Goal: Task Accomplishment & Management: Manage account settings

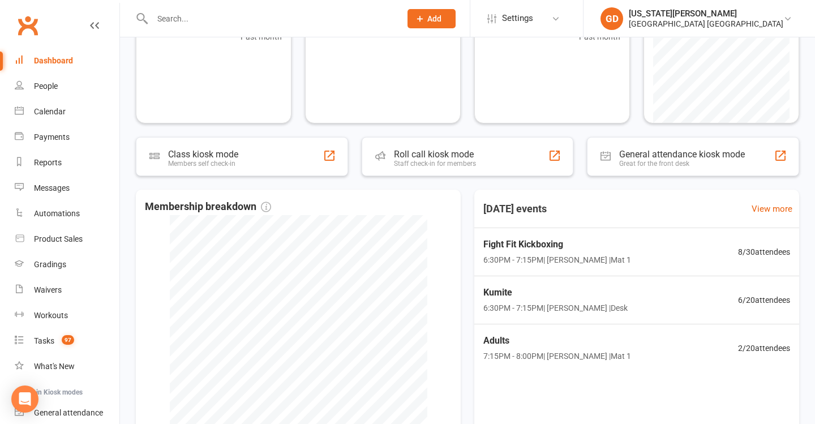
scroll to position [113, 0]
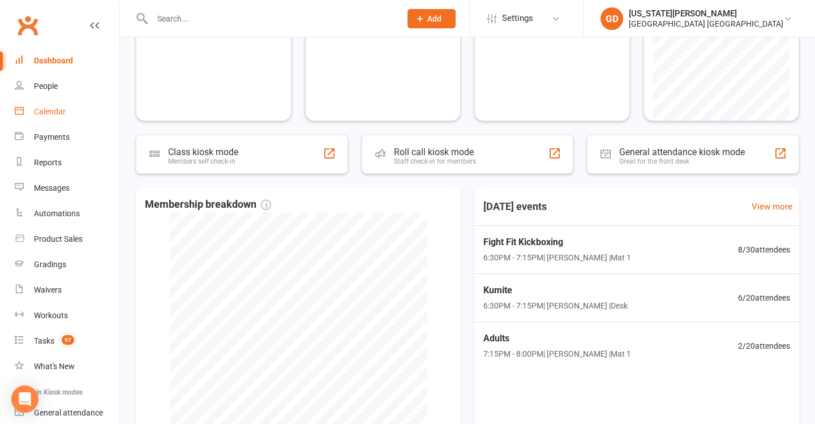
click at [100, 118] on link "Calendar" at bounding box center [67, 111] width 105 height 25
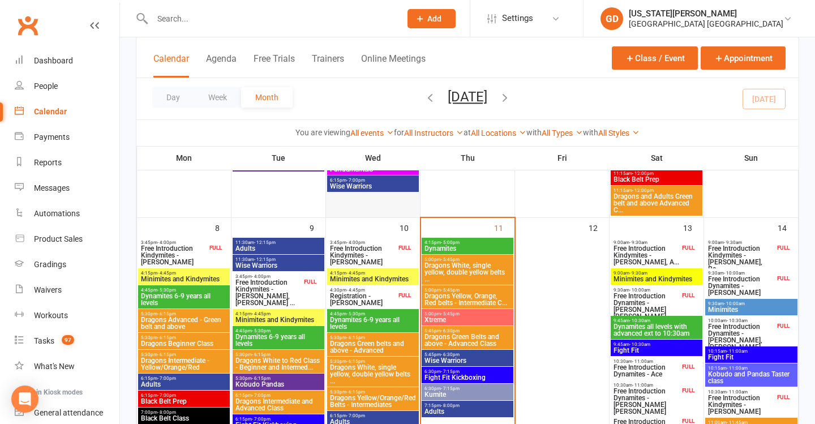
scroll to position [276, 0]
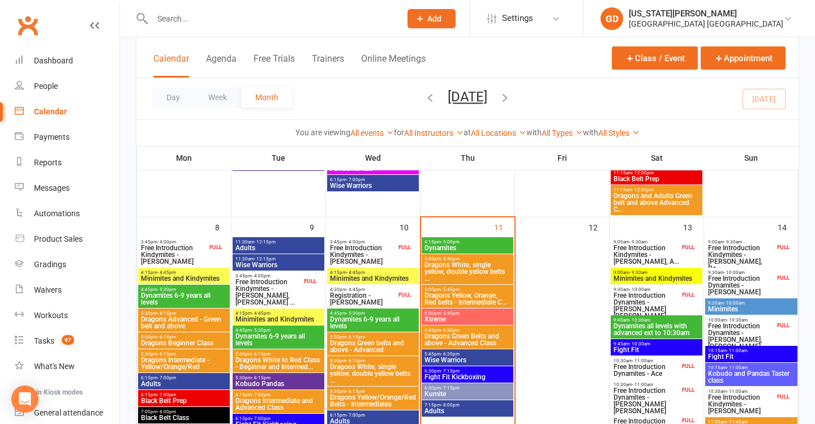
click at [492, 245] on span "Dynamites" at bounding box center [467, 248] width 87 height 7
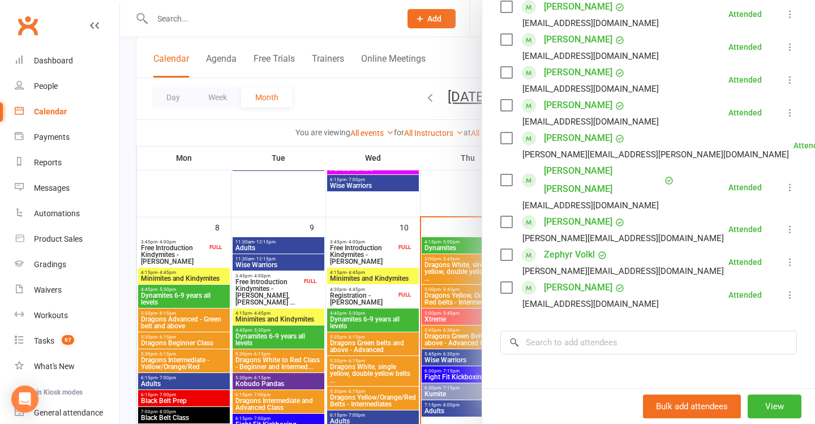
scroll to position [349, 0]
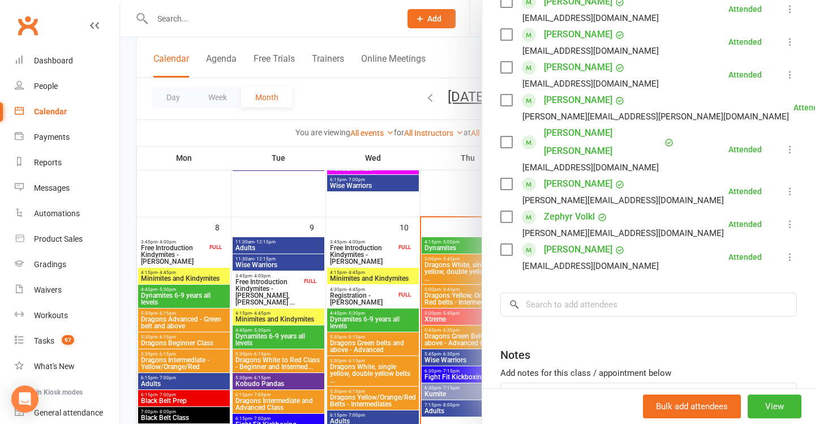
click at [422, 251] on div at bounding box center [467, 212] width 695 height 424
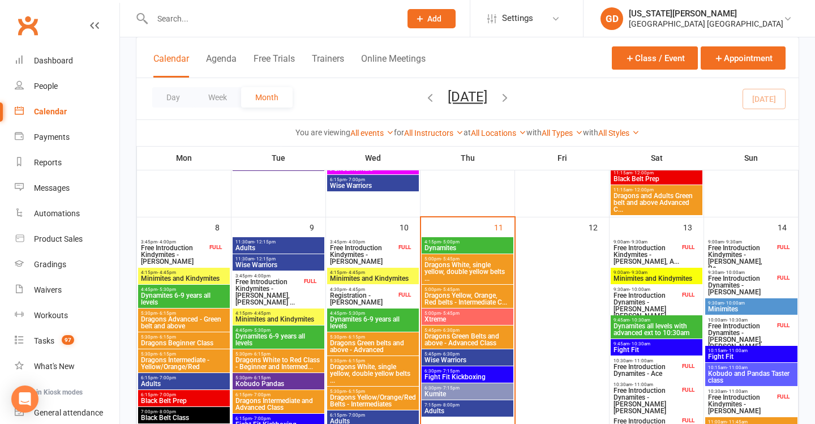
click at [441, 259] on span "- 5:45pm" at bounding box center [450, 258] width 19 height 5
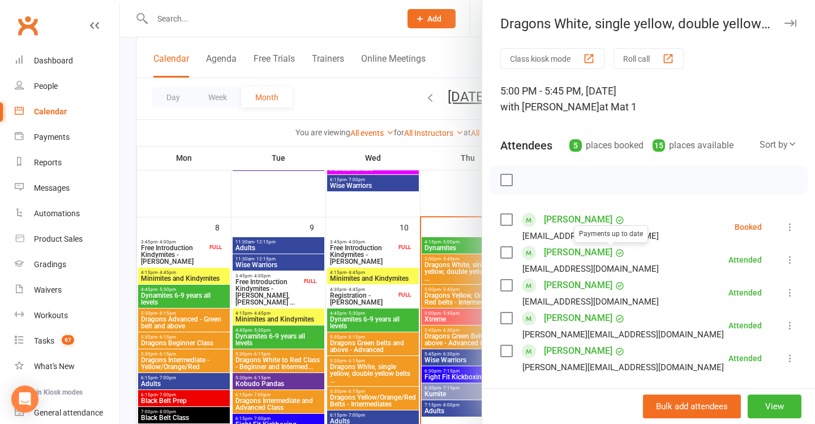
scroll to position [30, 0]
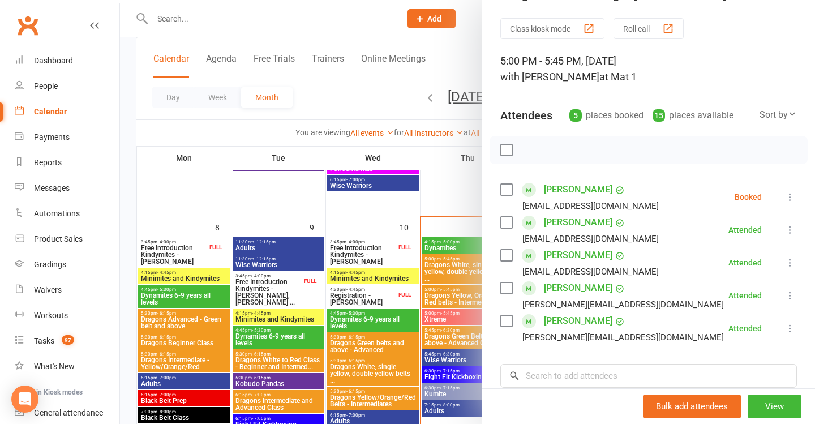
click at [787, 196] on icon at bounding box center [790, 196] width 11 height 11
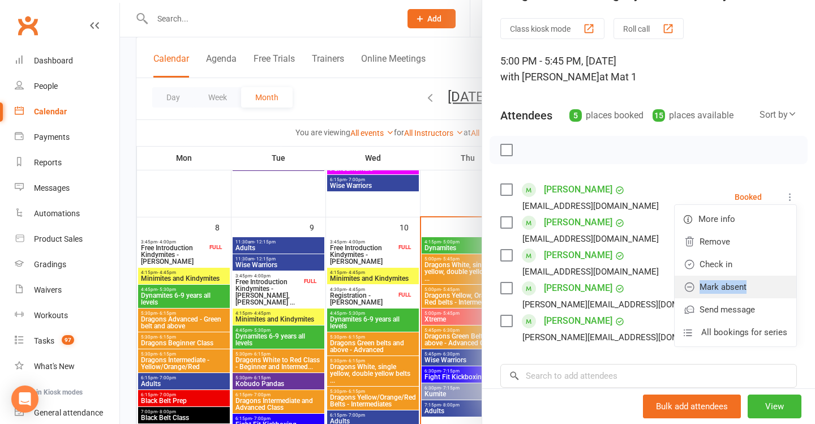
click at [756, 293] on link "Mark absent" at bounding box center [736, 287] width 122 height 23
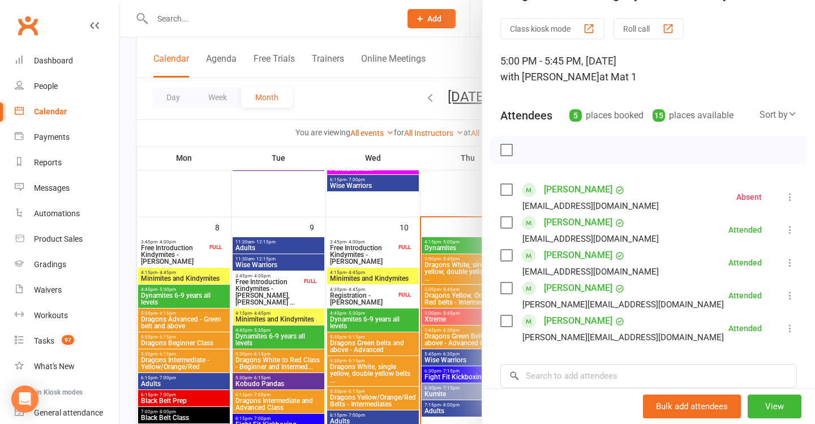
click at [439, 284] on div at bounding box center [467, 212] width 695 height 424
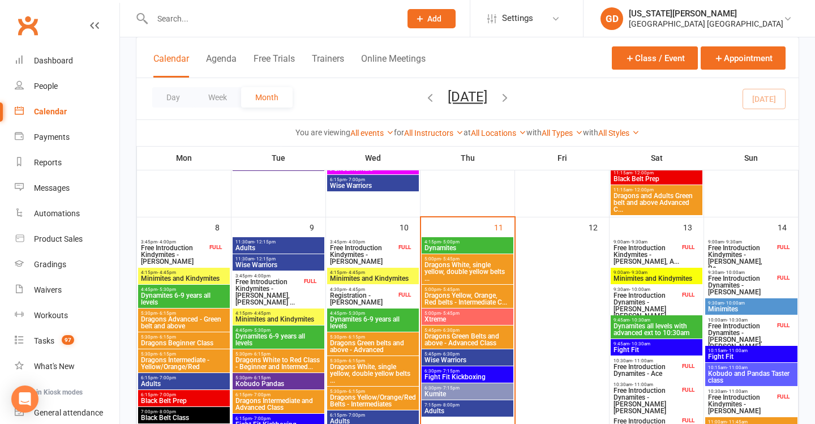
click at [462, 295] on span "Dragons Yellow, Orange, Red belts - Intermediate C..." at bounding box center [467, 299] width 87 height 14
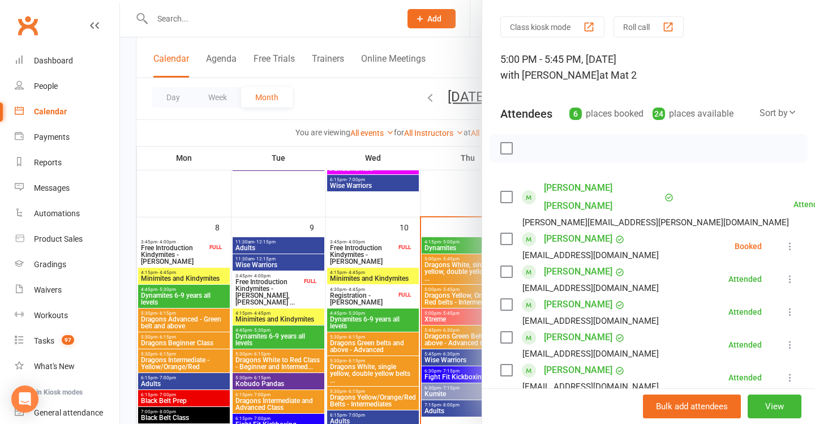
scroll to position [55, 0]
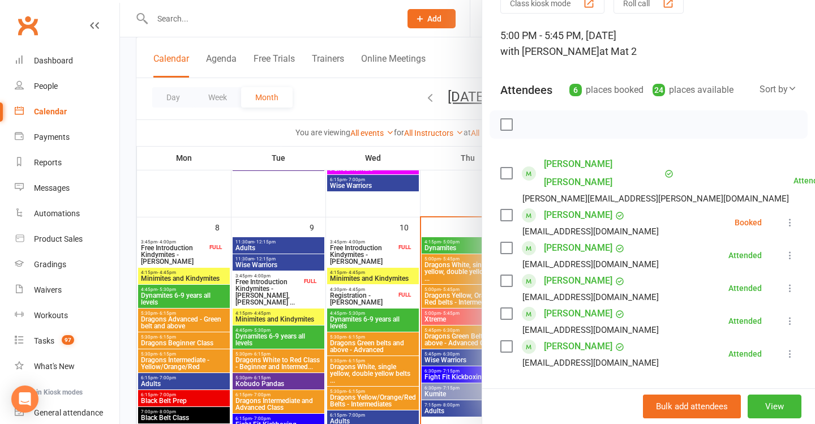
click at [796, 216] on button at bounding box center [790, 223] width 14 height 14
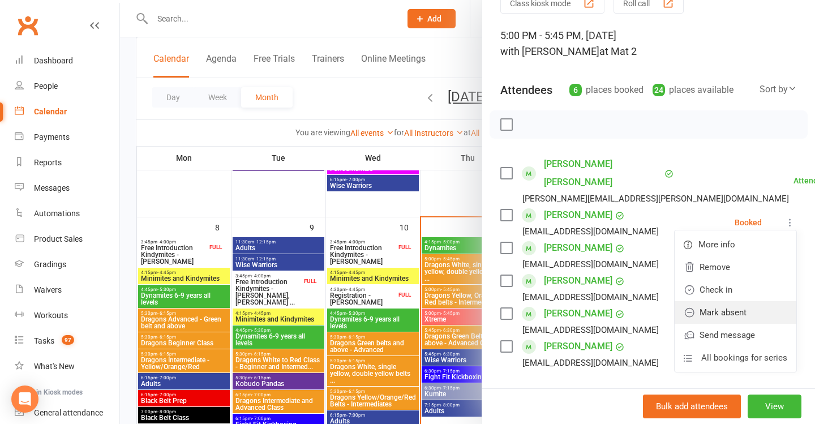
click at [704, 301] on link "Mark absent" at bounding box center [736, 312] width 122 height 23
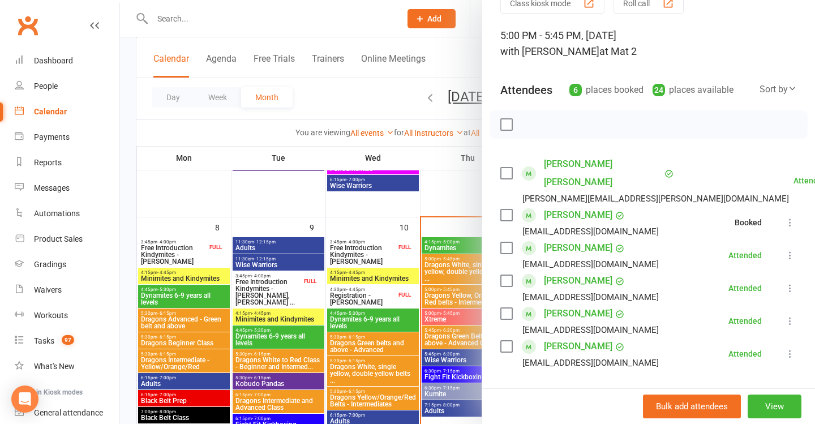
click at [303, 298] on div at bounding box center [467, 212] width 695 height 424
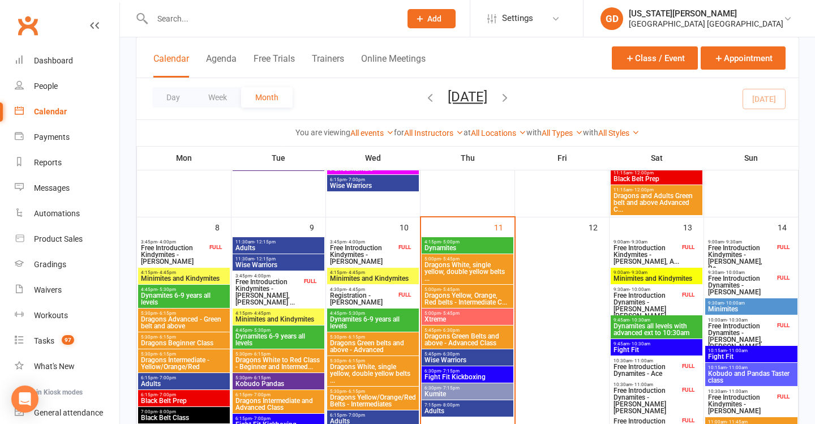
click at [460, 315] on div "5:00pm - 5:45pm Xtreme" at bounding box center [468, 317] width 92 height 16
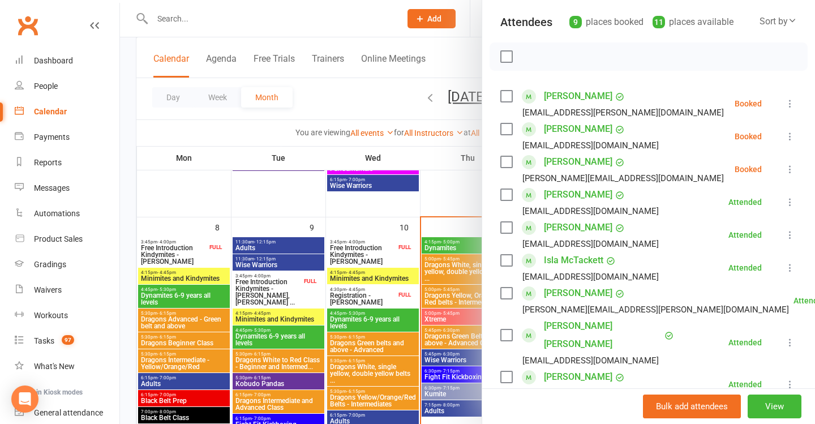
scroll to position [122, 0]
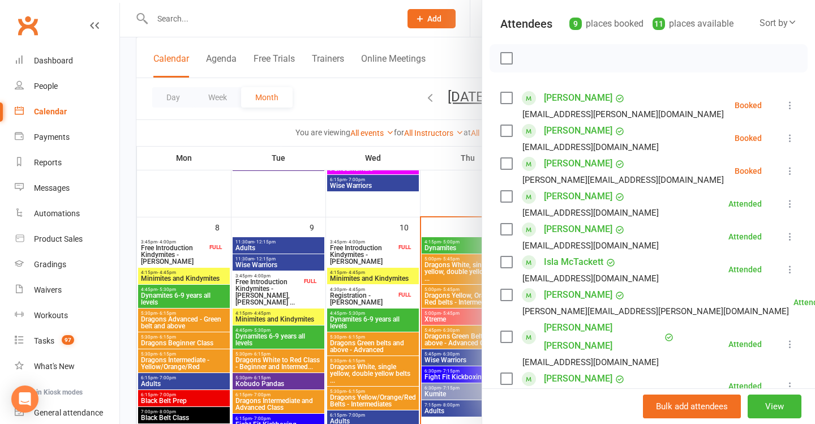
click at [787, 108] on icon at bounding box center [790, 105] width 11 height 11
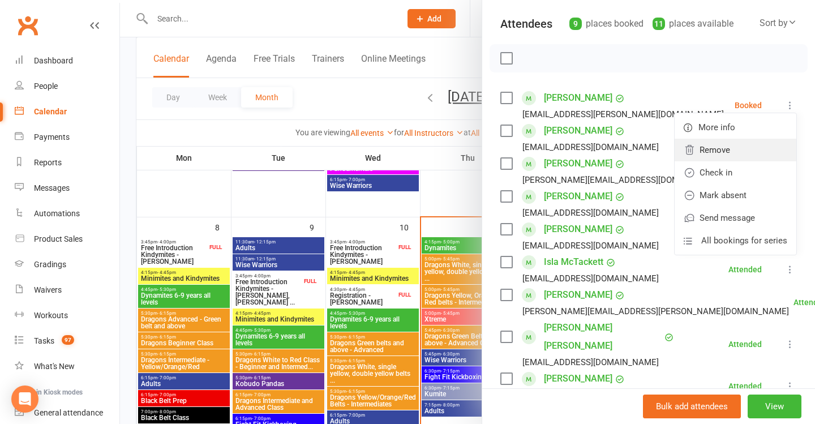
click at [714, 151] on link "Remove" at bounding box center [736, 150] width 122 height 23
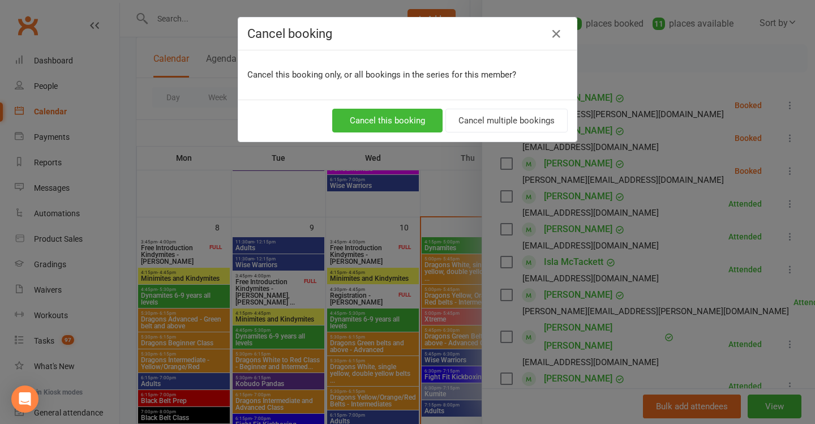
click at [395, 108] on div "Cancel this booking Cancel multiple bookings" at bounding box center [407, 121] width 339 height 42
click at [422, 114] on button "Cancel this booking" at bounding box center [387, 121] width 110 height 24
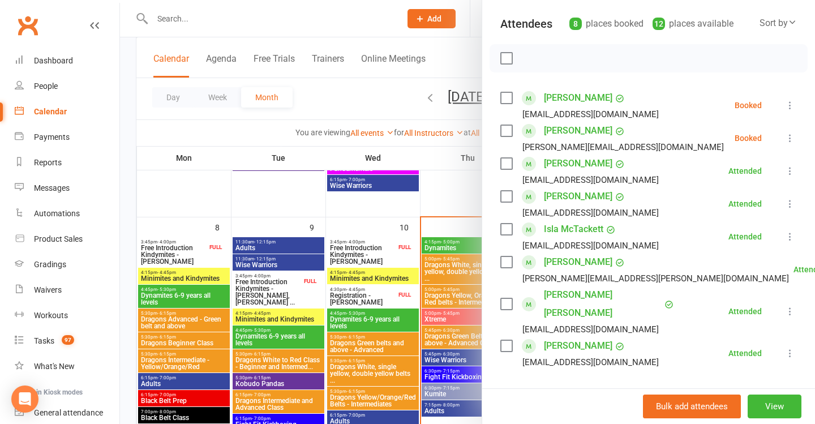
click at [790, 104] on icon at bounding box center [790, 105] width 11 height 11
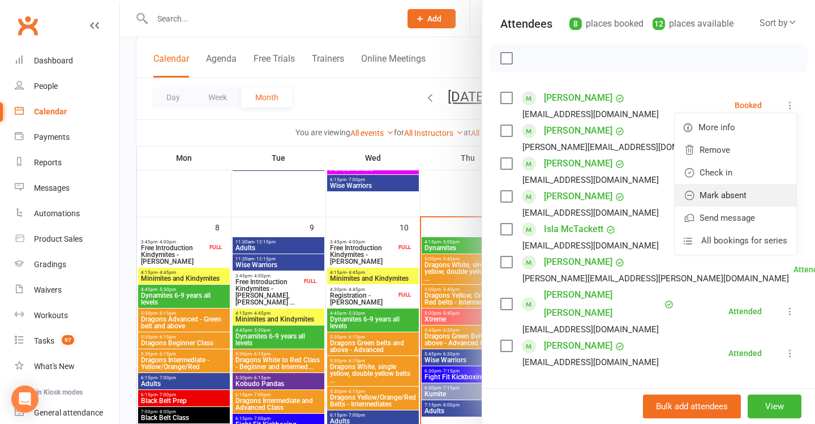
click at [717, 190] on link "Mark absent" at bounding box center [736, 195] width 122 height 23
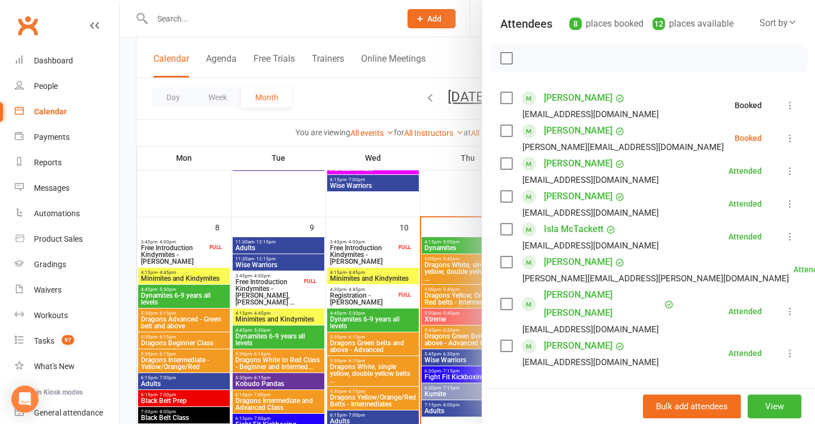
click at [786, 134] on icon at bounding box center [790, 137] width 11 height 11
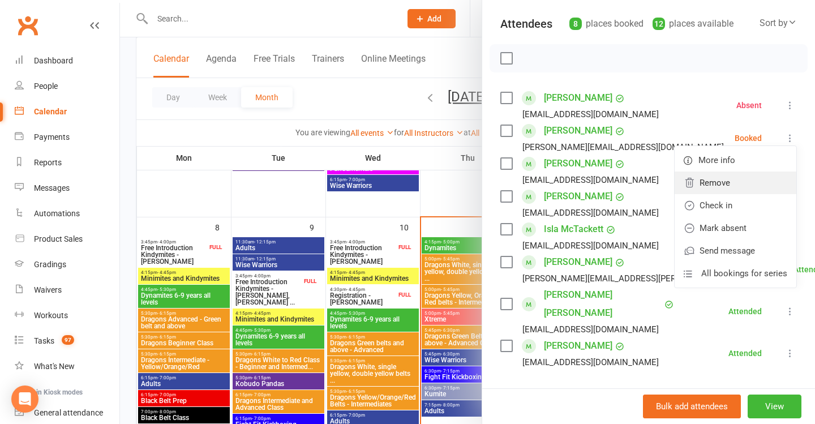
click at [735, 191] on link "Remove" at bounding box center [736, 183] width 122 height 23
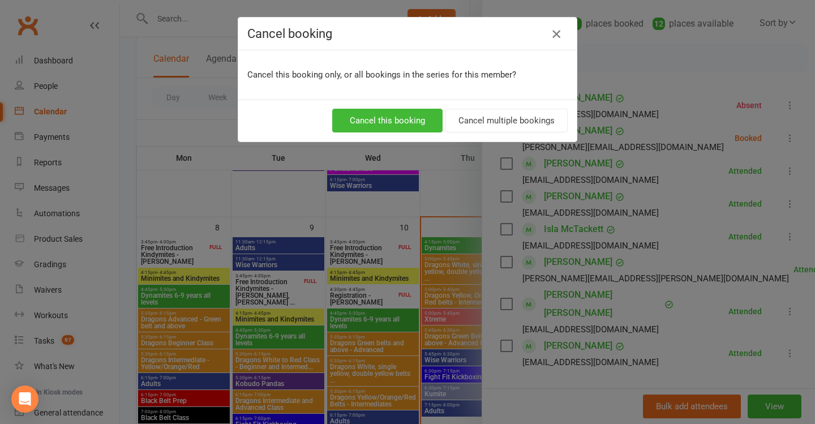
click at [559, 32] on icon "button" at bounding box center [557, 34] width 14 height 14
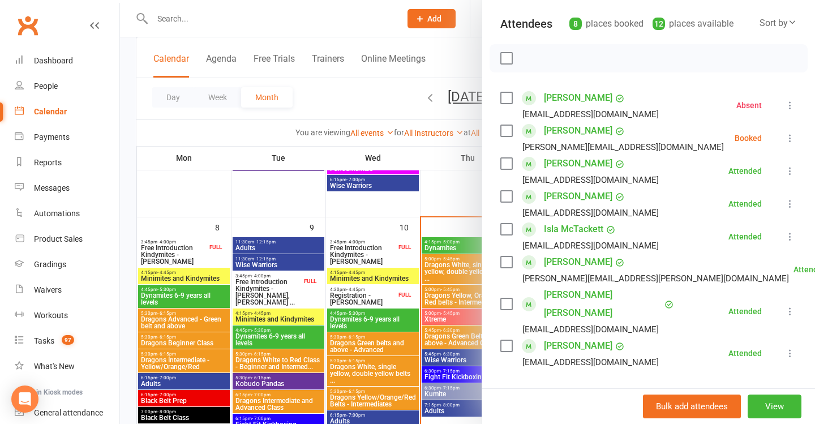
click at [789, 104] on icon at bounding box center [790, 105] width 11 height 11
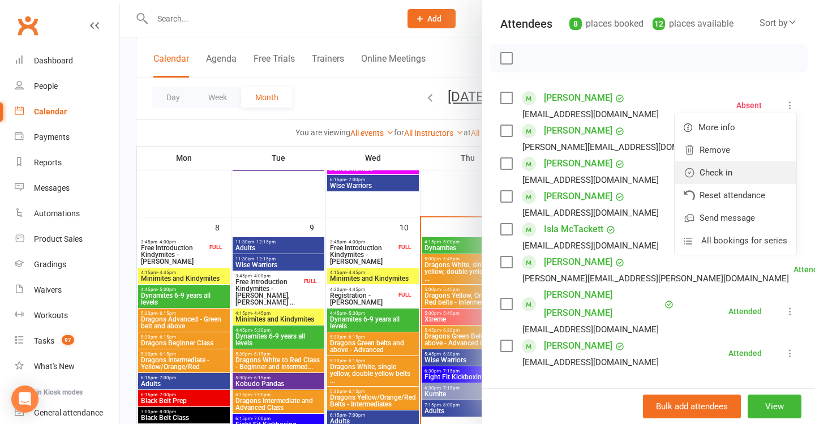
click at [717, 172] on link "Check in" at bounding box center [736, 172] width 122 height 23
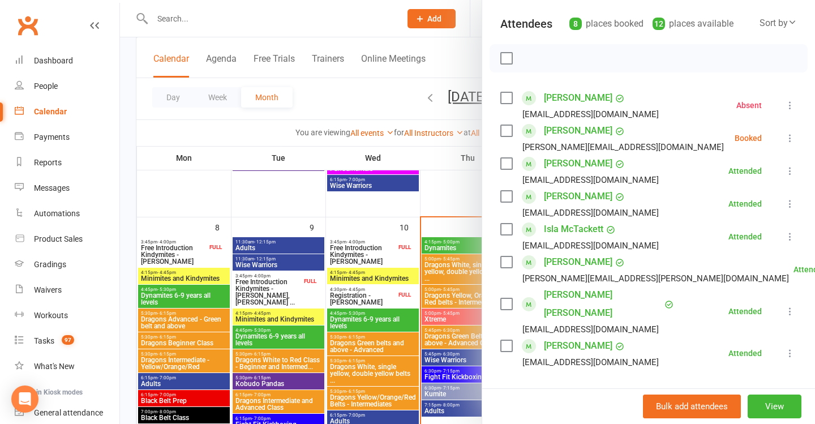
click at [790, 137] on icon at bounding box center [790, 137] width 11 height 11
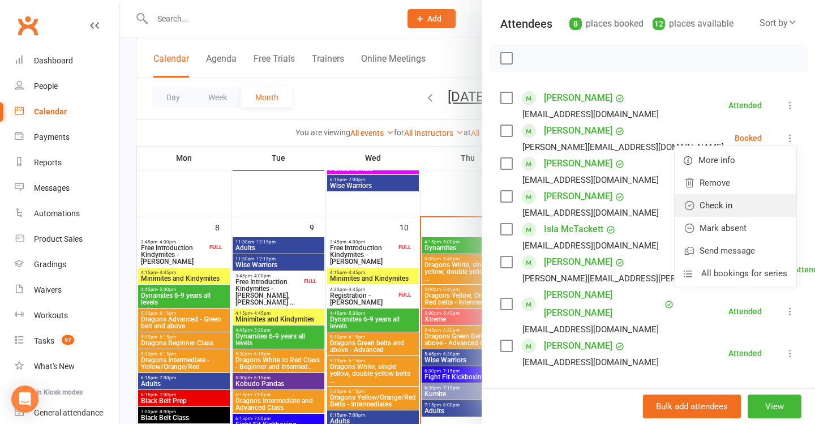
click at [714, 207] on link "Check in" at bounding box center [736, 205] width 122 height 23
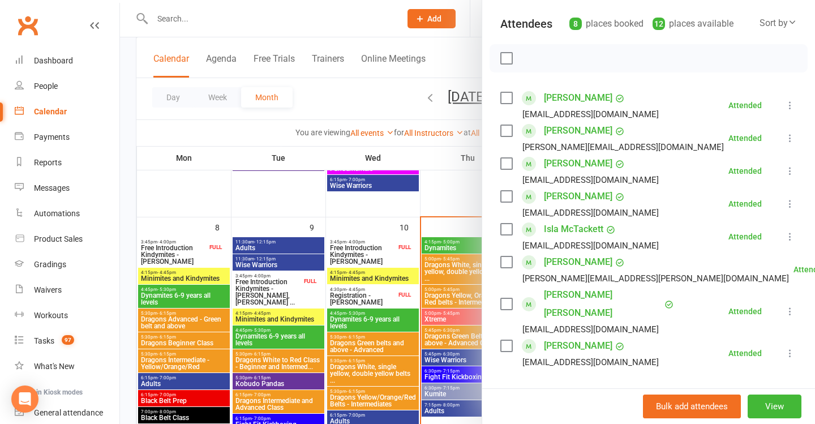
click at [413, 223] on div at bounding box center [467, 212] width 695 height 424
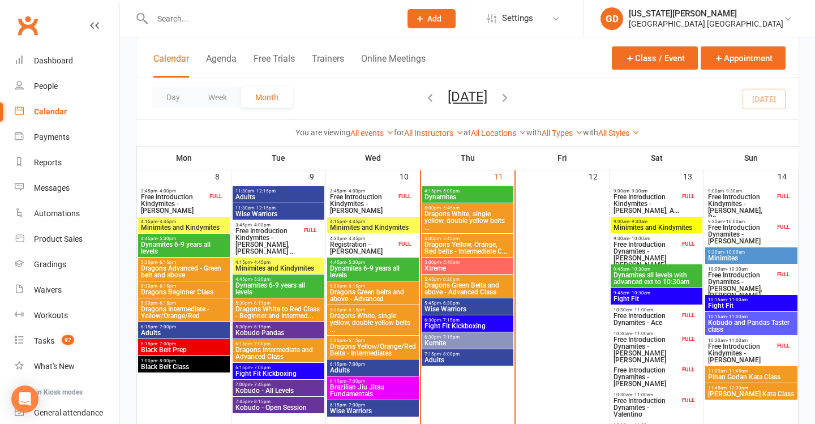
scroll to position [330, 0]
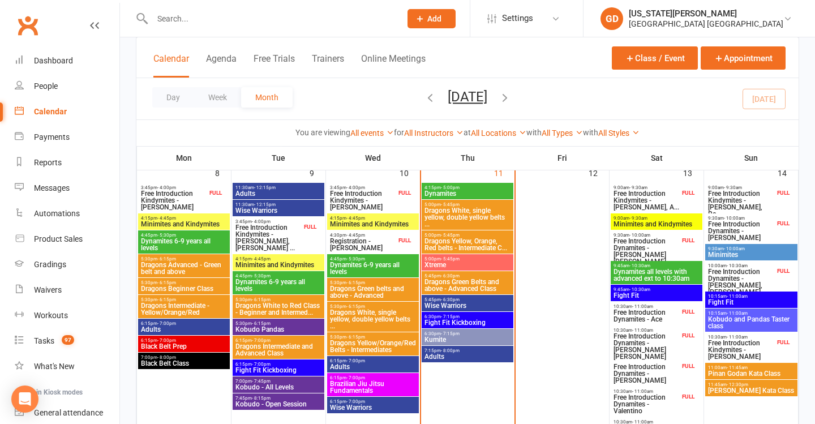
click at [445, 281] on span "Dragons Green Belts and above - Advanced Class" at bounding box center [467, 286] width 87 height 14
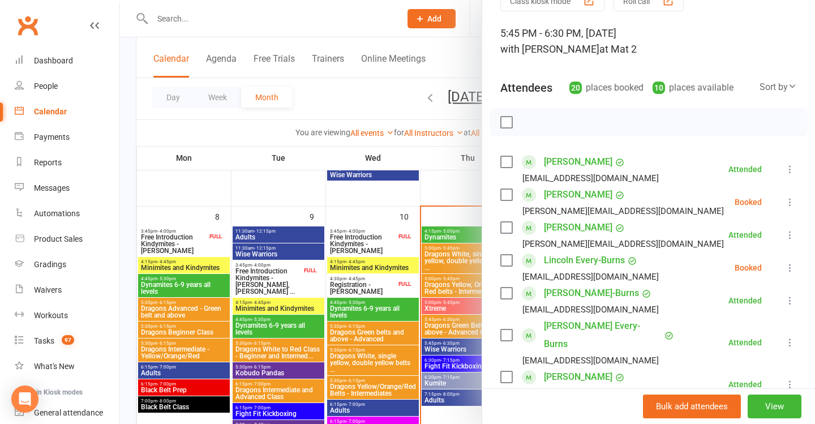
scroll to position [63, 0]
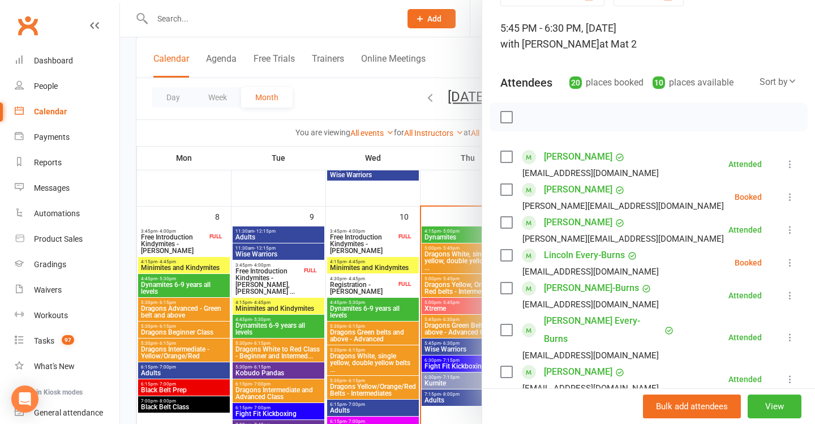
click at [786, 196] on icon at bounding box center [790, 196] width 11 height 11
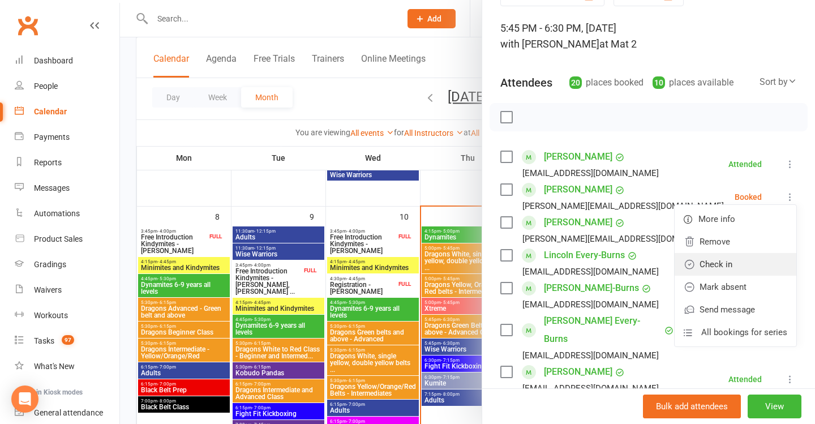
click at [737, 262] on link "Check in" at bounding box center [736, 264] width 122 height 23
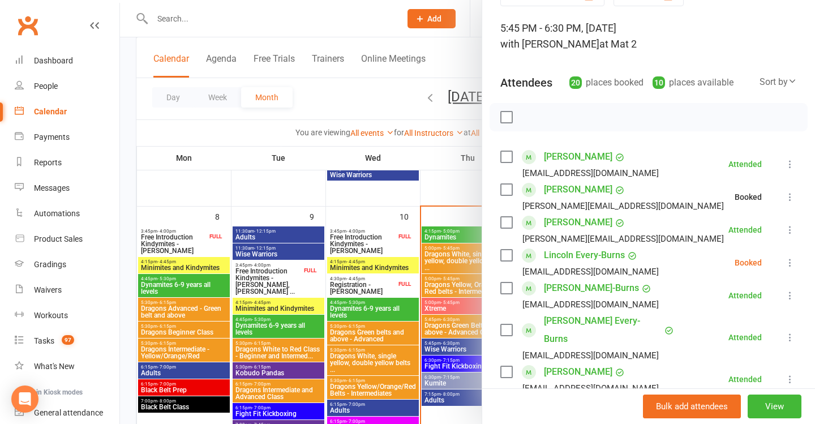
click at [789, 268] on icon at bounding box center [790, 262] width 11 height 11
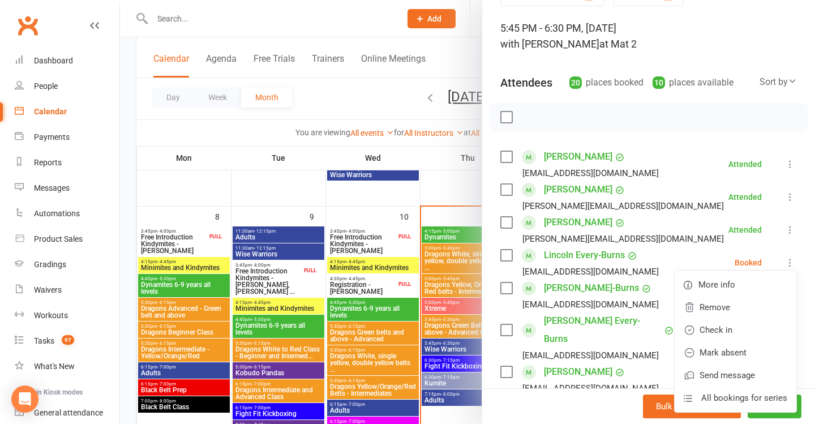
drag, startPoint x: 688, startPoint y: 186, endPoint x: 696, endPoint y: 186, distance: 7.9
click at [688, 187] on li "Evan Chausenko ekaterina.chausenko@gmail.com Attended More info Remove Mark abs…" at bounding box center [648, 197] width 297 height 33
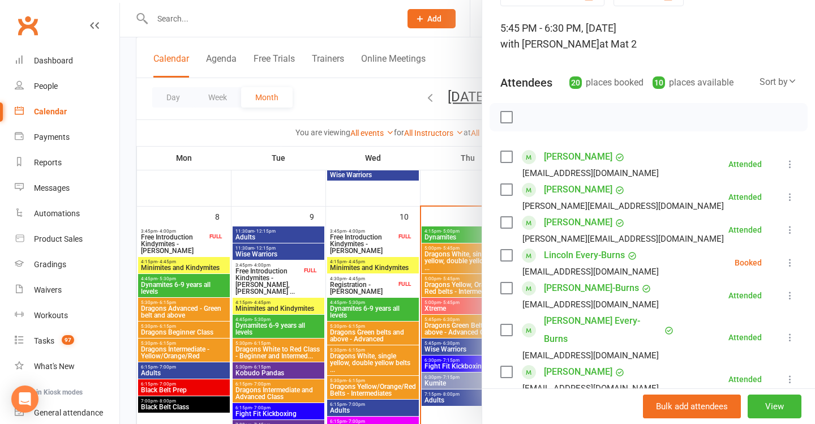
click at [790, 193] on icon at bounding box center [790, 196] width 11 height 11
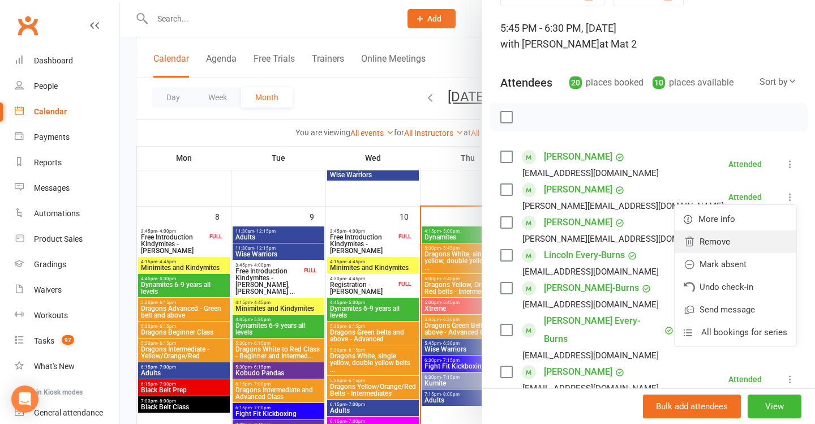
click at [716, 250] on link "Remove" at bounding box center [736, 241] width 122 height 23
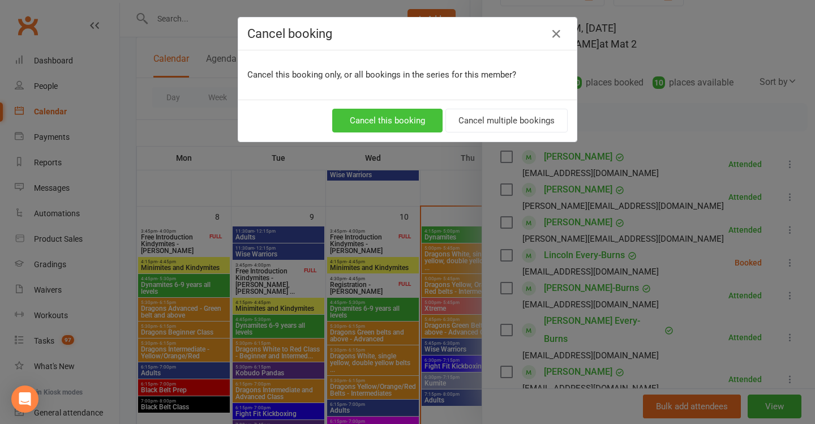
click at [413, 121] on button "Cancel this booking" at bounding box center [387, 121] width 110 height 24
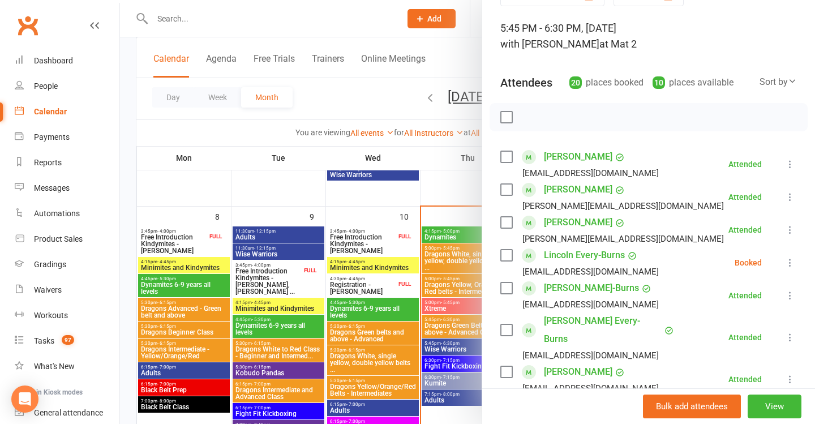
scroll to position [75, 0]
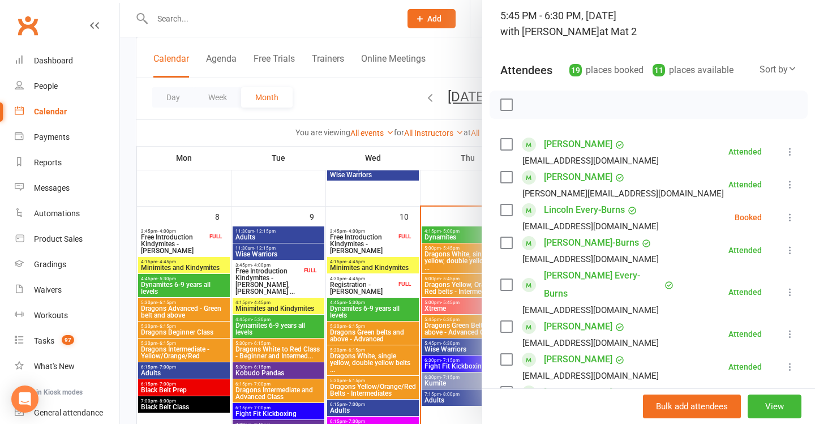
click at [789, 215] on icon at bounding box center [790, 217] width 11 height 11
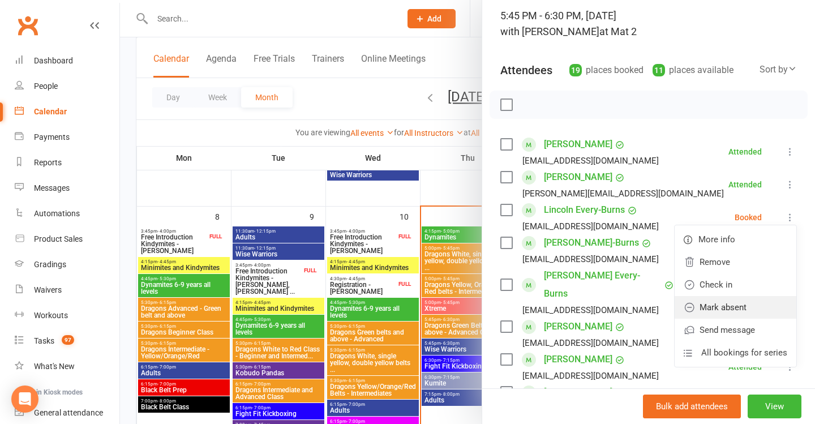
click at [685, 307] on icon at bounding box center [689, 307] width 11 height 11
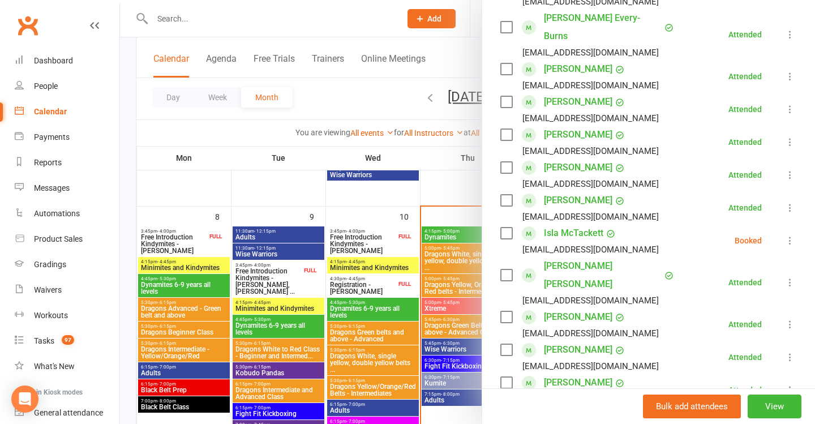
scroll to position [339, 0]
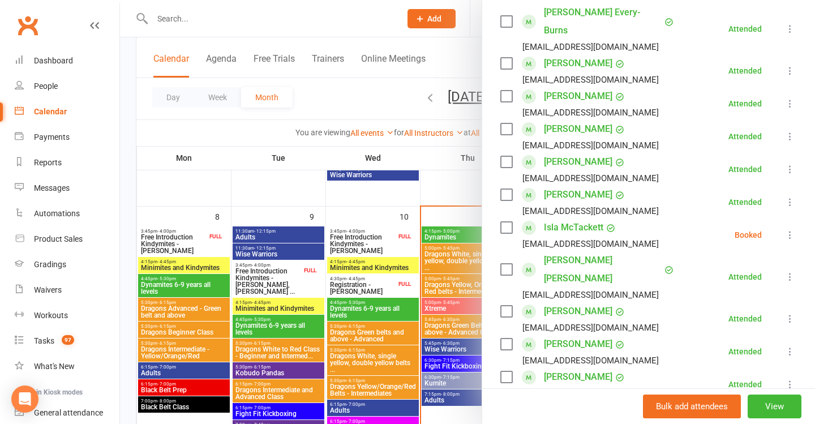
click at [790, 229] on icon at bounding box center [790, 234] width 11 height 11
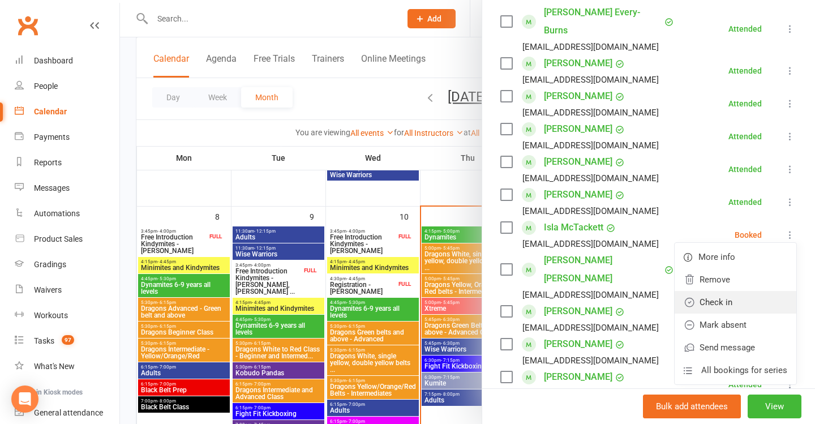
click at [763, 291] on link "Check in" at bounding box center [736, 302] width 122 height 23
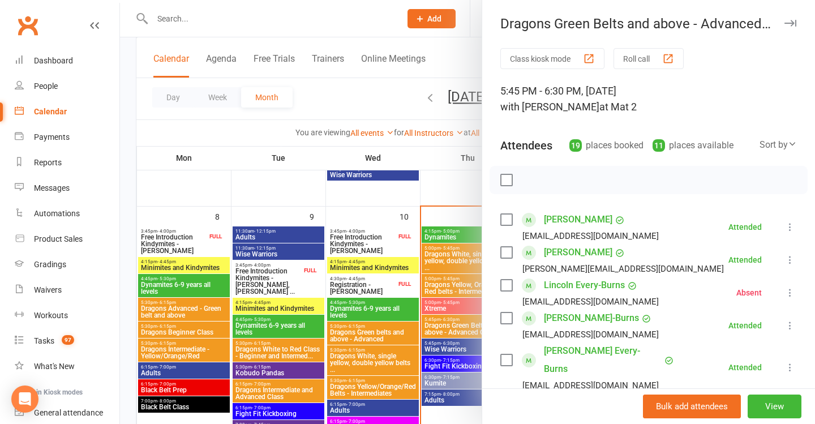
scroll to position [0, 0]
click at [466, 273] on div at bounding box center [467, 212] width 695 height 424
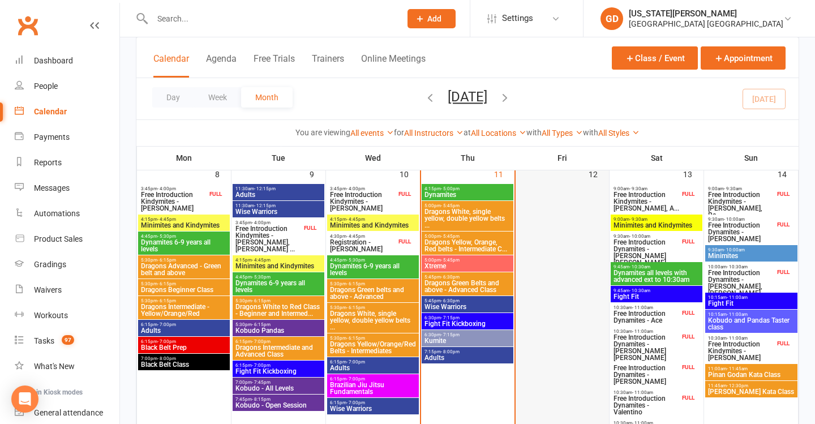
scroll to position [335, 0]
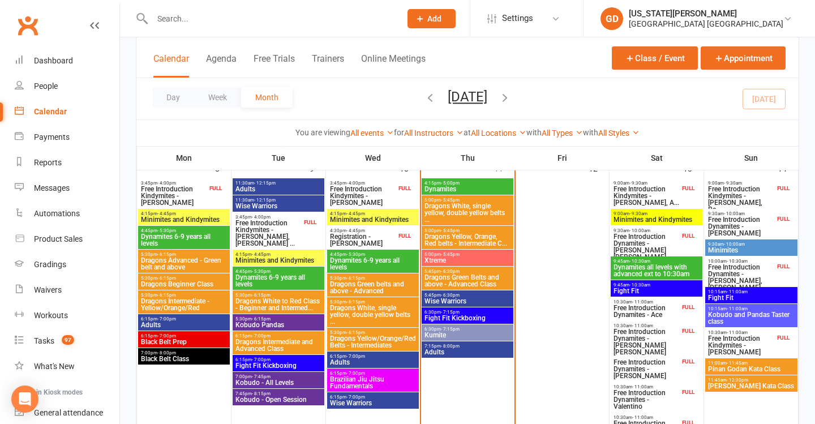
click at [484, 298] on span "Wise Warriors" at bounding box center [467, 301] width 87 height 7
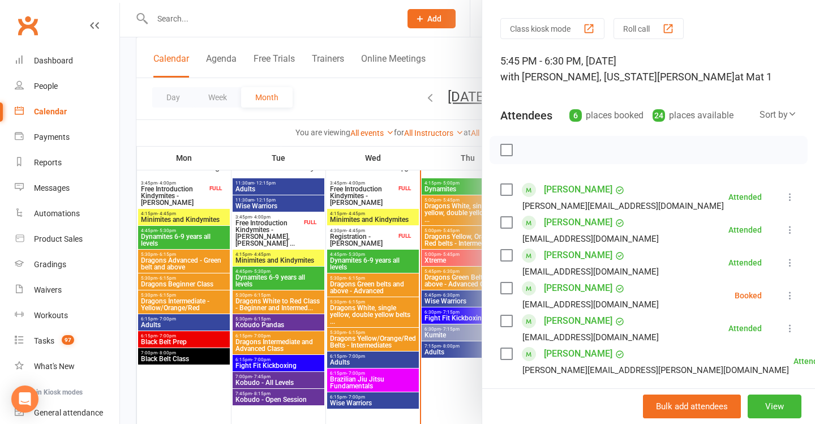
scroll to position [35, 0]
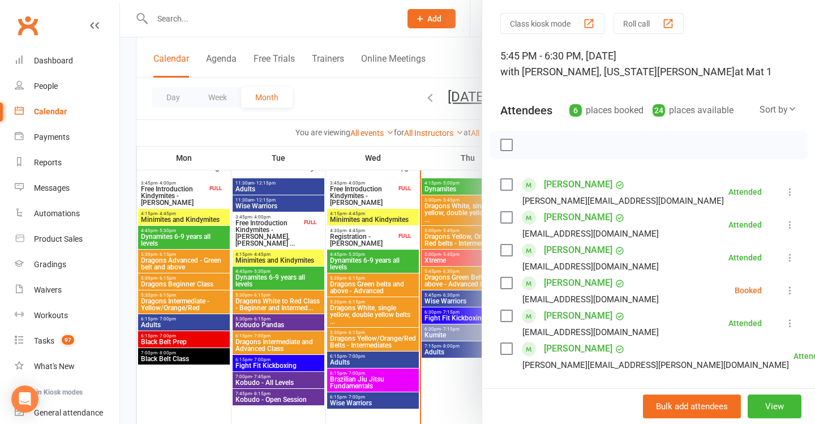
click at [791, 293] on icon at bounding box center [790, 290] width 11 height 11
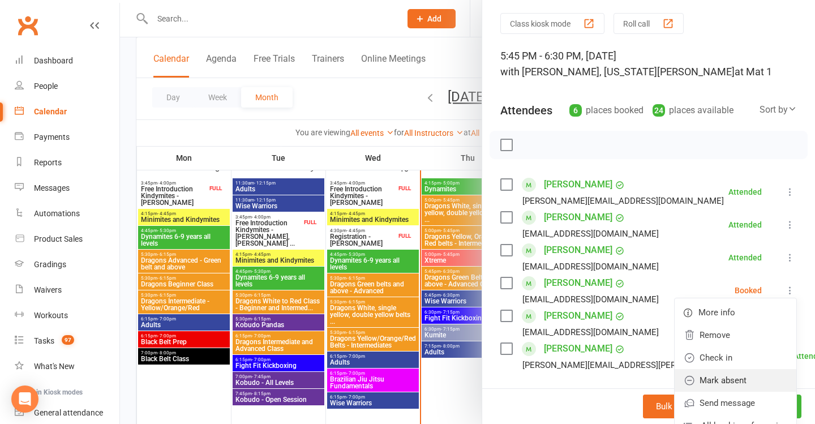
click at [716, 384] on link "Mark absent" at bounding box center [736, 380] width 122 height 23
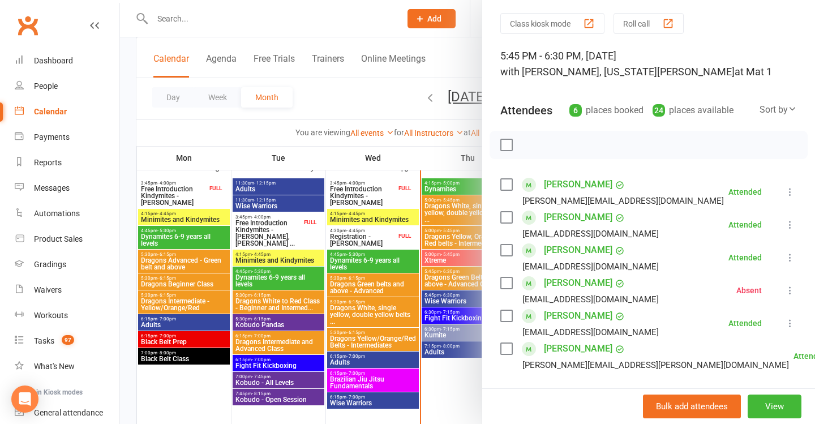
click at [425, 263] on div at bounding box center [467, 212] width 695 height 424
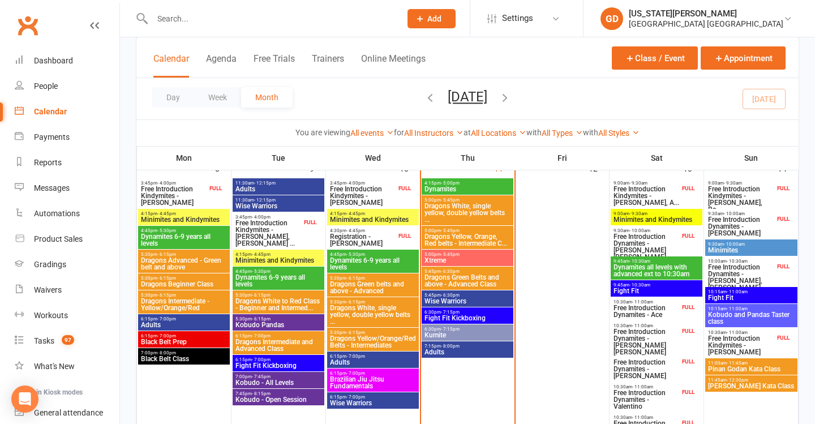
click at [469, 312] on span "6:30pm - 7:15pm" at bounding box center [467, 312] width 87 height 5
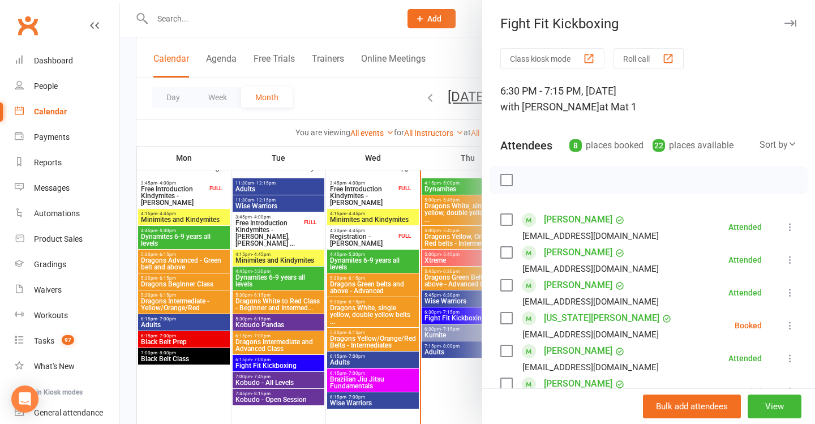
click at [452, 298] on div at bounding box center [467, 212] width 695 height 424
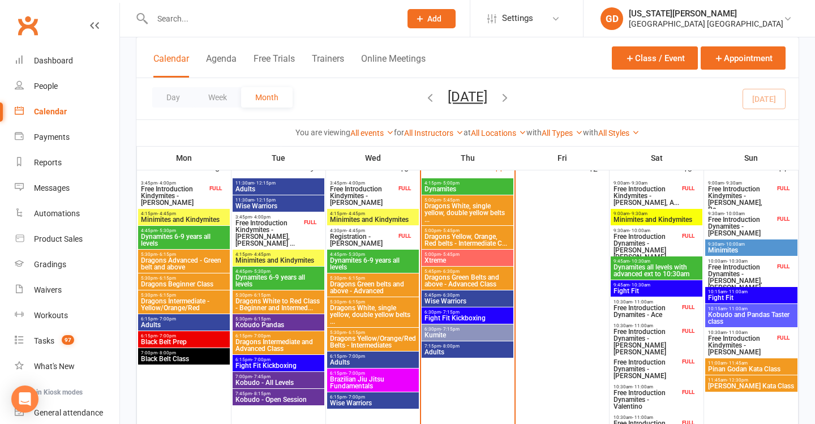
click at [464, 298] on span "Wise Warriors" at bounding box center [467, 301] width 87 height 7
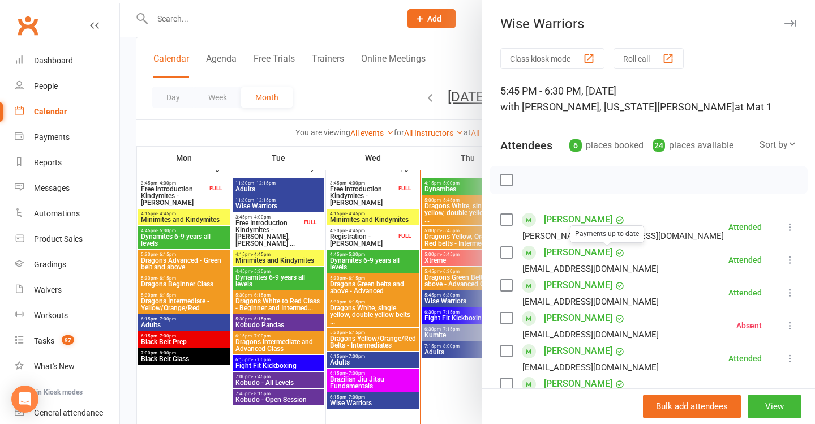
click at [354, 262] on div at bounding box center [467, 212] width 695 height 424
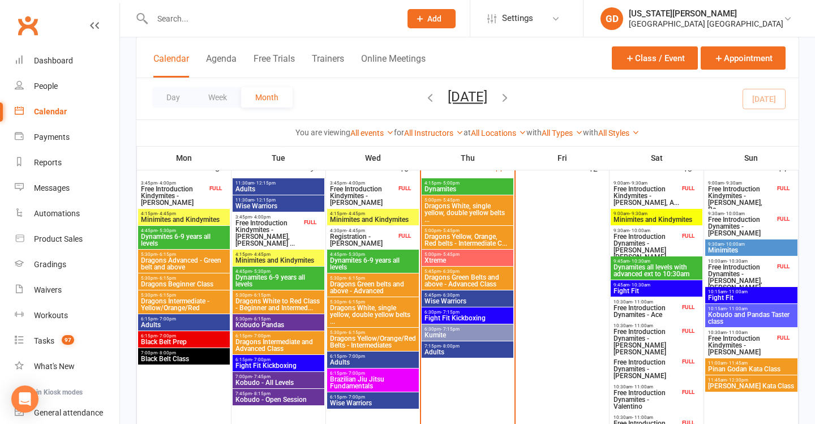
click at [448, 315] on span "Fight Fit Kickboxing" at bounding box center [467, 318] width 87 height 7
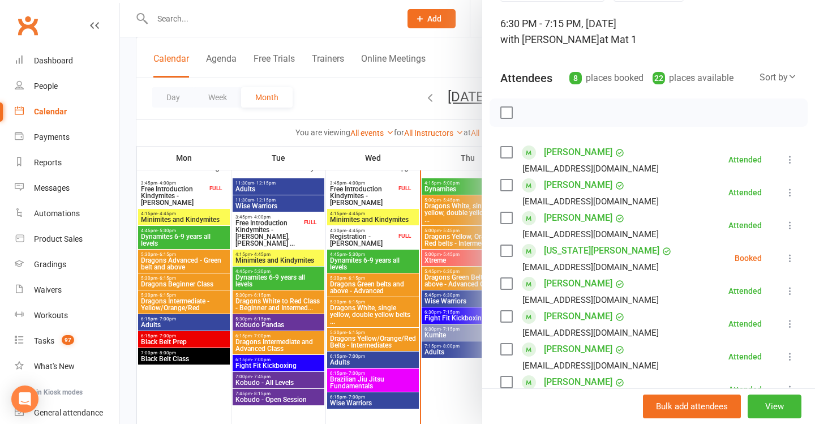
scroll to position [79, 0]
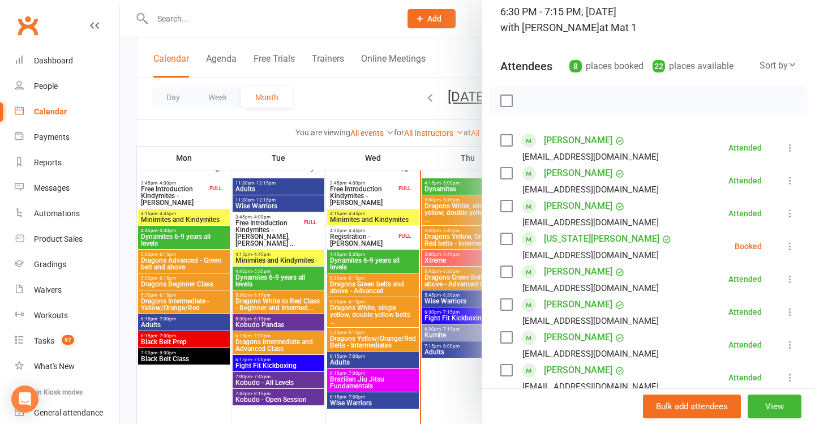
click at [792, 250] on icon at bounding box center [790, 246] width 11 height 11
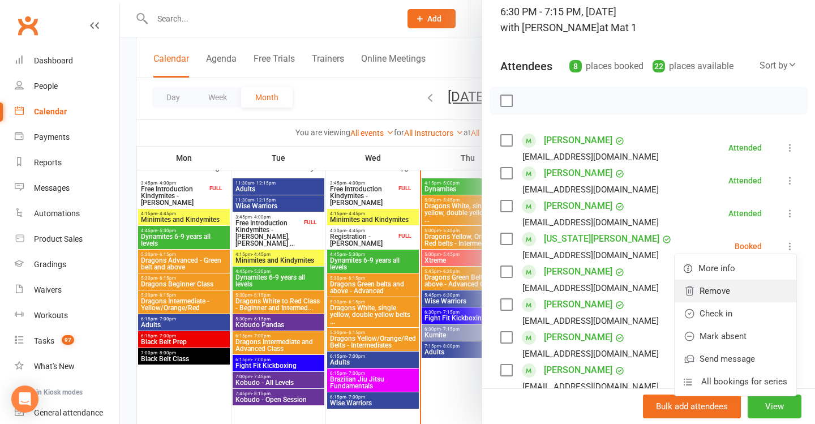
click at [735, 296] on link "Remove" at bounding box center [736, 291] width 122 height 23
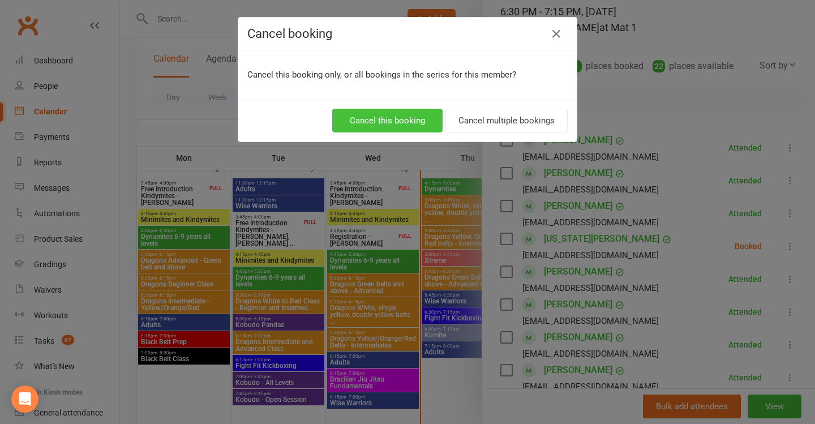
click at [421, 128] on button "Cancel this booking" at bounding box center [387, 121] width 110 height 24
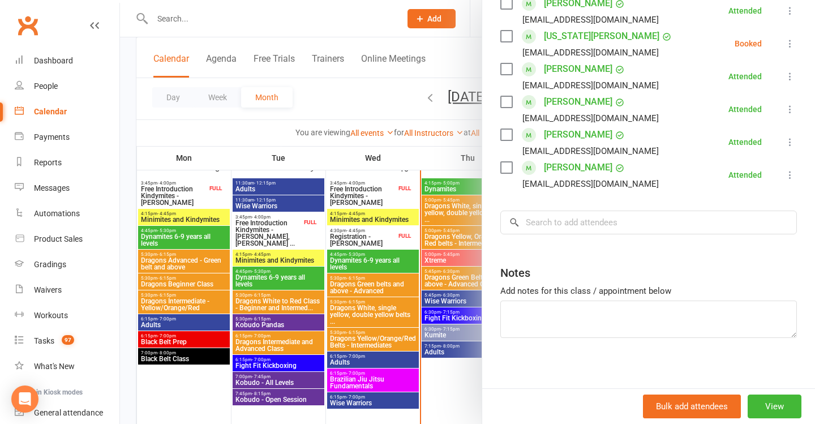
scroll to position [255, 0]
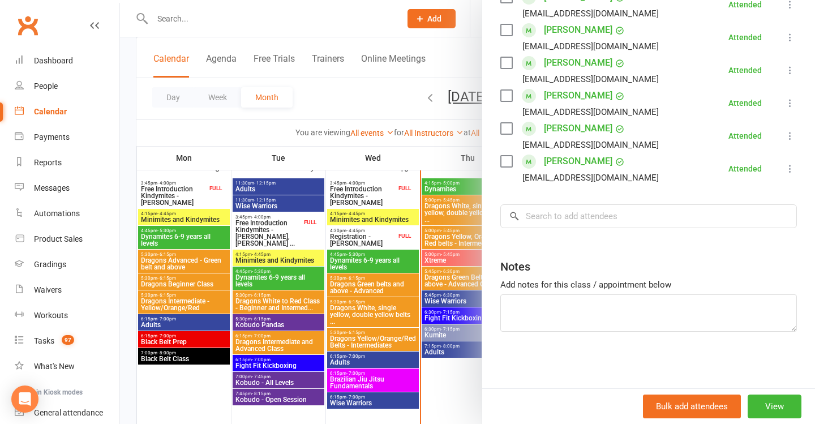
click at [439, 237] on div at bounding box center [467, 212] width 695 height 424
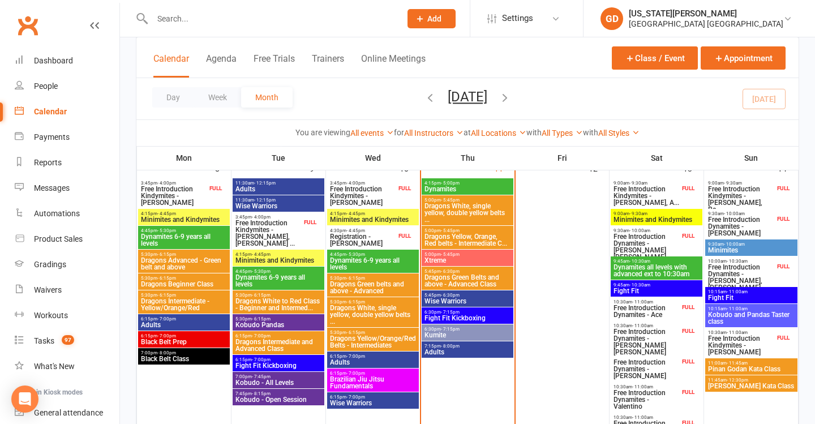
click at [441, 327] on span "- 7:15pm" at bounding box center [450, 329] width 19 height 5
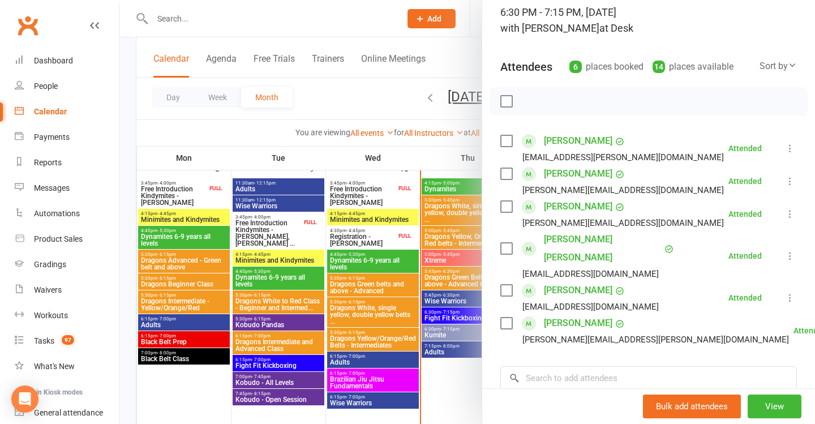
scroll to position [80, 0]
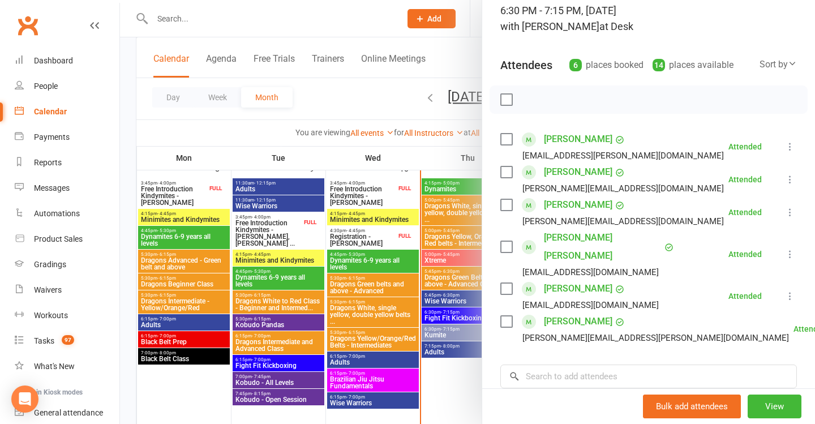
click at [360, 318] on div at bounding box center [467, 212] width 695 height 424
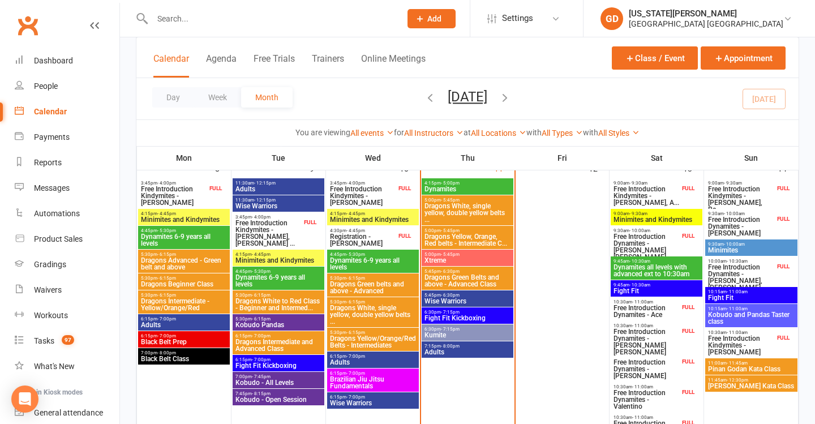
click at [438, 341] on div "7:15pm - 8:00pm Adults" at bounding box center [468, 349] width 92 height 16
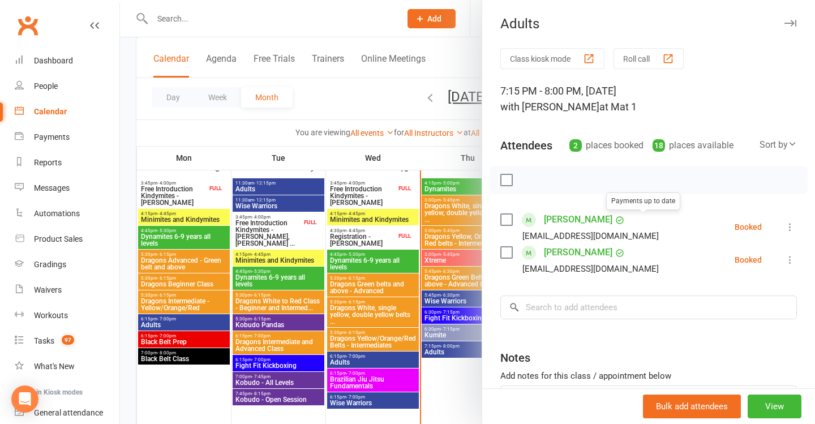
click at [352, 214] on div at bounding box center [467, 212] width 695 height 424
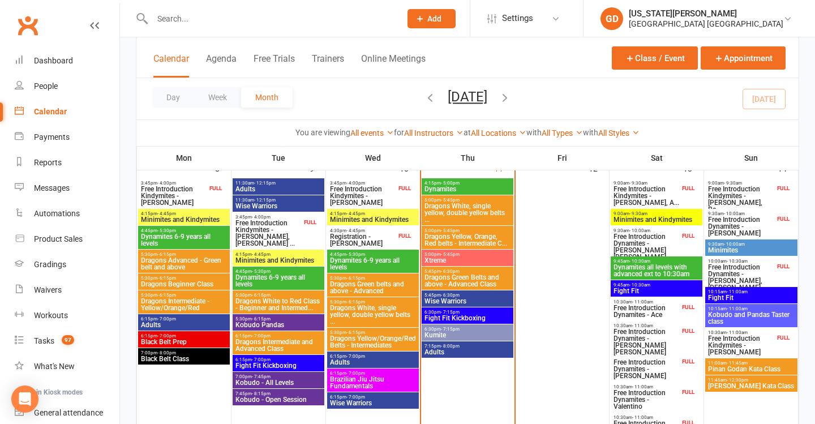
scroll to position [305, 0]
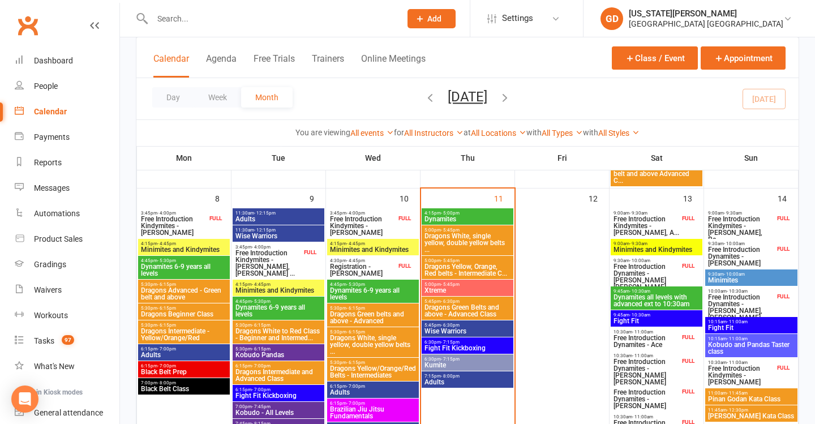
click at [652, 226] on span "Free Introduction Kindymites - [PERSON_NAME], A..." at bounding box center [646, 226] width 67 height 20
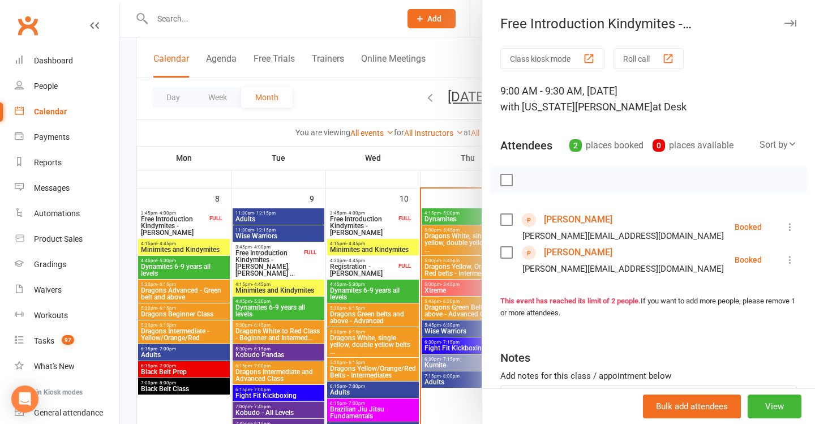
click at [413, 247] on div at bounding box center [467, 212] width 695 height 424
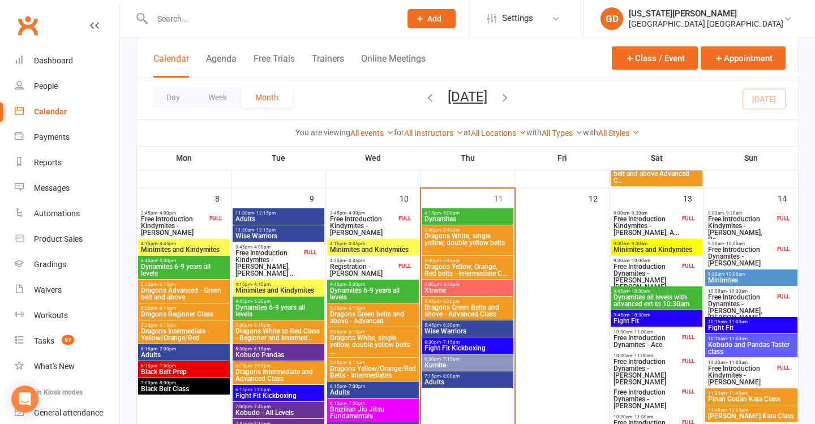
click at [639, 247] on span "Minimites and Kindymites" at bounding box center [656, 249] width 87 height 7
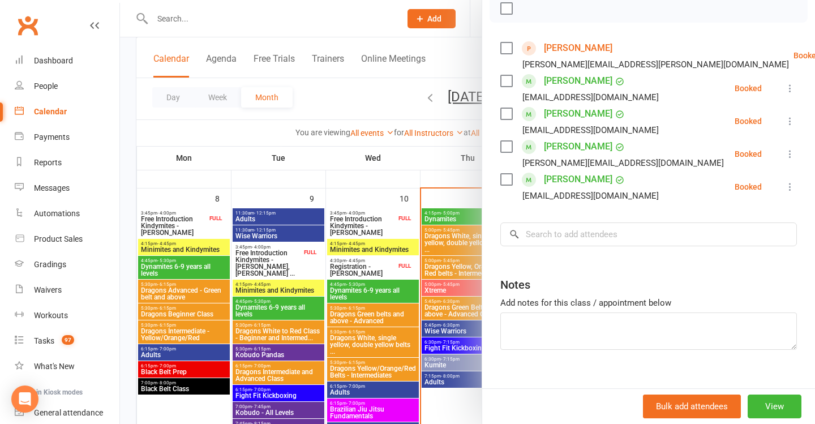
scroll to position [190, 0]
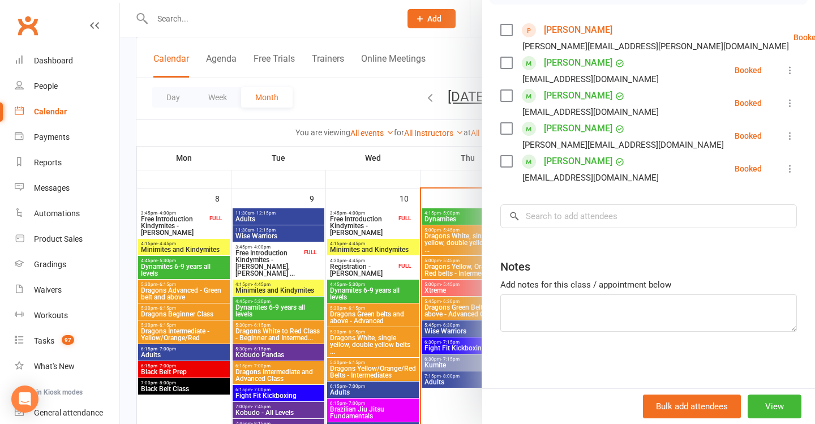
click at [369, 282] on div at bounding box center [467, 212] width 695 height 424
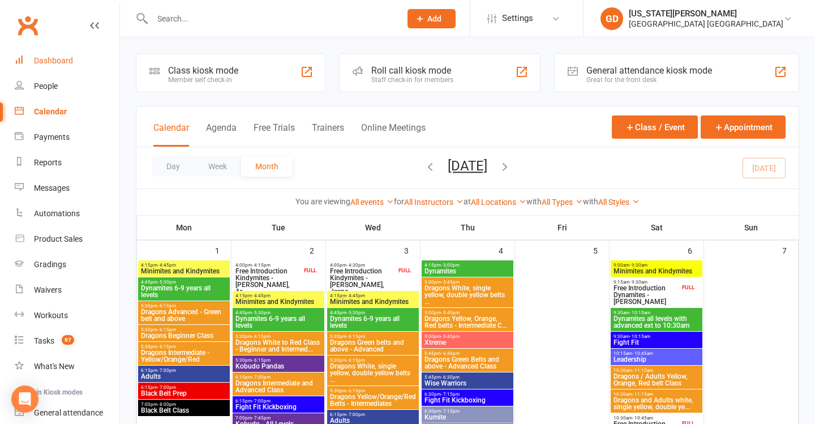
scroll to position [0, 0]
click at [63, 59] on div "Dashboard" at bounding box center [53, 60] width 39 height 9
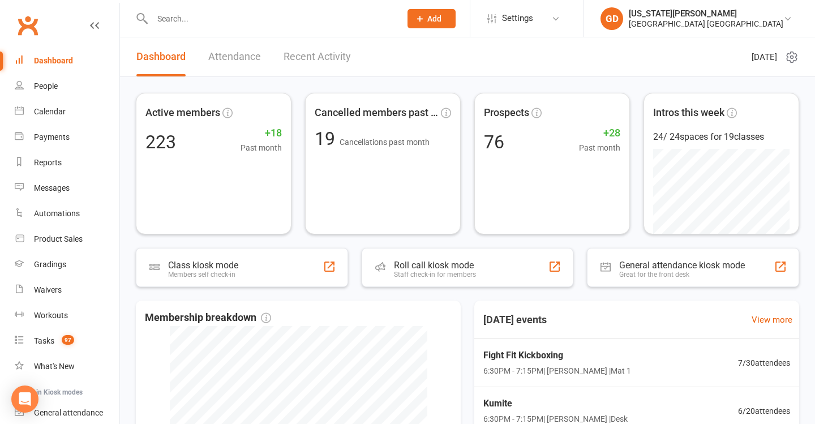
click at [239, 55] on link "Attendance" at bounding box center [234, 56] width 53 height 39
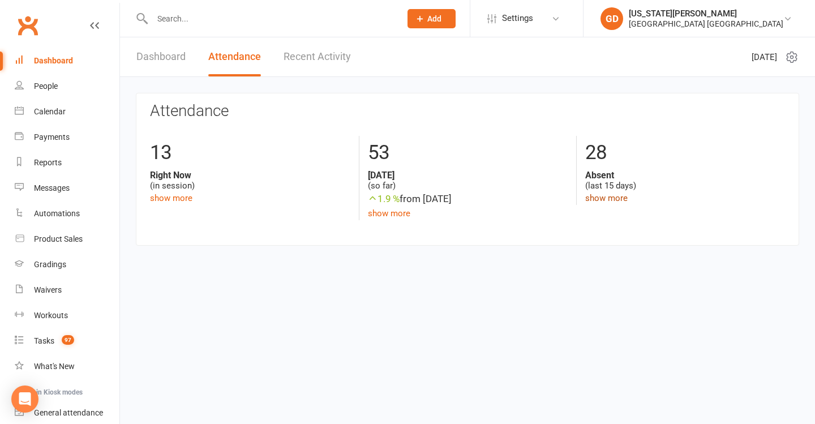
click at [616, 197] on link "show more" at bounding box center [606, 198] width 42 height 10
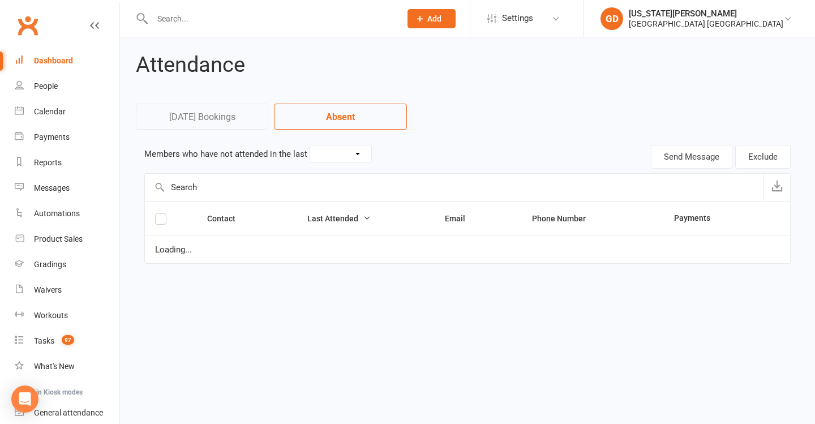
select select "15"
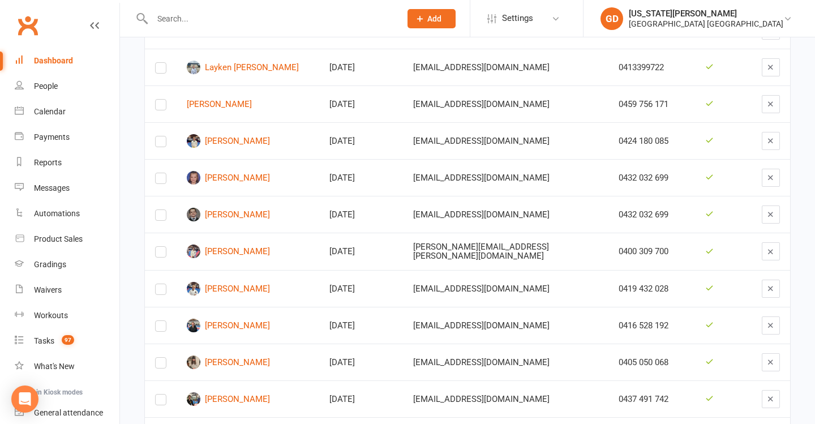
scroll to position [417, 0]
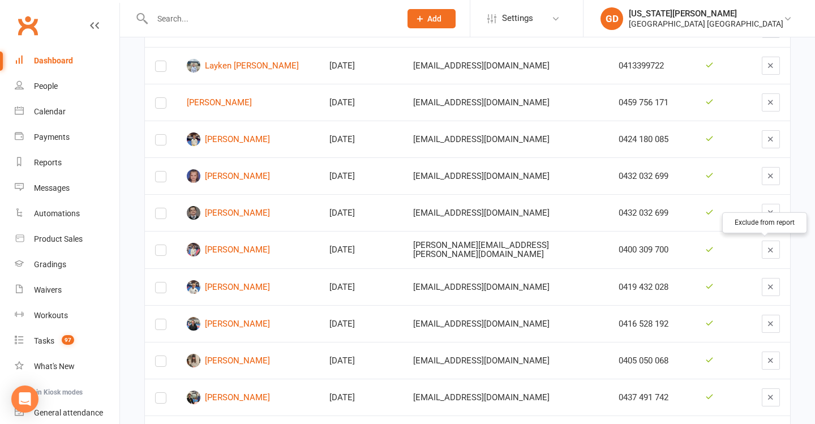
click at [762, 254] on button "button" at bounding box center [771, 250] width 18 height 18
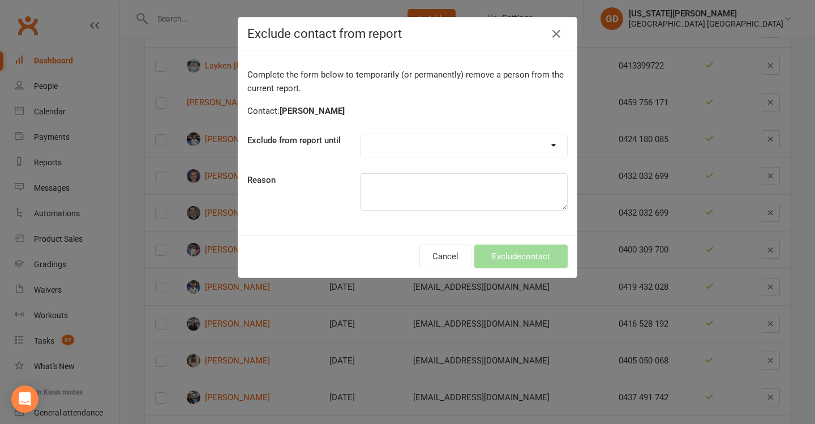
select select "one_week"
click at [392, 186] on textarea at bounding box center [464, 191] width 208 height 37
type textarea "been busy"
click at [515, 252] on button "Exclude contact" at bounding box center [520, 257] width 93 height 24
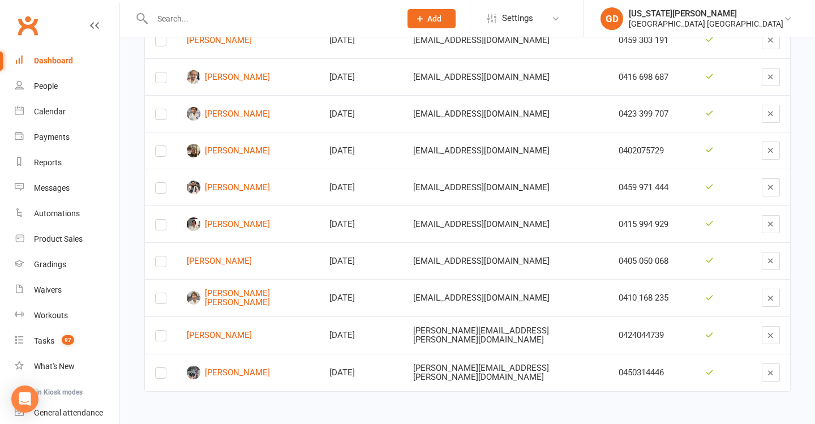
scroll to position [818, 0]
click at [84, 55] on link "Dashboard" at bounding box center [67, 60] width 105 height 25
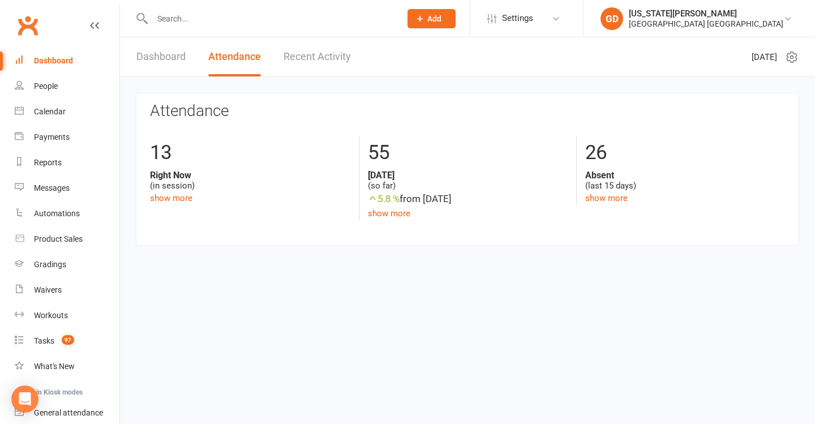
click at [152, 48] on link "Dashboard" at bounding box center [160, 56] width 49 height 39
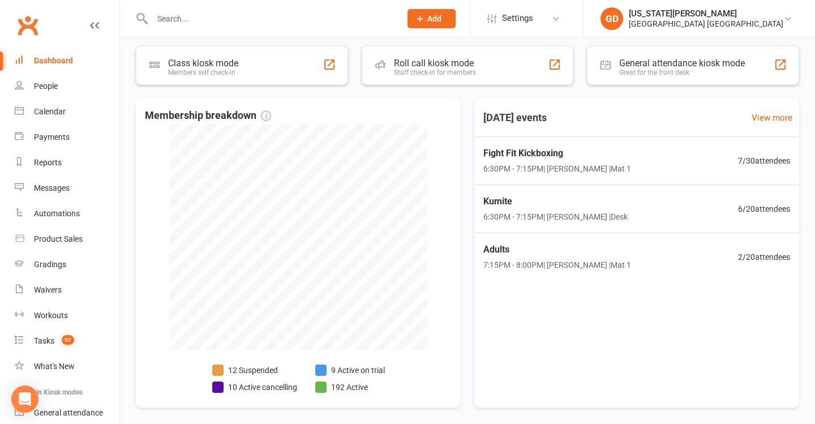
scroll to position [205, 0]
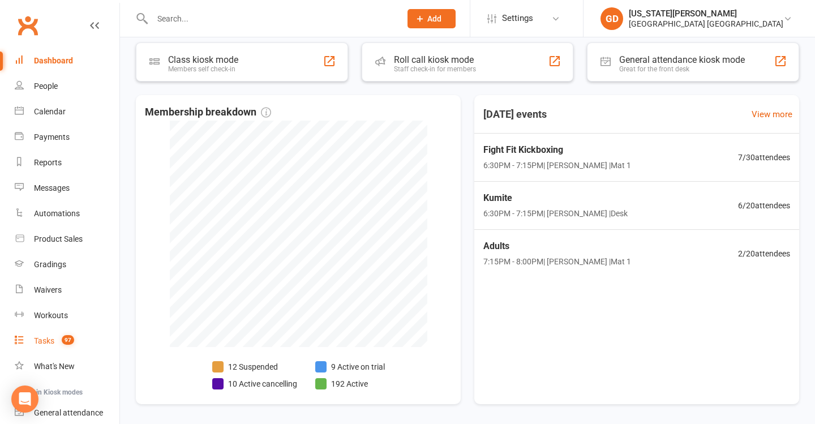
click at [63, 342] on span "97" at bounding box center [68, 340] width 12 height 10
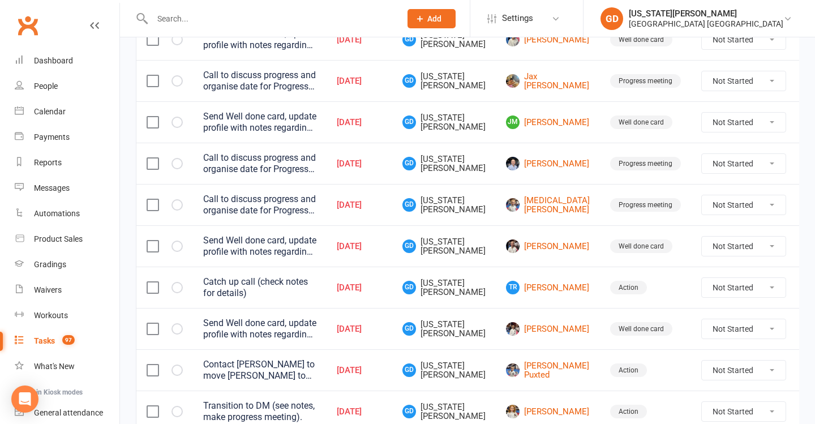
scroll to position [566, 0]
click at [503, 244] on td "[PERSON_NAME]" at bounding box center [548, 245] width 104 height 41
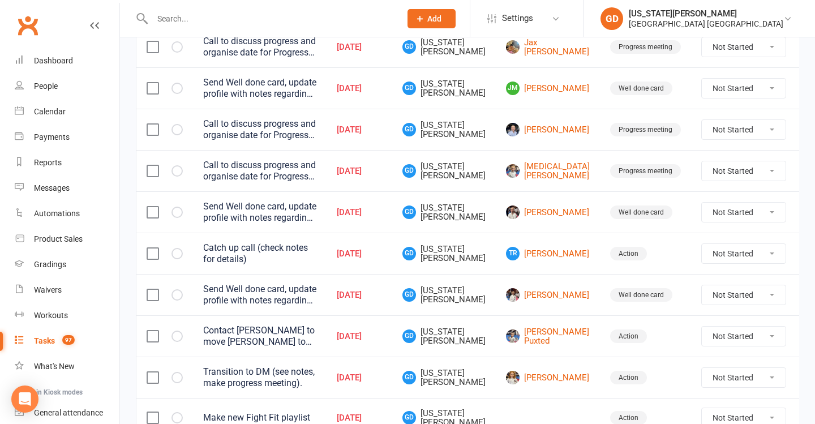
click at [498, 252] on td "TR Ted Reeves" at bounding box center [548, 253] width 104 height 41
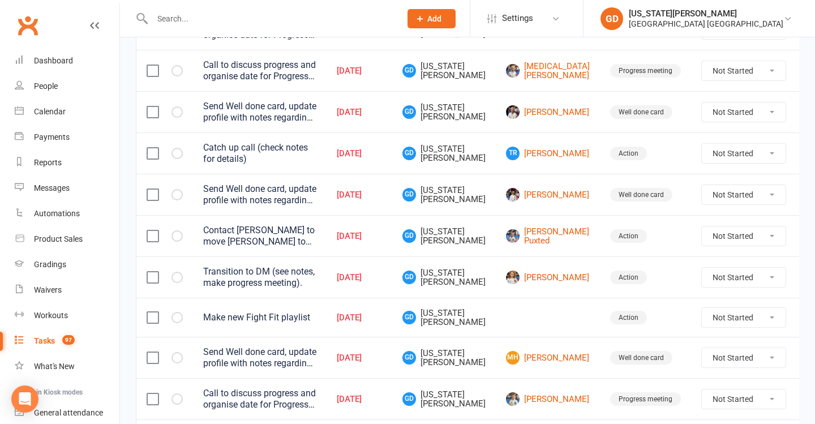
click at [600, 319] on td "Action" at bounding box center [645, 317] width 91 height 39
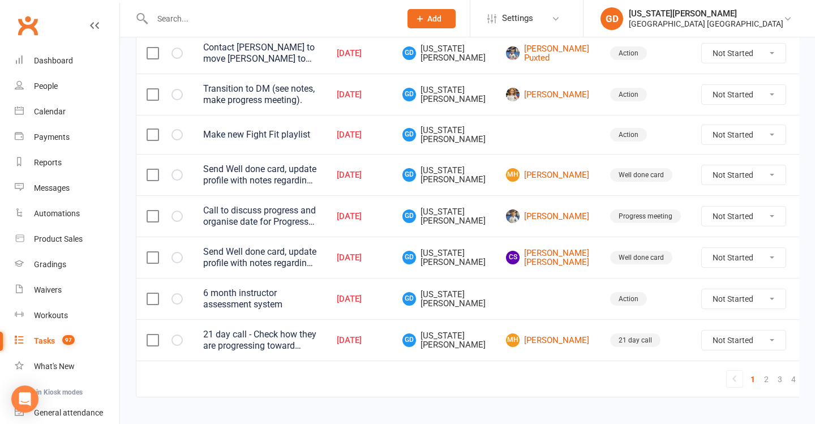
scroll to position [890, 0]
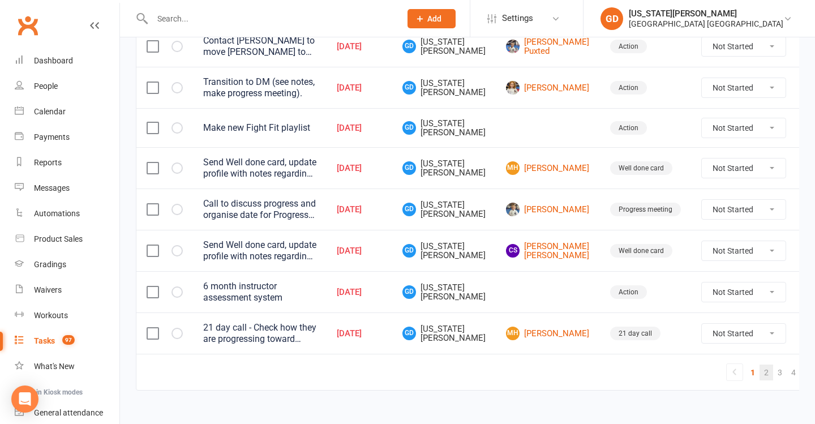
click at [760, 379] on link "2" at bounding box center [767, 373] width 14 height 16
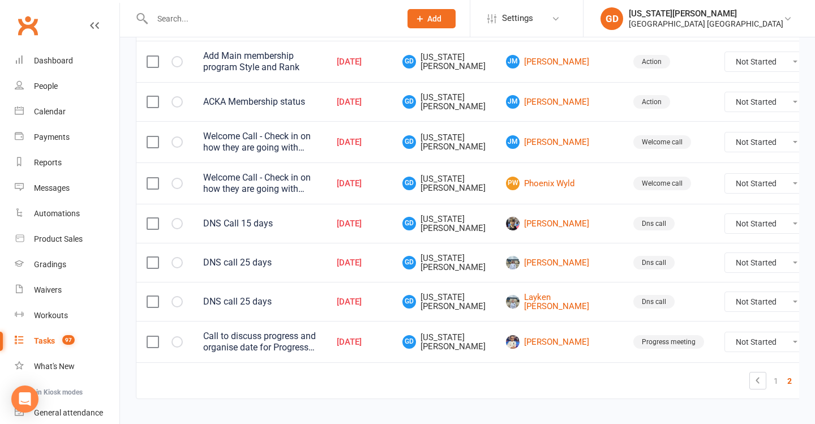
scroll to position [859, 0]
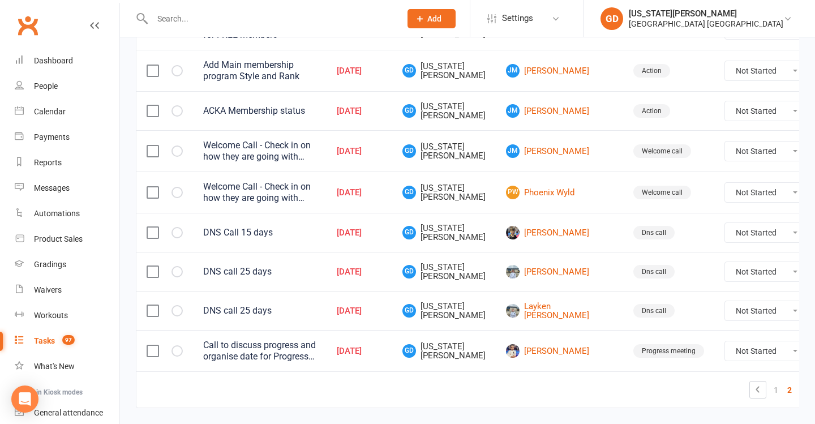
click at [147, 271] on label at bounding box center [152, 271] width 11 height 11
click at [147, 266] on input "checkbox" at bounding box center [152, 266] width 11 height 0
click at [148, 316] on label at bounding box center [152, 310] width 11 height 11
click at [148, 305] on input "checkbox" at bounding box center [152, 305] width 11 height 0
click at [667, 409] on div "2 Selected Remove Set status" at bounding box center [467, 401] width 695 height 46
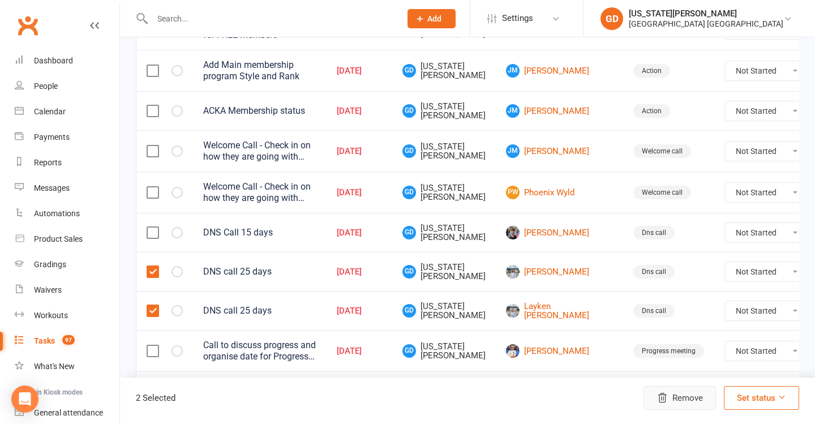
click at [682, 402] on button "Remove" at bounding box center [680, 398] width 72 height 24
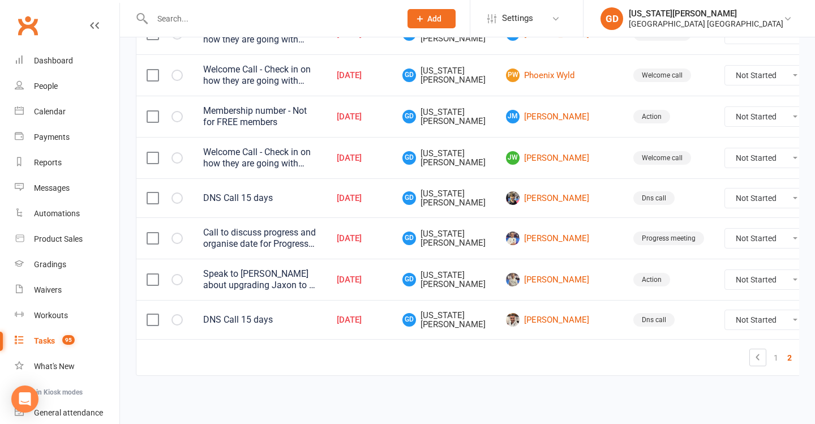
scroll to position [903, 0]
click at [71, 54] on link "Dashboard" at bounding box center [67, 60] width 105 height 25
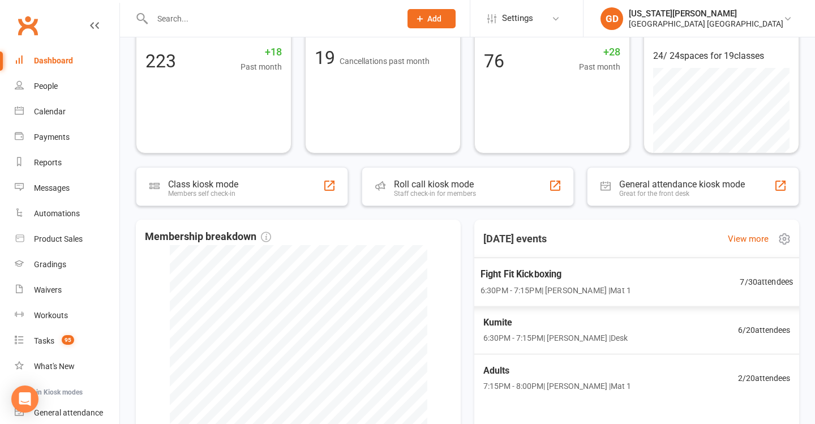
scroll to position [220, 0]
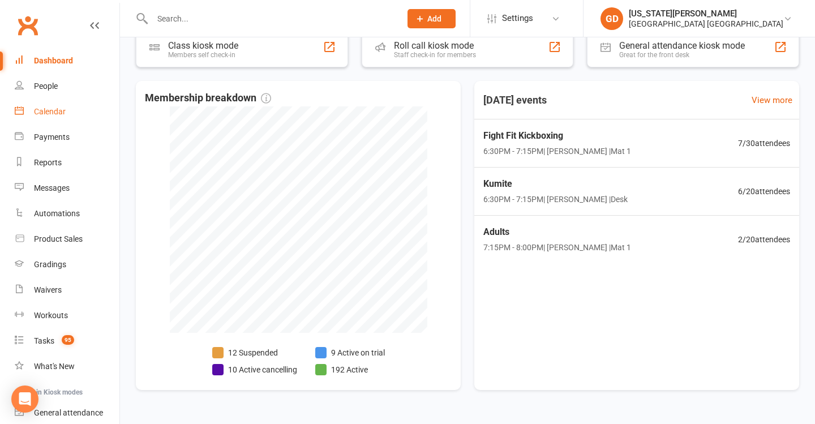
click at [68, 108] on link "Calendar" at bounding box center [67, 111] width 105 height 25
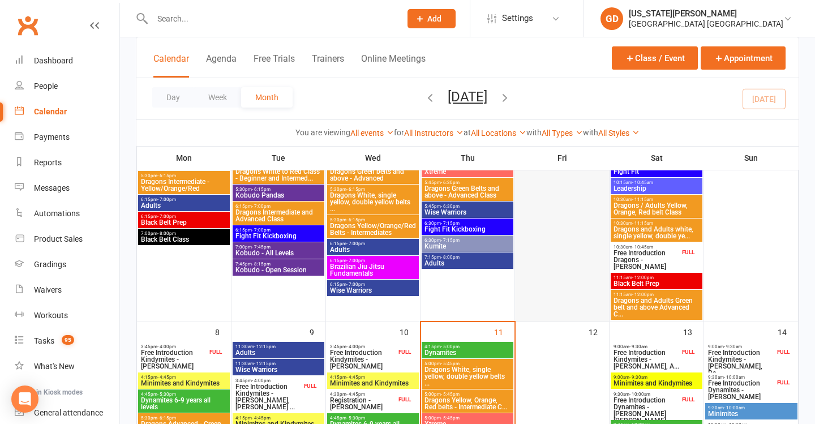
scroll to position [185, 0]
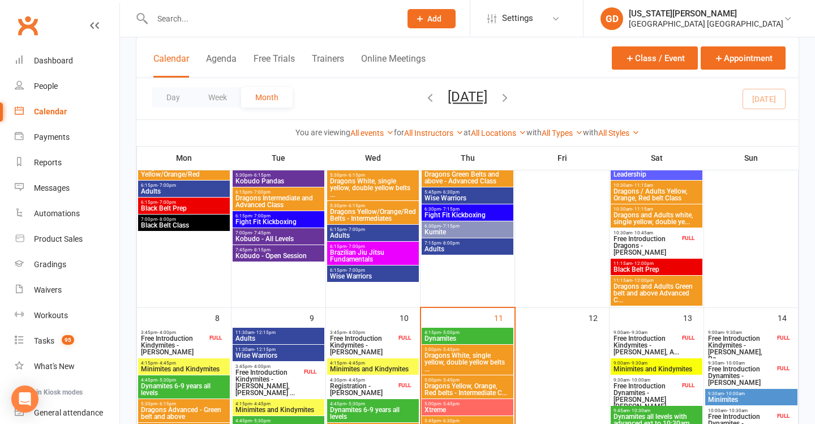
click at [639, 339] on span "Free Introduction Kindymites - [PERSON_NAME], A..." at bounding box center [646, 345] width 67 height 20
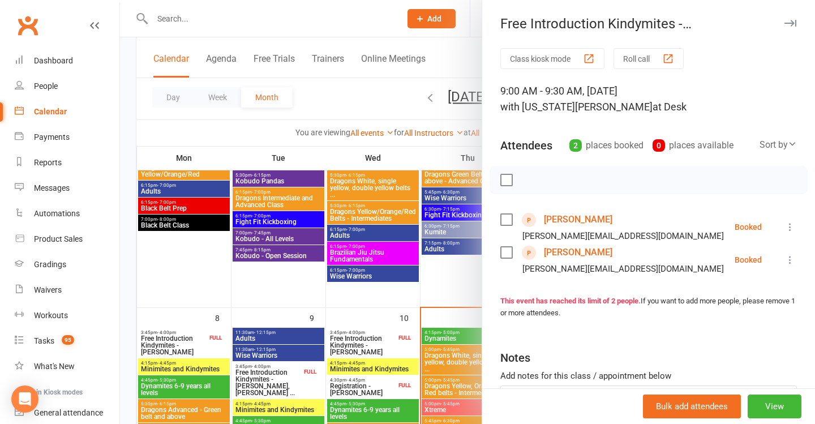
click at [583, 222] on link "Auli Tordecillas" at bounding box center [578, 220] width 68 height 18
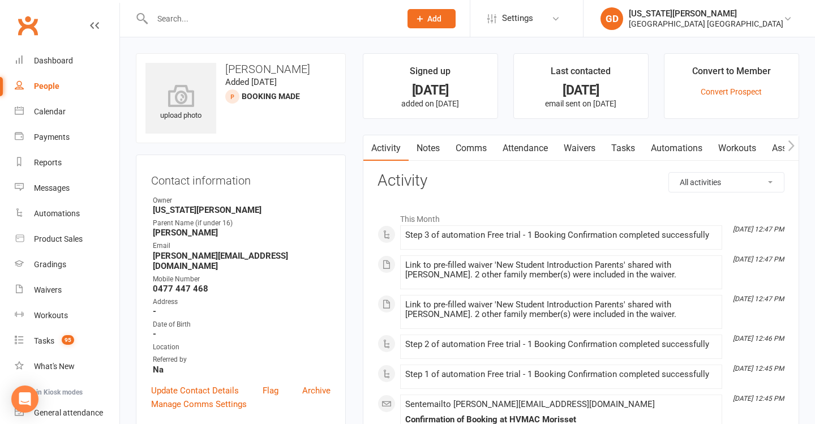
drag, startPoint x: 590, startPoint y: 143, endPoint x: 589, endPoint y: 162, distance: 18.7
click at [589, 143] on link "Waivers" at bounding box center [580, 148] width 48 height 26
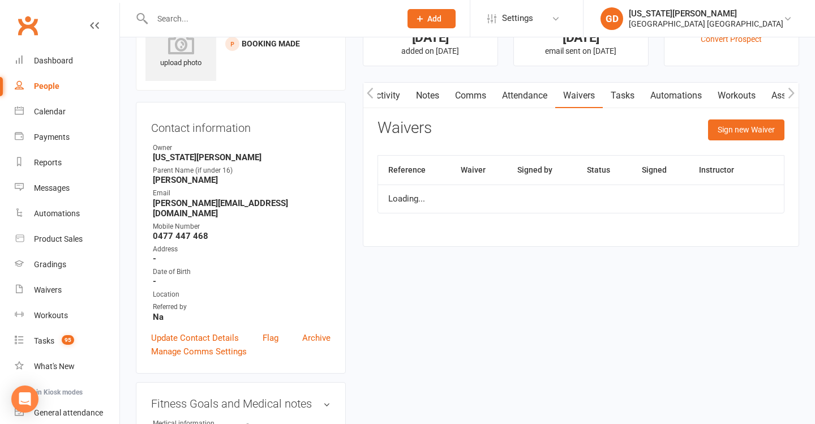
scroll to position [62, 0]
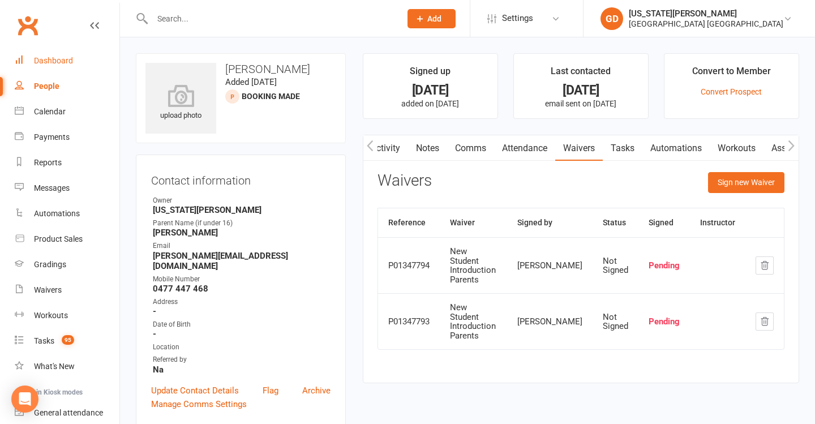
click at [72, 68] on link "Dashboard" at bounding box center [67, 60] width 105 height 25
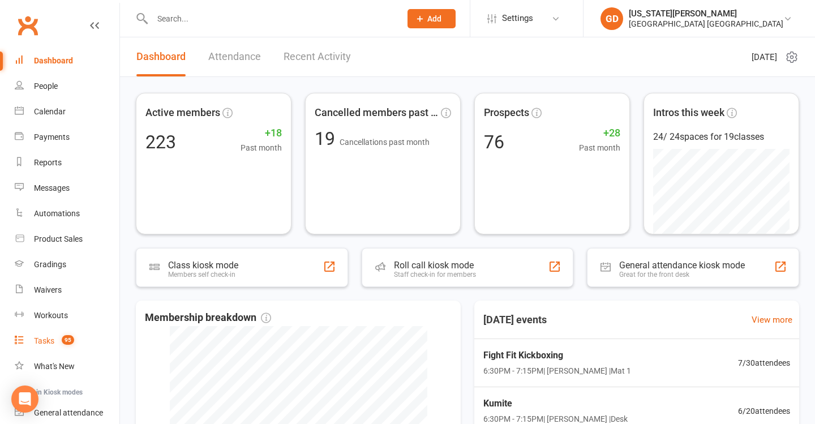
click at [74, 338] on span "95" at bounding box center [68, 340] width 12 height 10
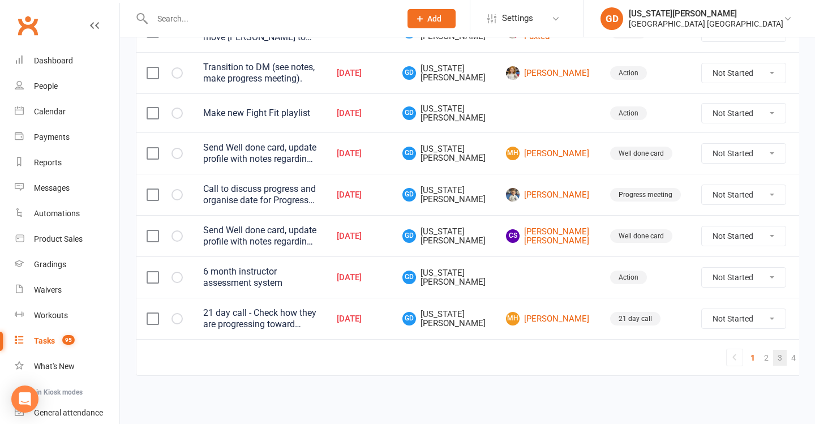
click at [773, 350] on link "3" at bounding box center [780, 358] width 14 height 16
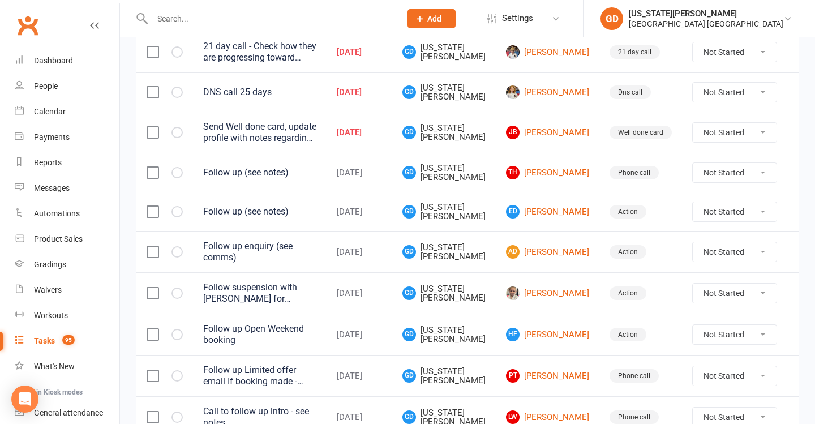
scroll to position [590, 0]
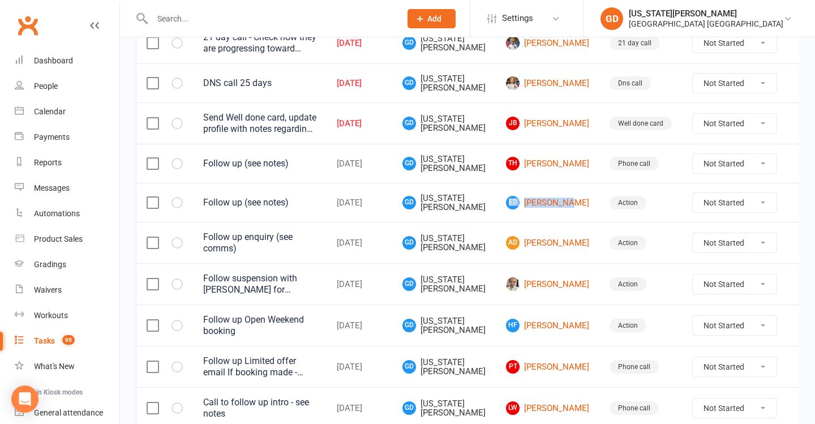
click at [571, 188] on td "ED Elisa Dunn" at bounding box center [548, 202] width 104 height 39
click at [392, 263] on td "Sep 12, 2025" at bounding box center [360, 283] width 66 height 41
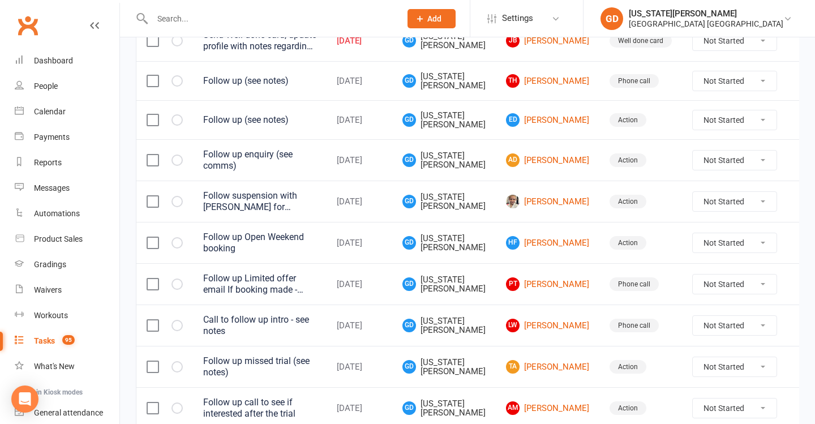
click at [468, 268] on td "GD Georgia Dearlove" at bounding box center [444, 283] width 104 height 41
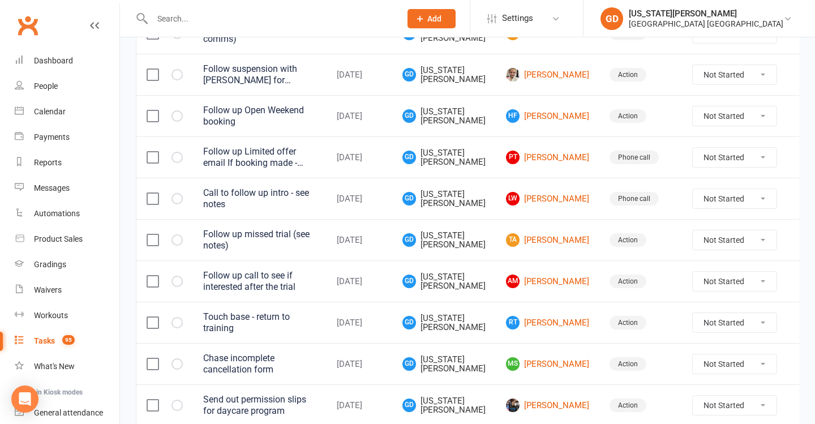
scroll to position [802, 0]
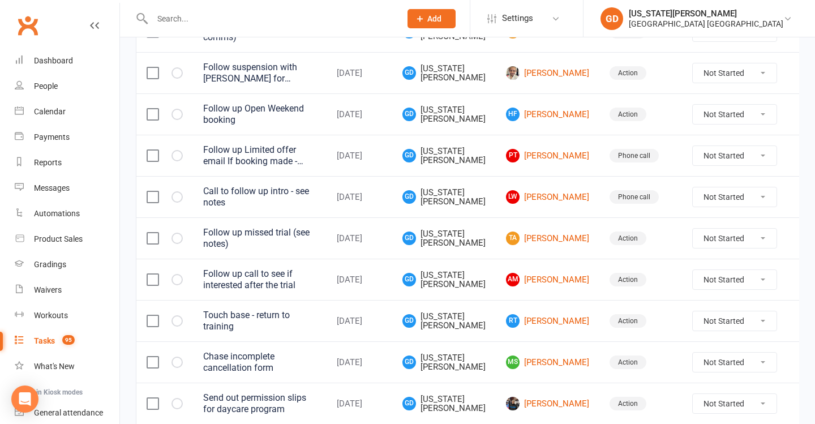
click at [599, 162] on td "Phone call" at bounding box center [640, 155] width 83 height 41
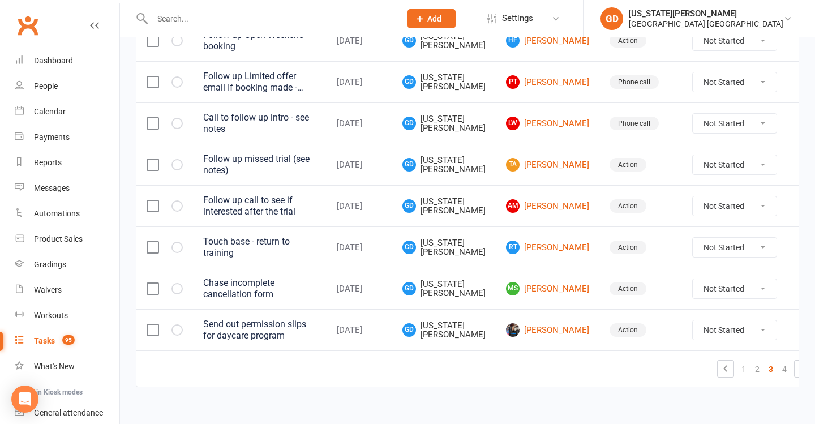
scroll to position [875, 0]
click at [778, 362] on link "4" at bounding box center [785, 370] width 14 height 16
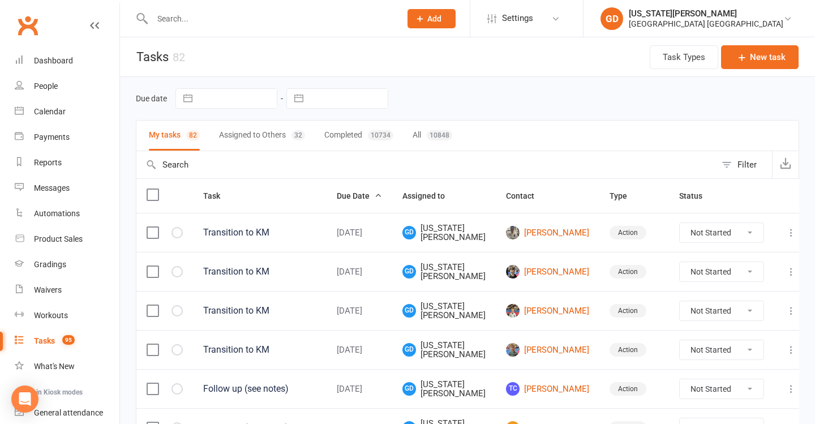
scroll to position [0, 0]
click at [100, 105] on link "Calendar" at bounding box center [67, 111] width 105 height 25
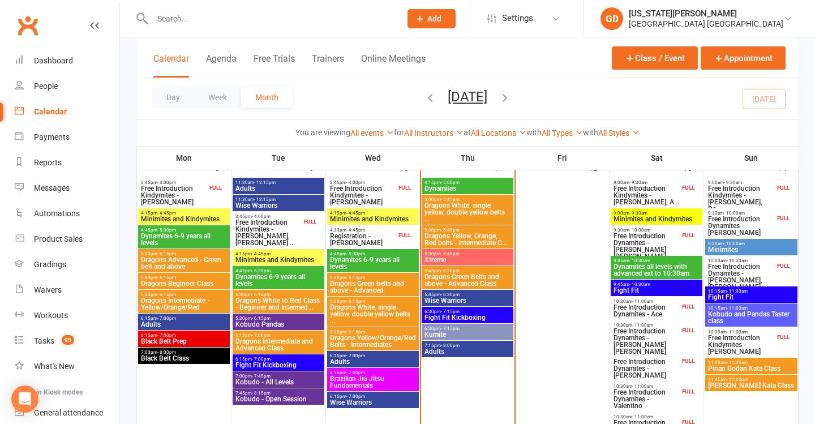
scroll to position [347, 0]
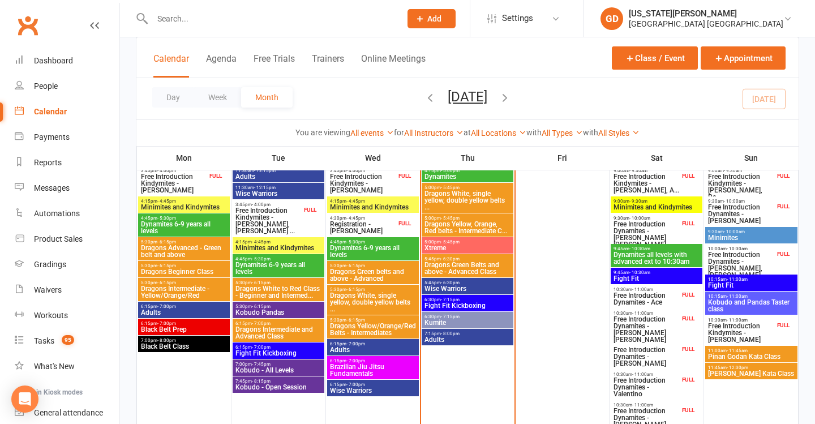
click at [472, 315] on span "6:30pm - 7:15pm" at bounding box center [467, 316] width 87 height 5
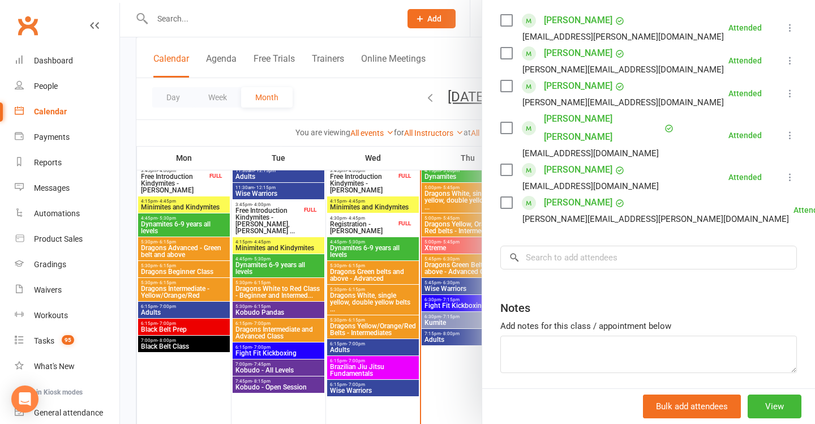
scroll to position [198, 0]
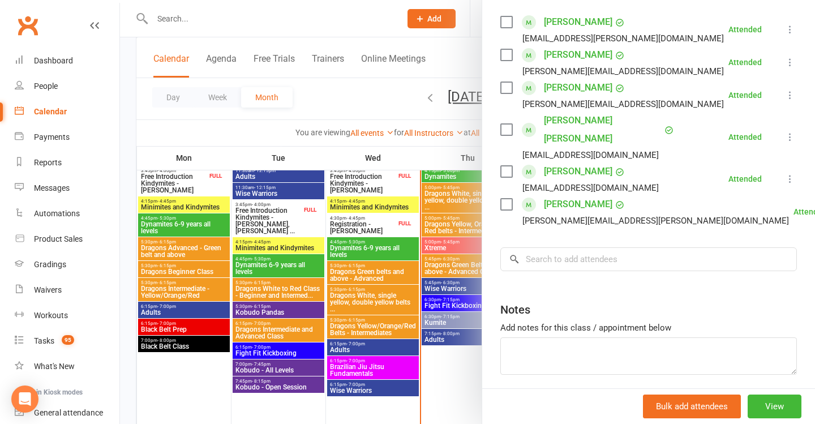
click at [560, 162] on link "Mikayla Pike" at bounding box center [578, 171] width 68 height 18
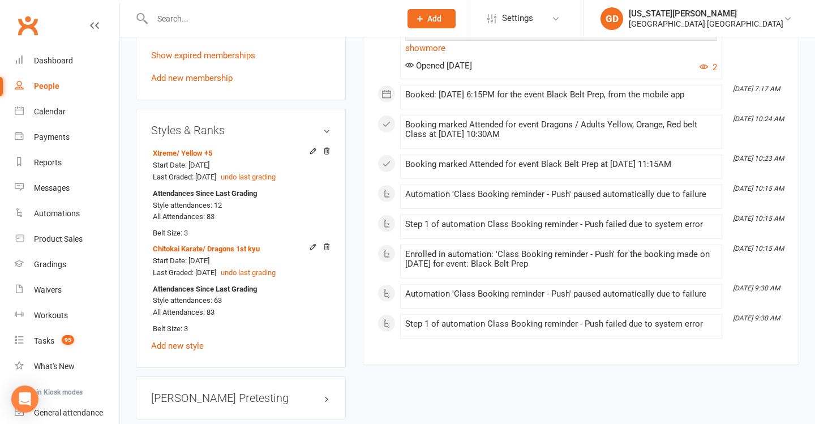
scroll to position [874, 0]
click at [69, 256] on link "Gradings" at bounding box center [67, 264] width 105 height 25
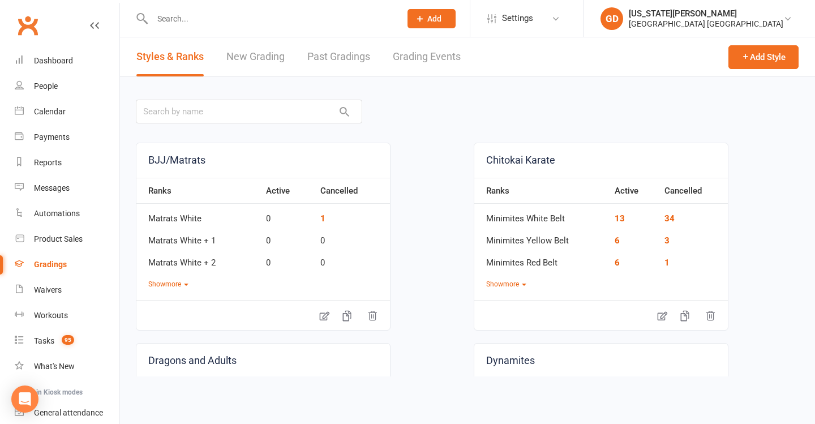
click at [49, 232] on ui-view "Prospect Member Non-attending contact Class / event Appointment Grading event T…" at bounding box center [407, 190] width 815 height 374
click at [36, 222] on link "Automations" at bounding box center [67, 213] width 105 height 25
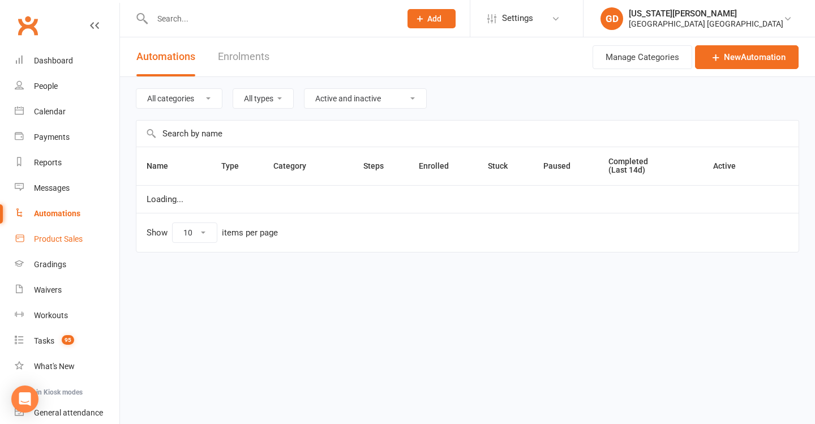
click at [70, 229] on link "Product Sales" at bounding box center [67, 238] width 105 height 25
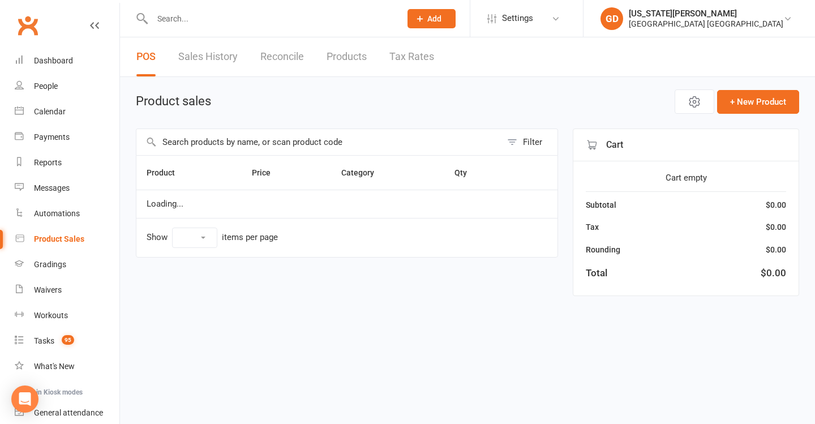
select select "10"
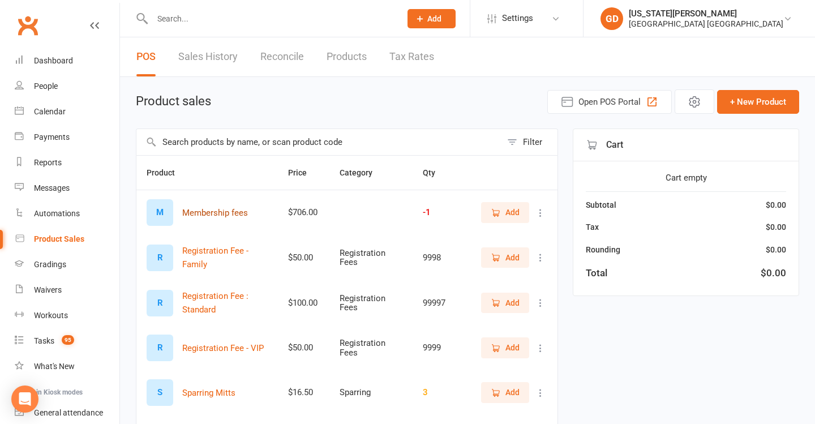
click at [222, 207] on button "Membership fees" at bounding box center [215, 213] width 66 height 14
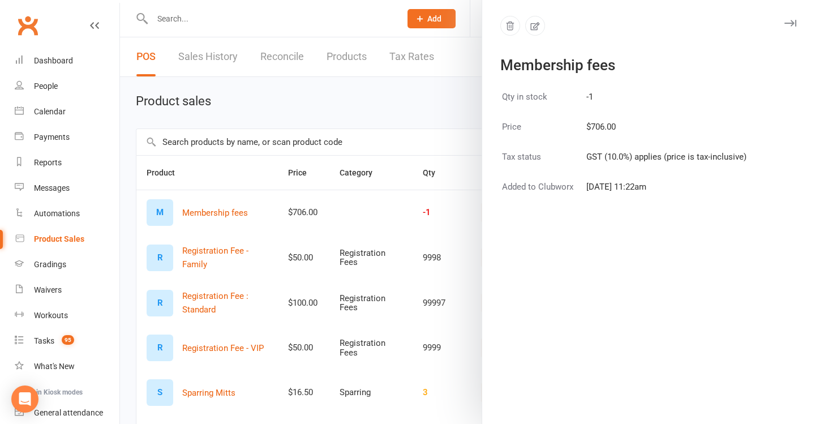
click at [429, 198] on div at bounding box center [467, 212] width 695 height 424
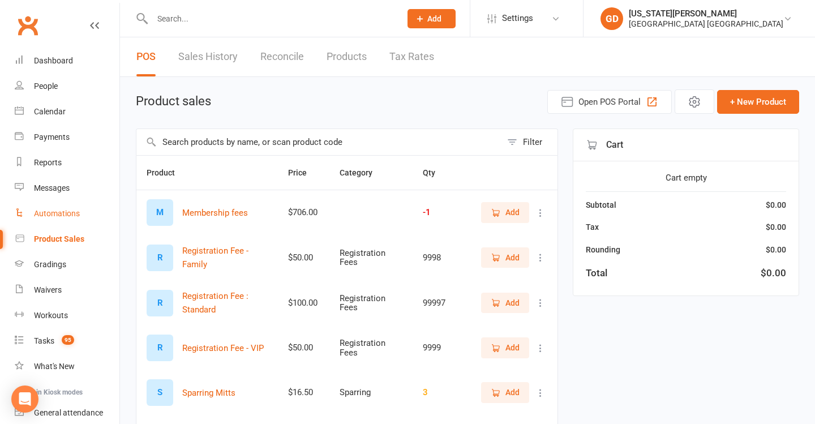
click at [82, 207] on link "Automations" at bounding box center [67, 213] width 105 height 25
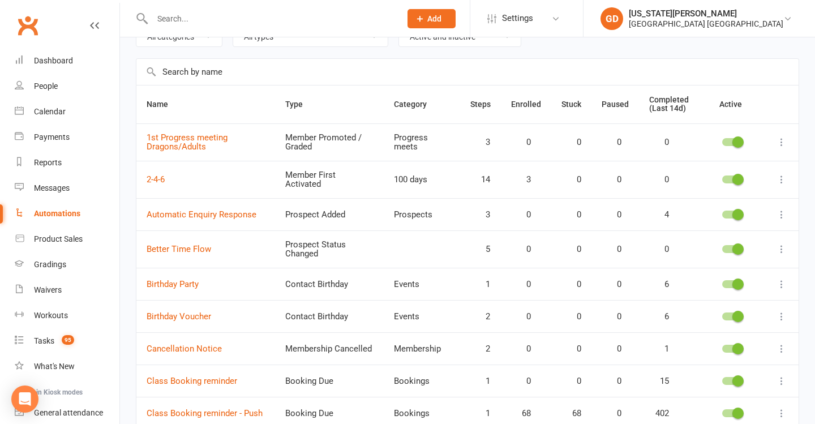
scroll to position [65, 0]
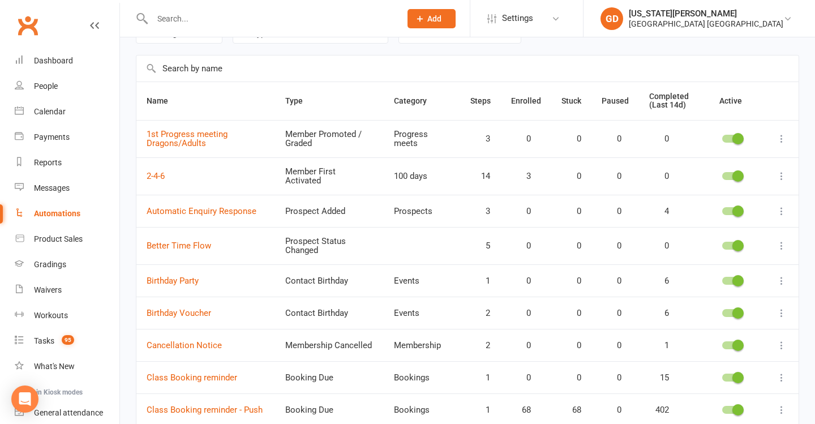
drag, startPoint x: 196, startPoint y: 239, endPoint x: 324, endPoint y: 239, distance: 127.9
click at [196, 241] on link "Better Time Flow" at bounding box center [179, 246] width 65 height 10
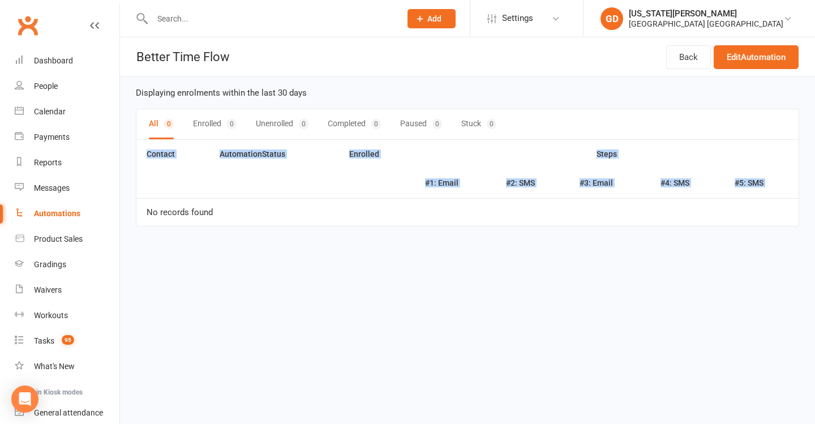
drag, startPoint x: 417, startPoint y: 239, endPoint x: 815, endPoint y: 165, distance: 404.1
click at [815, 165] on div "Displaying enrolments within the last 30 days All 0 Enrolled 0 Unenrolled 0 Com…" at bounding box center [467, 167] width 695 height 181
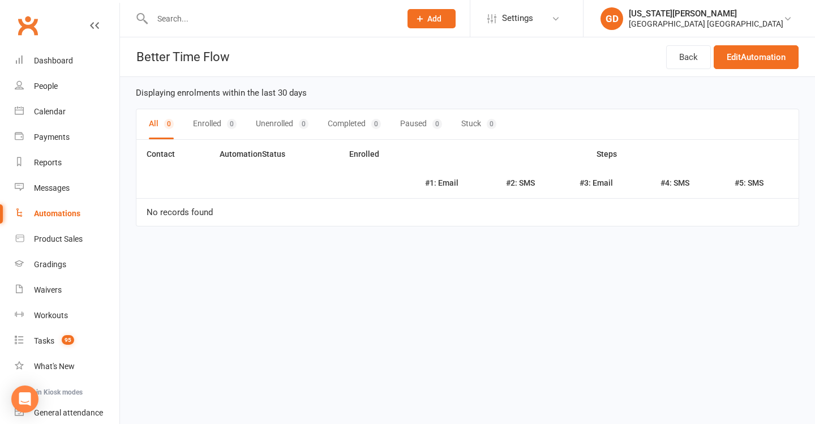
click at [586, 235] on main "Contact Automation Status Enrolled Steps #1: Email #2: SMS #3: Email #4: SMS #5…" at bounding box center [467, 191] width 663 height 102
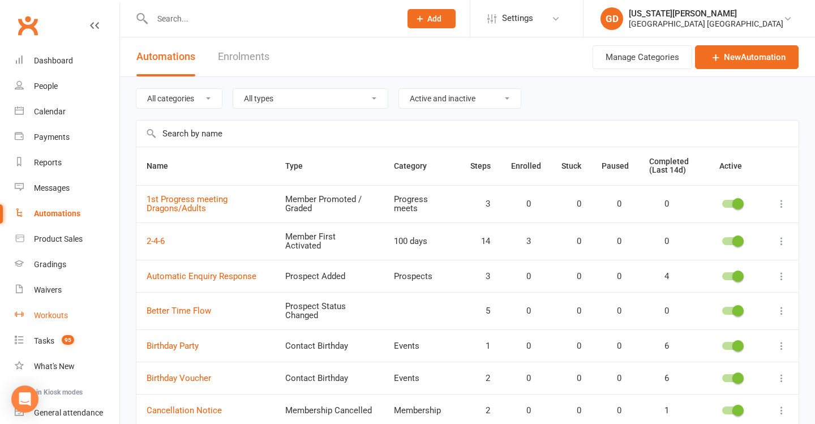
click at [62, 315] on div "Workouts" at bounding box center [51, 315] width 34 height 9
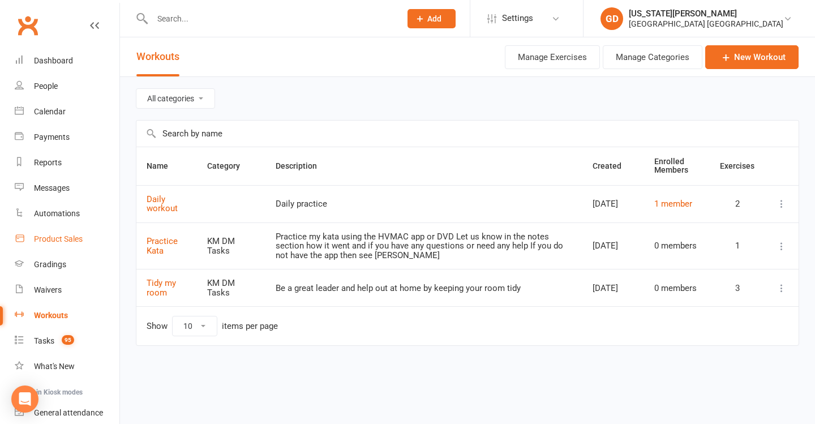
scroll to position [18, 0]
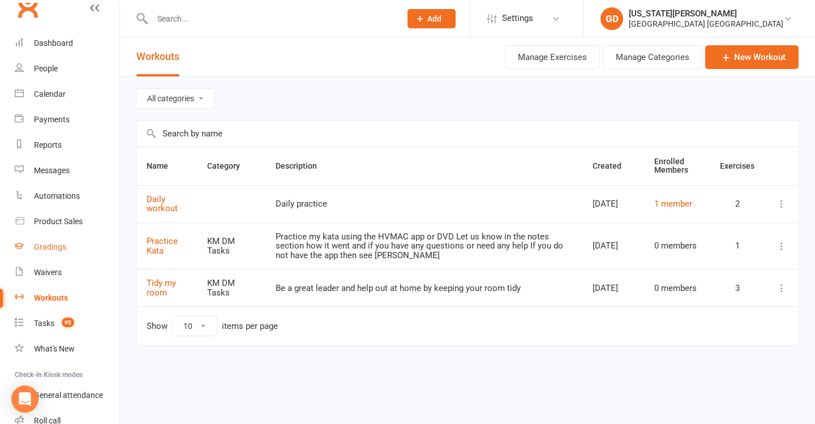
click at [56, 251] on link "Gradings" at bounding box center [67, 246] width 105 height 25
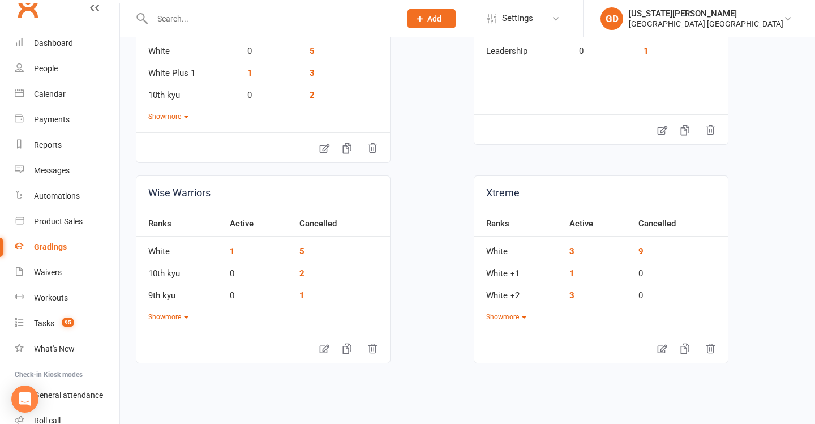
scroll to position [969, 0]
click at [507, 317] on button "Show more" at bounding box center [506, 317] width 40 height 11
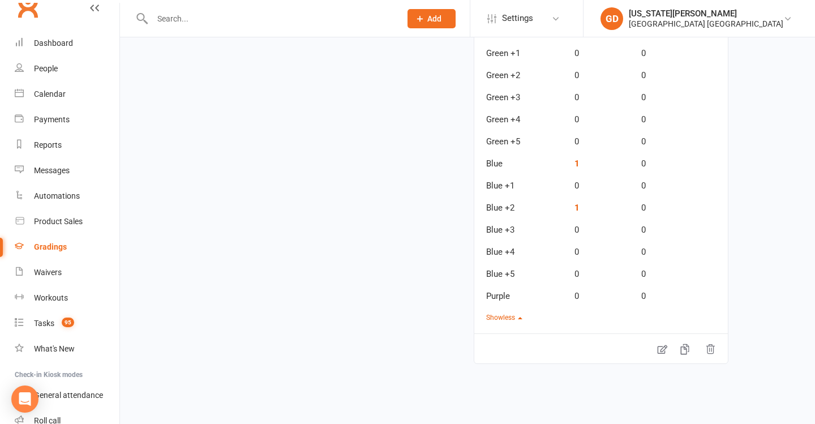
scroll to position [0, 0]
click at [661, 350] on icon at bounding box center [663, 349] width 10 height 9
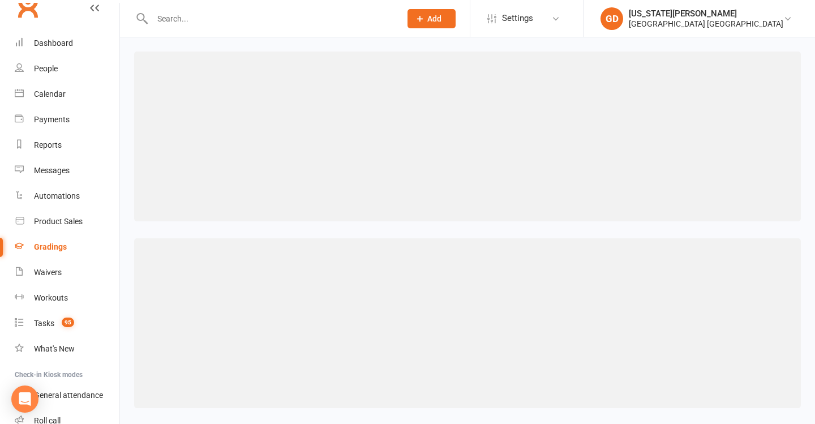
select select "contact_summaries:styles_style_class_attendances_since_last_promotion"
select select ">"
select select "contact_summaries:styles_style_class_attendances_since_last_promotion"
select select ">"
select select "contact_summaries:styles_style_class_attendances_since_last_promotion"
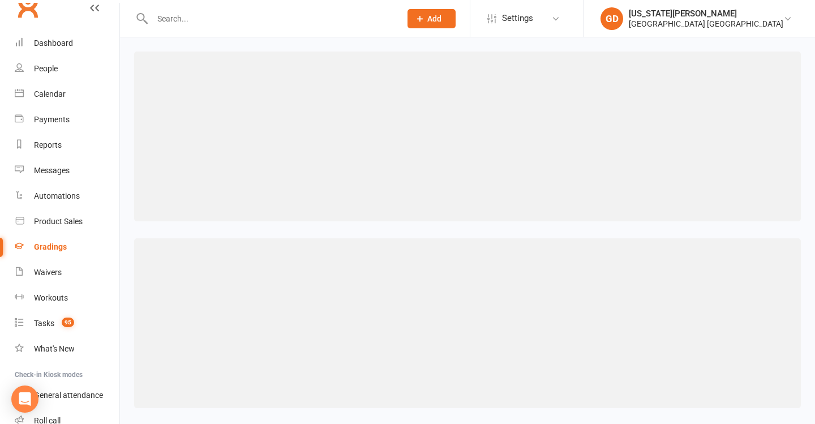
select select ">="
select select "contact_summaries:styles_style_class_attendances_since_last_promotion"
select select ">="
select select "contact_summaries:styles_style_class_attendances_since_last_promotion"
select select ">="
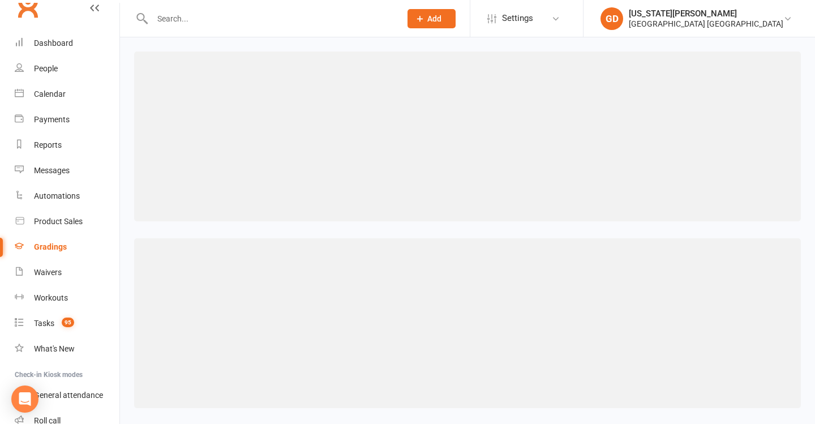
select select "contact_summaries:styles_style_class_attendances_since_last_promotion"
select select ">="
select select "contact_summaries:styles_style_class_attendances_since_last_promotion"
select select ">="
select select "contact_summaries:styles_style_class_attendances_since_last_promotion"
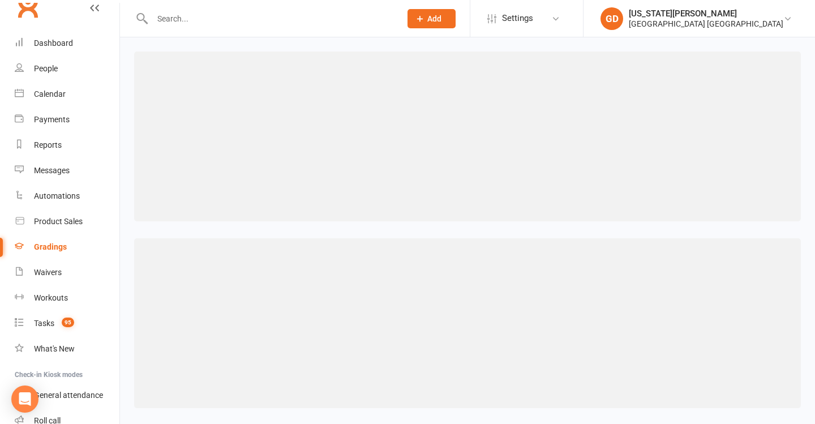
select select ">="
select select "contact_summaries:styles_style_class_attendances_since_last_promotion"
select select ">="
select select "contact_summaries:styles_style_class_attendances_since_last_promotion"
select select ">="
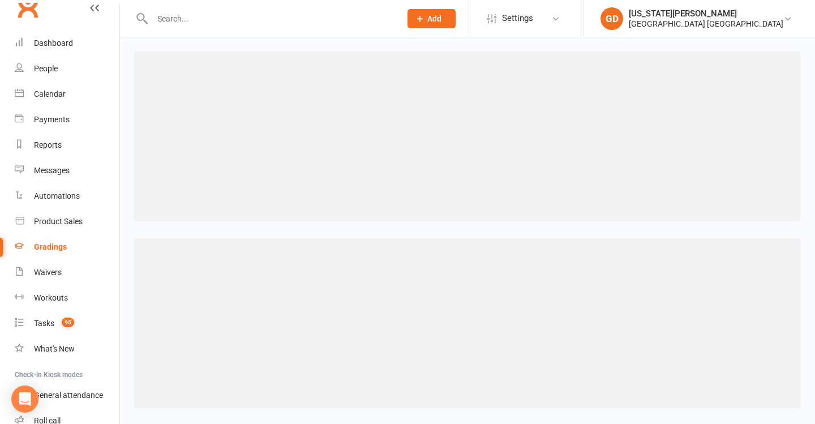
select select "contact_summaries:styles_style_class_attendances_since_last_promotion"
select select ">="
select select "contact_summaries:styles_style_class_attendances_since_last_promotion"
select select ">="
select select "contact_summaries:styles_style_class_attendances_since_last_promotion"
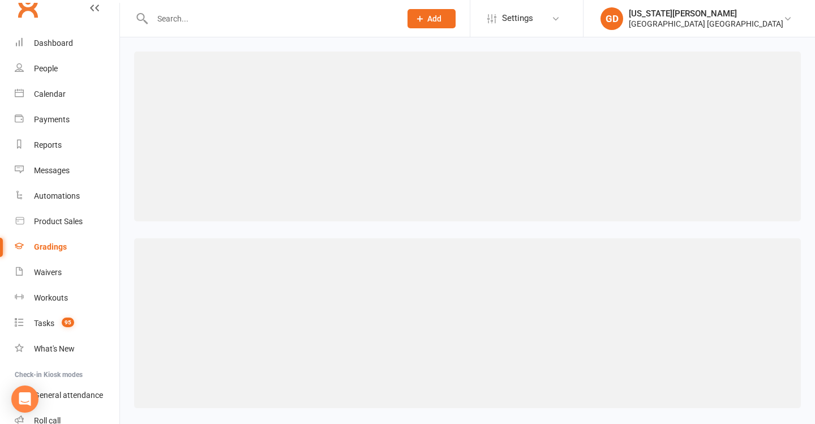
select select ">="
select select "contact_summaries:styles_style_class_attendances_since_last_promotion"
select select ">="
select select "contact_summaries:styles_style_class_attendances_since_last_promotion"
select select ">="
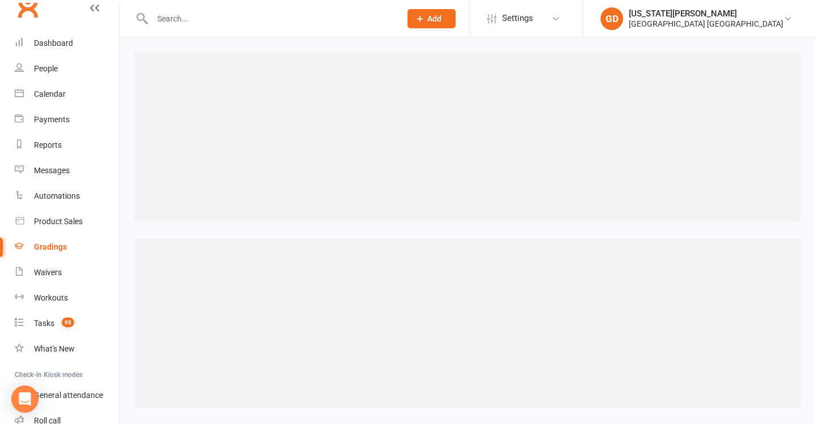
select select "contact_summaries:styles_style_class_attendances_since_last_promotion"
select select ">="
select select "contact_summaries:styles_style_class_attendances_since_last_promotion"
select select ">="
select select "contact_summaries:styles_style_class_attendances_since_last_promotion"
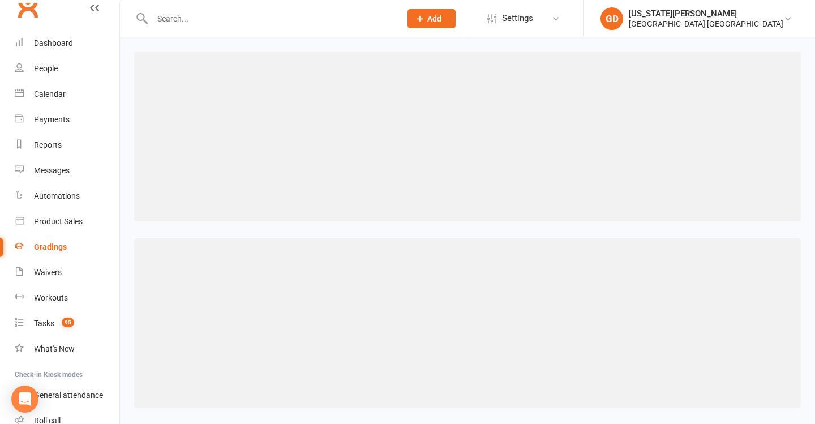
select select ">="
select select "contact_summaries:styles_all_class_attendances_since_last_promotion"
select select ">="
select select "contact_summaries:styles_all_class_attendances_since_last_promotion"
select select ">="
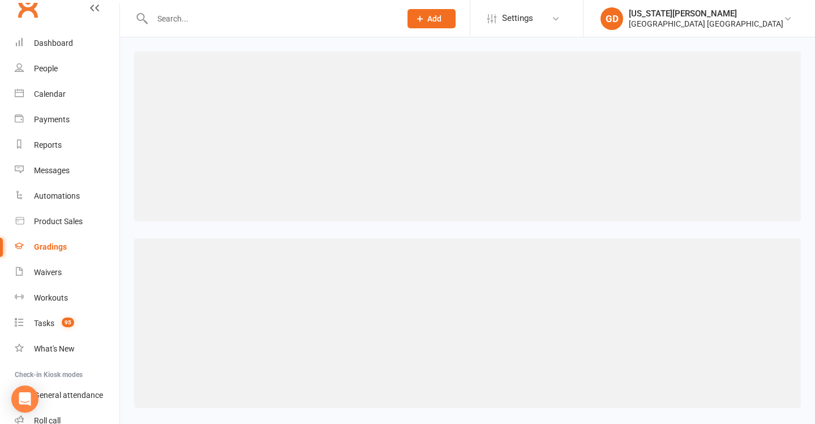
select select "contact_summaries:styles_style_class_attendances_since_last_promotion"
select select ">="
select select "contact_summaries:styles_style_class_attendances_since_last_promotion"
select select ">="
select select "contact_summaries:styles_style_class_attendances_since_last_promotion"
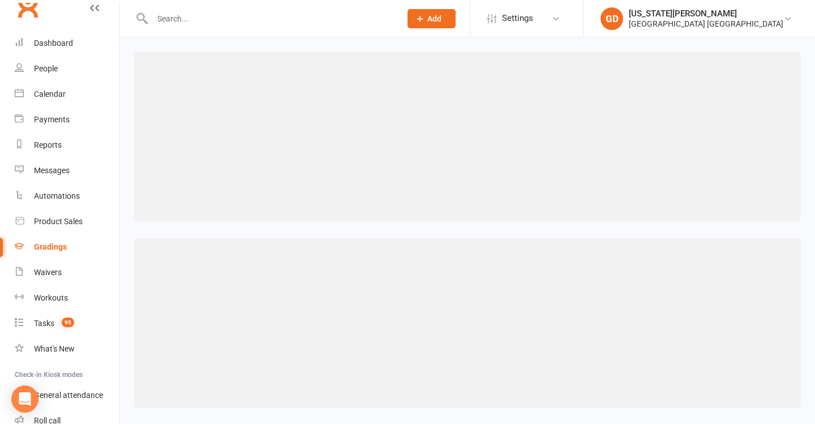
select select ">="
select select "contact_summaries:styles_style_class_attendances_since_last_promotion"
select select ">="
select select "contact_summaries:styles_style_class_attendances_since_last_promotion"
select select ">="
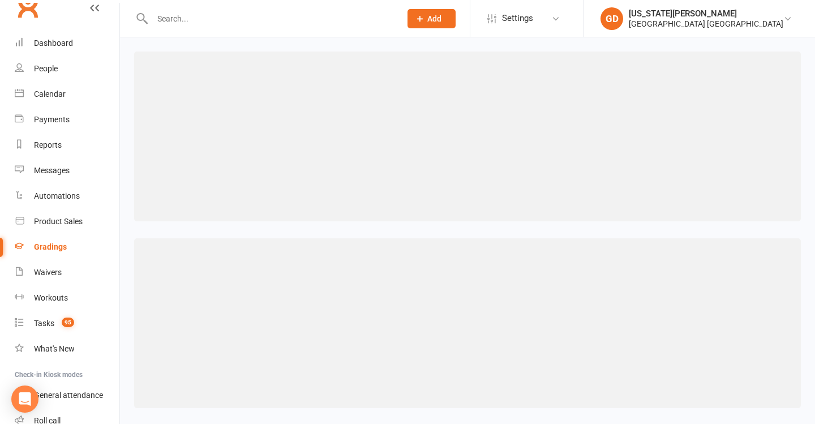
select select "contact_summaries:styles_style_class_attendances_since_last_promotion"
select select ">="
select select "contact_summaries:styles_style_class_attendances_since_last_promotion"
select select ">="
select select "contact_summaries:styles_style_class_attendances_since_last_promotion"
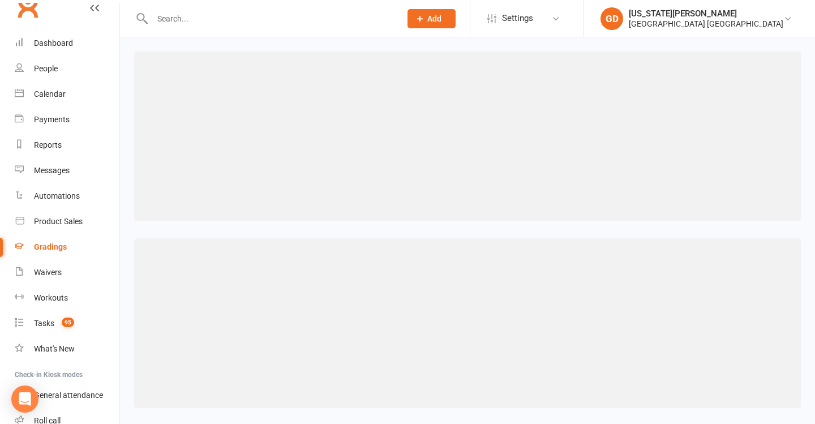
select select ">="
select select "contact_summaries:styles_style_class_attendances_since_last_promotion"
select select ">="
select select "contact_summaries:styles_style_class_attendances_since_last_promotion"
select select ">="
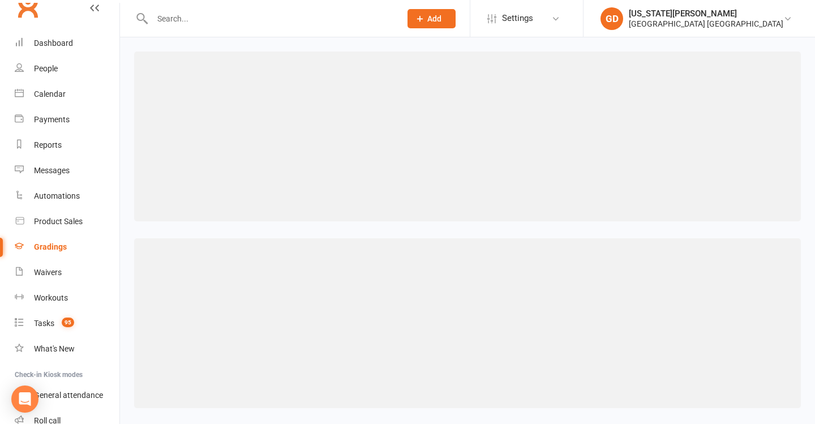
select select "contact_summaries:styles_style_class_attendances_since_last_promotion"
select select ">="
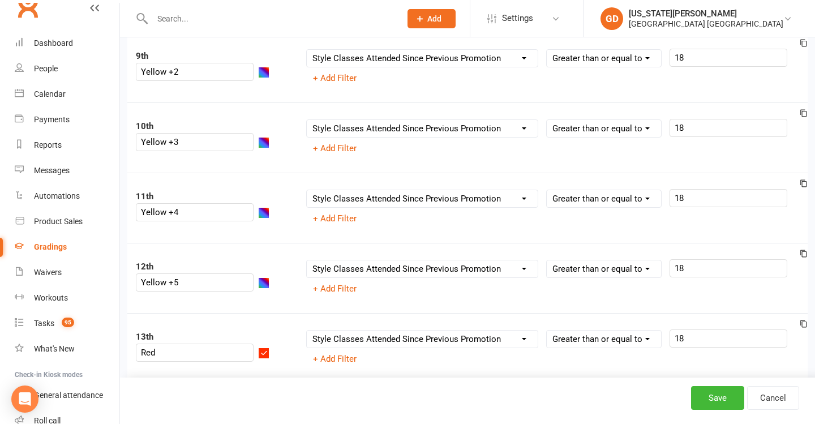
scroll to position [784, 0]
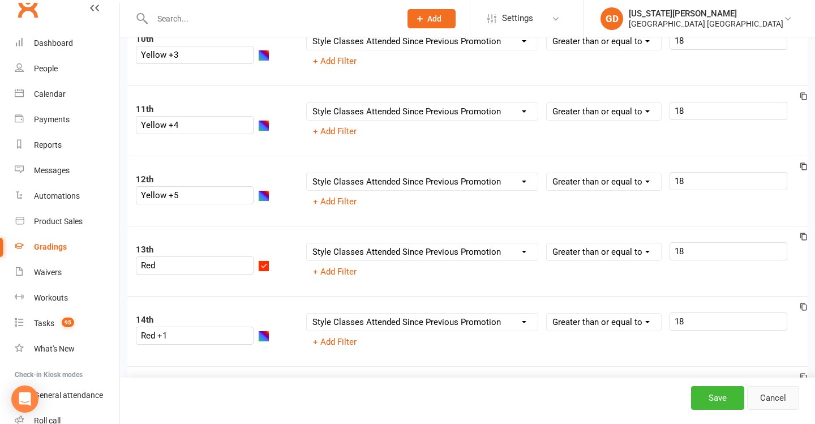
click at [770, 397] on link "Cancel" at bounding box center [773, 398] width 52 height 24
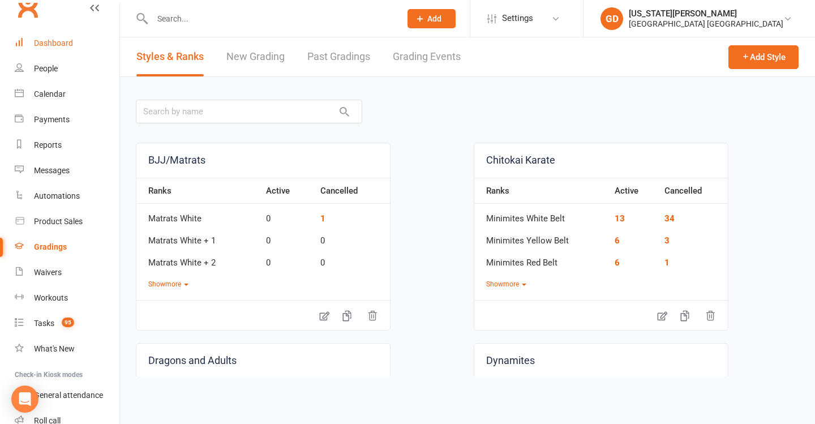
click at [77, 49] on link "Dashboard" at bounding box center [67, 43] width 105 height 25
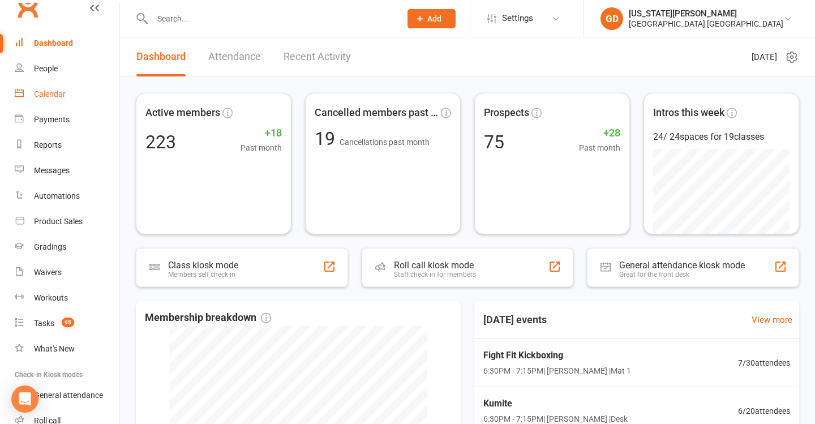
click at [63, 101] on link "Calendar" at bounding box center [67, 94] width 105 height 25
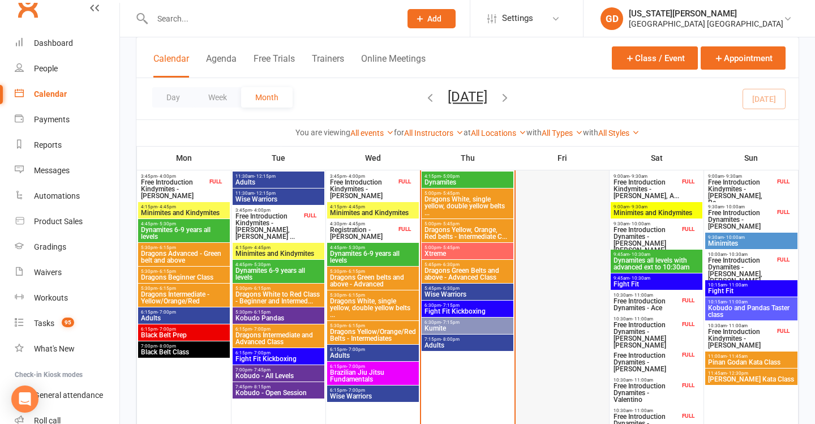
scroll to position [335, 0]
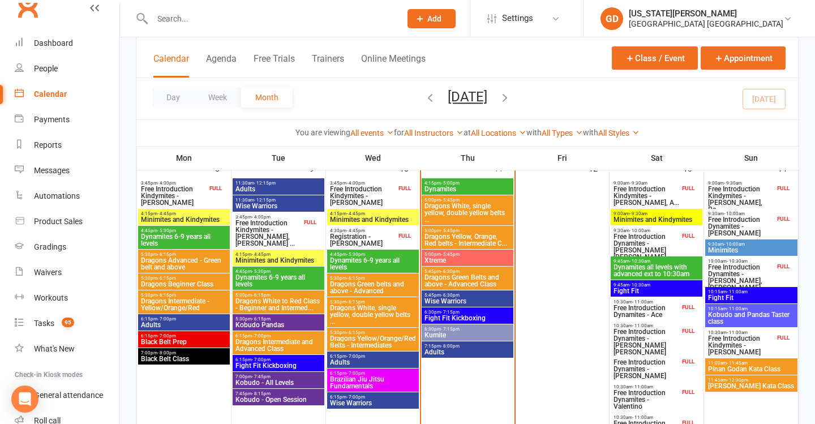
click at [654, 200] on span "Free Introduction Kindymites - [PERSON_NAME], A..." at bounding box center [646, 196] width 67 height 20
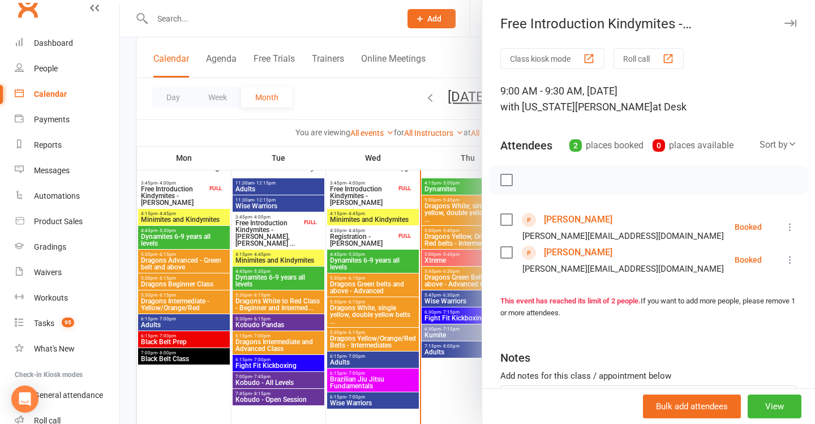
click at [405, 216] on div at bounding box center [467, 212] width 695 height 424
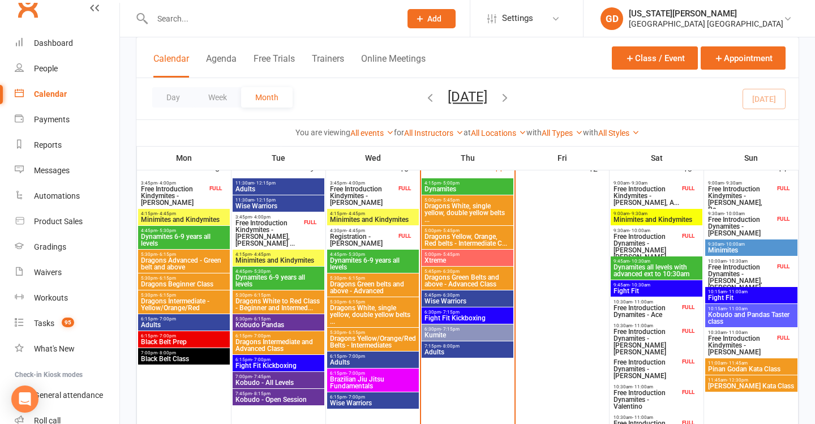
click at [382, 214] on span "4:15pm - 4:45pm" at bounding box center [372, 213] width 87 height 5
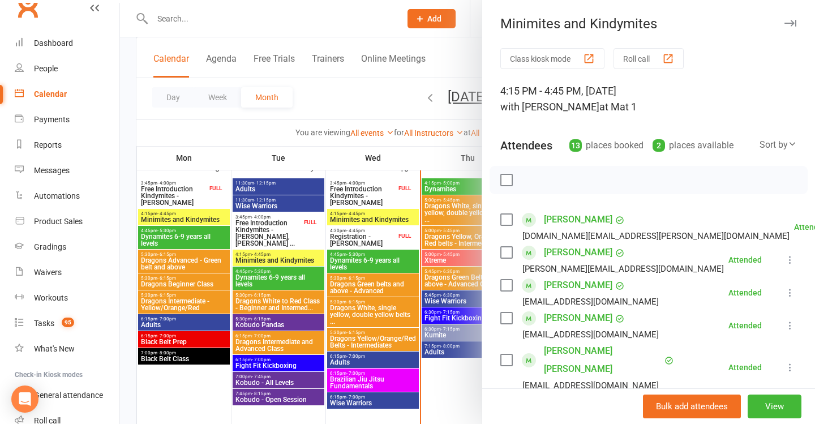
click at [382, 214] on div at bounding box center [467, 212] width 695 height 424
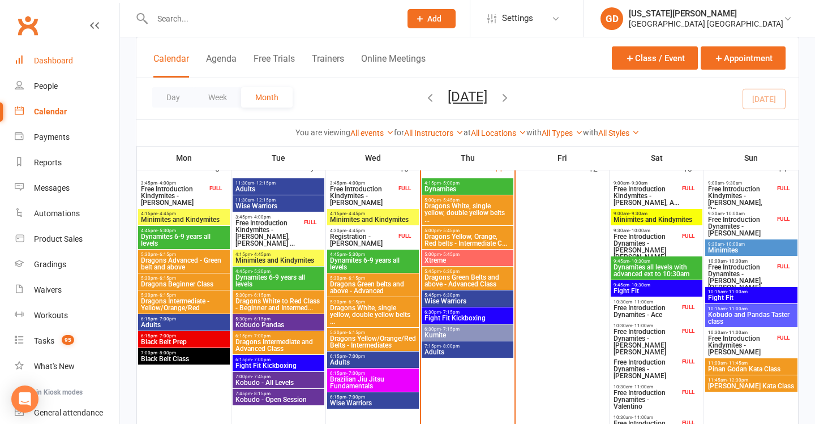
scroll to position [0, 0]
click at [52, 71] on link "Dashboard" at bounding box center [67, 60] width 105 height 25
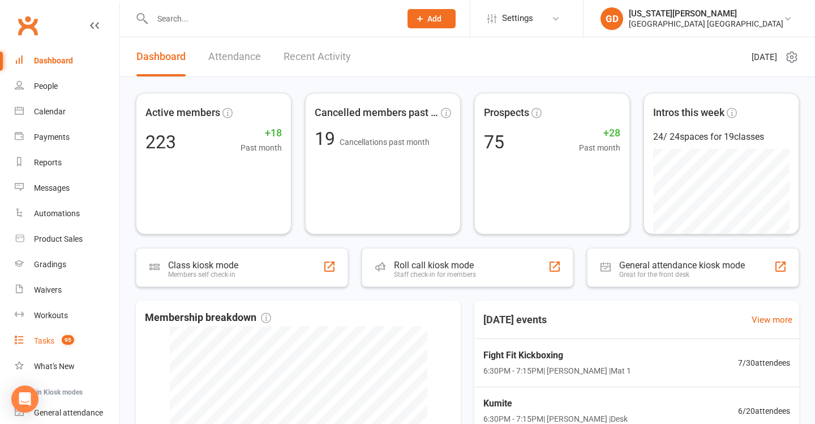
click at [27, 338] on link "Tasks 95" at bounding box center [67, 340] width 105 height 25
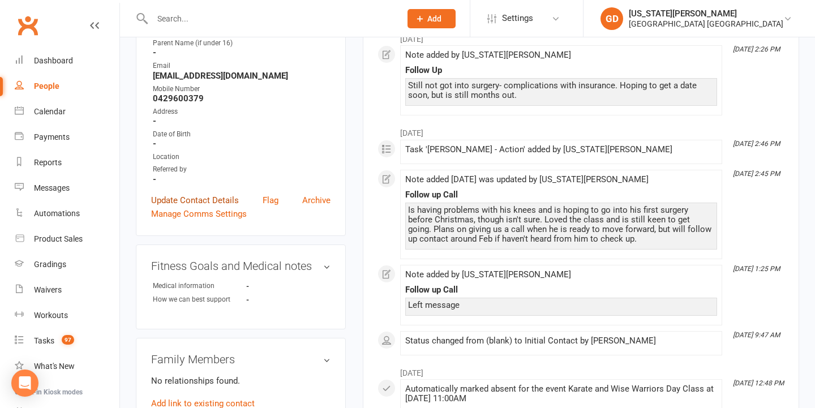
click at [209, 194] on link "Update Contact Details" at bounding box center [195, 201] width 88 height 14
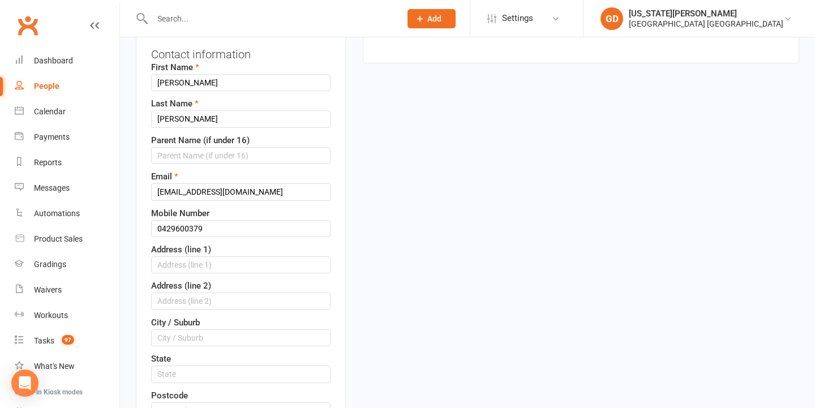
scroll to position [213, 0]
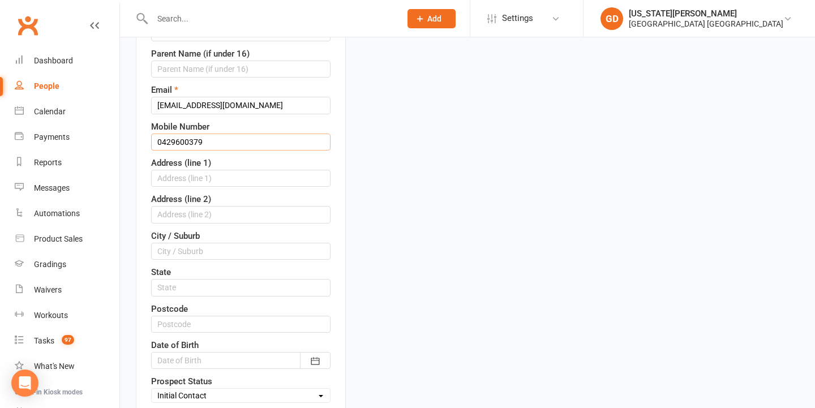
click at [151, 143] on input "0429600379" at bounding box center [240, 142] width 179 height 17
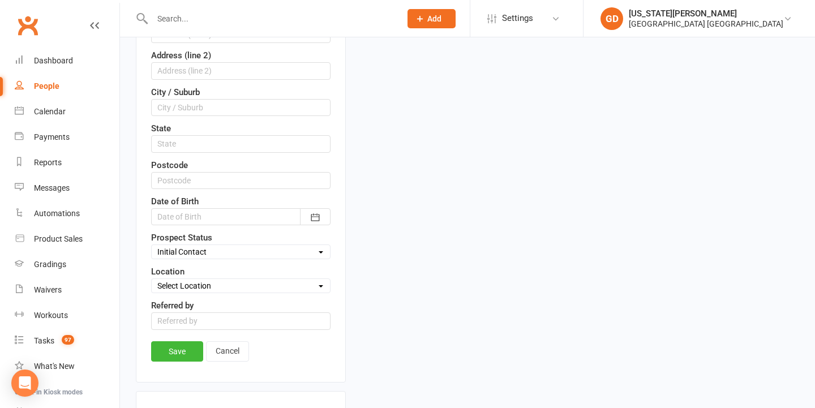
scroll to position [464, 0]
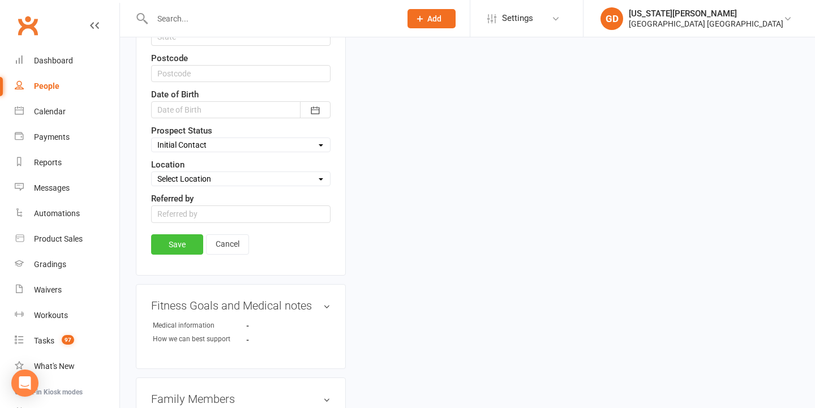
type input "0429 600 379"
click at [180, 250] on link "Save" at bounding box center [177, 244] width 52 height 20
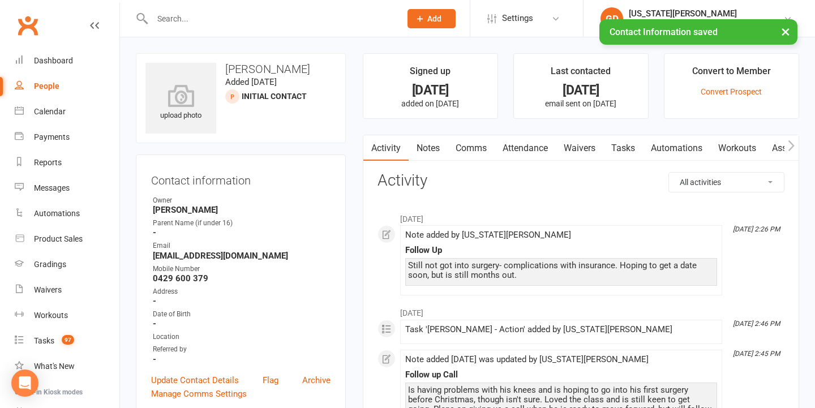
scroll to position [0, 0]
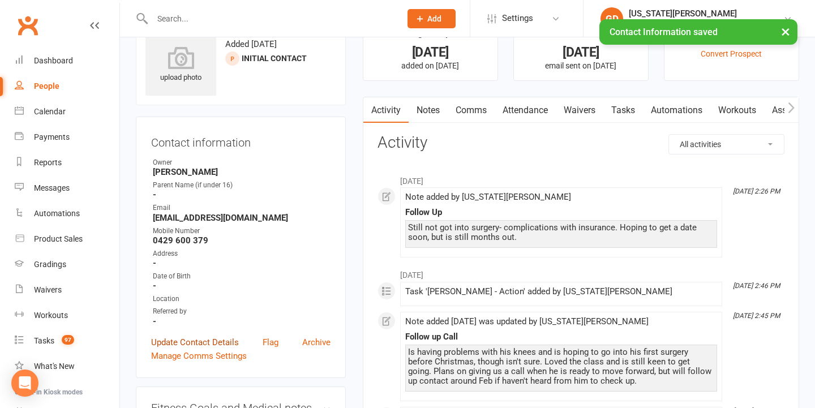
click at [168, 343] on link "Update Contact Details" at bounding box center [195, 343] width 88 height 14
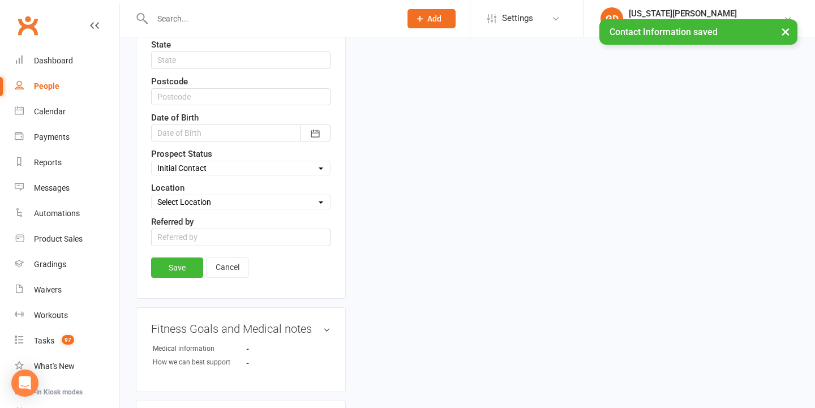
scroll to position [475, 0]
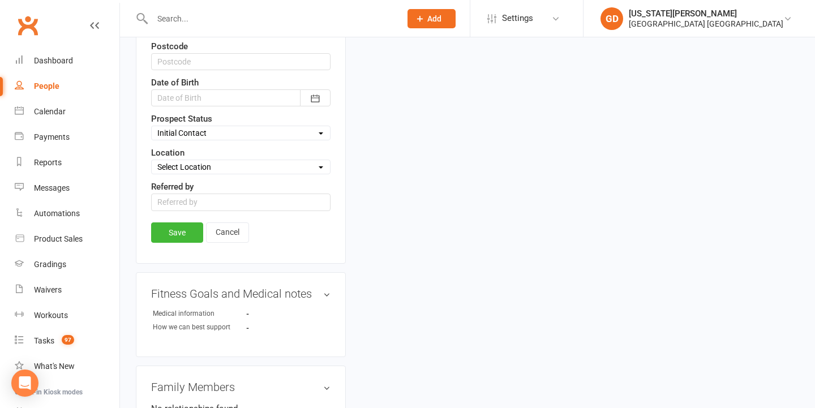
select select "Not Ready"
click at [186, 233] on link "Save" at bounding box center [177, 232] width 52 height 20
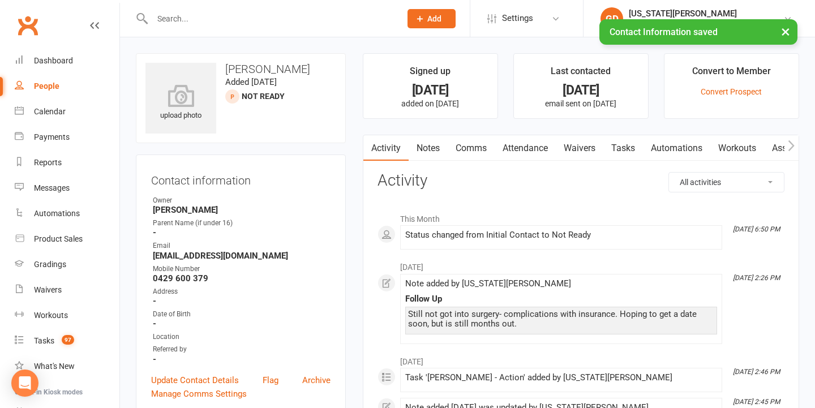
scroll to position [0, 0]
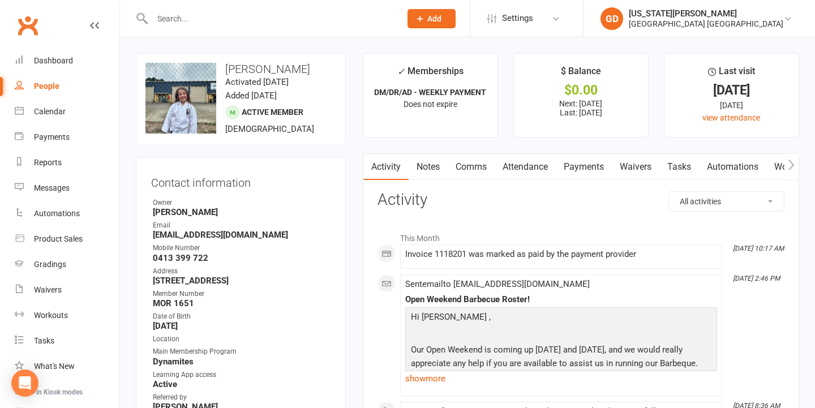
click at [684, 164] on link "Tasks" at bounding box center [679, 167] width 40 height 26
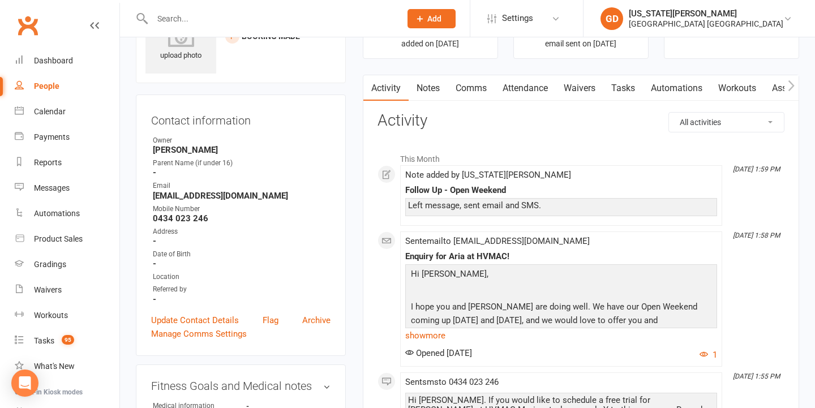
scroll to position [80, 0]
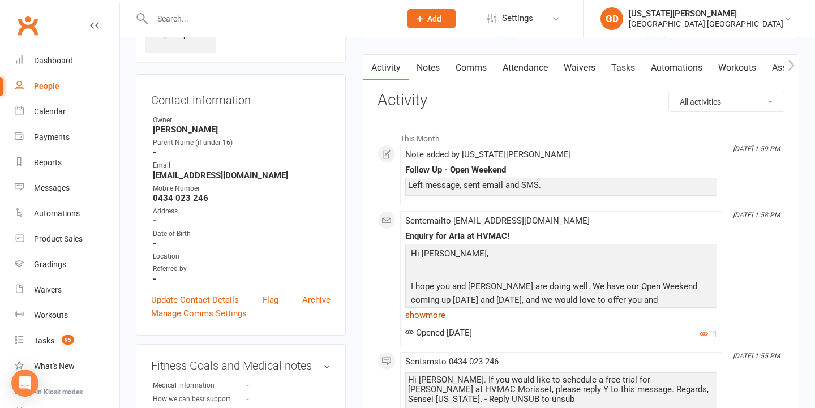
click at [427, 317] on link "show more" at bounding box center [561, 315] width 312 height 16
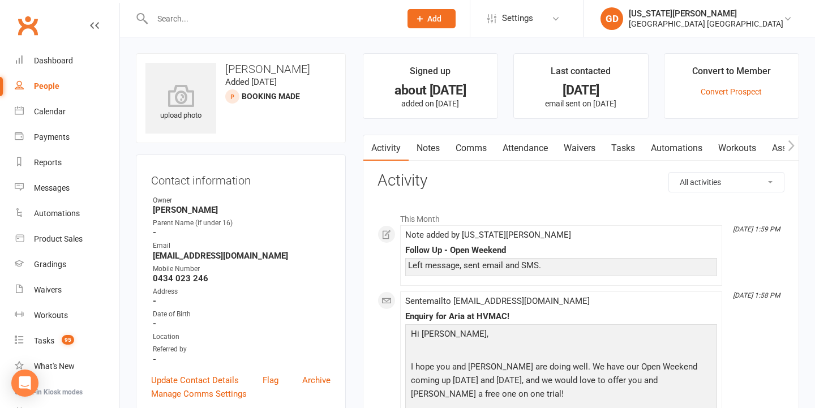
scroll to position [0, 0]
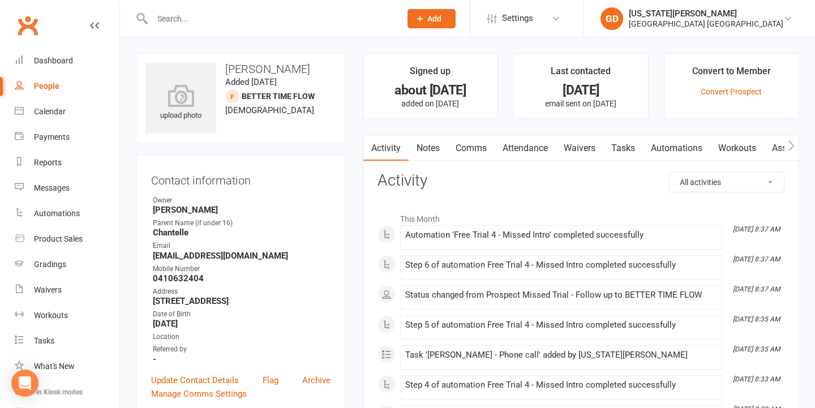
click at [446, 146] on link "Notes" at bounding box center [428, 148] width 39 height 26
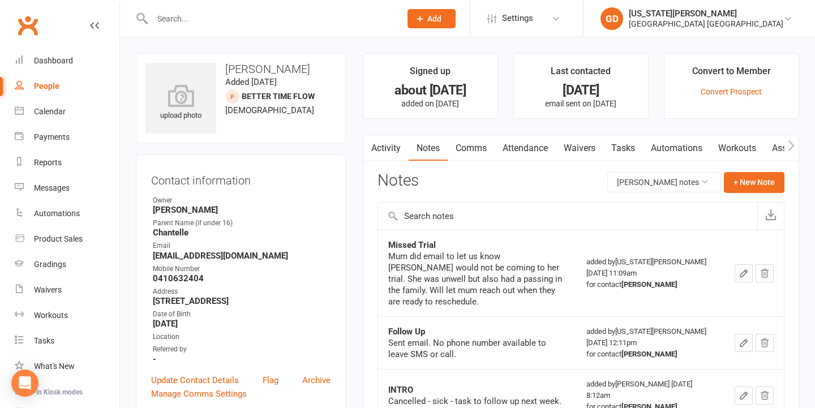
scroll to position [4, 0]
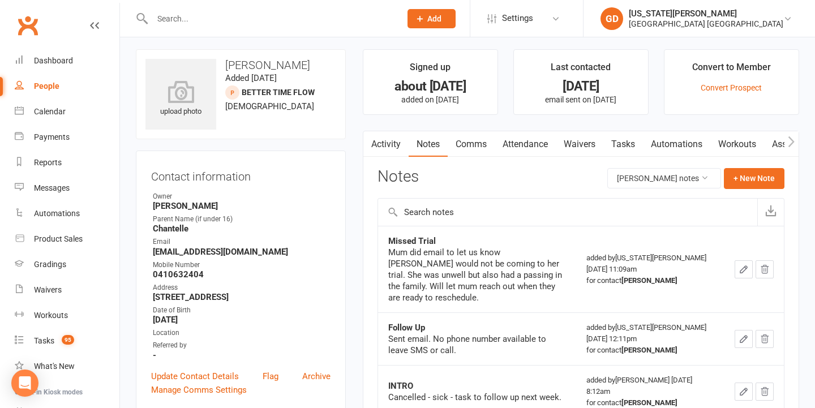
click at [396, 144] on link "Activity" at bounding box center [385, 144] width 45 height 26
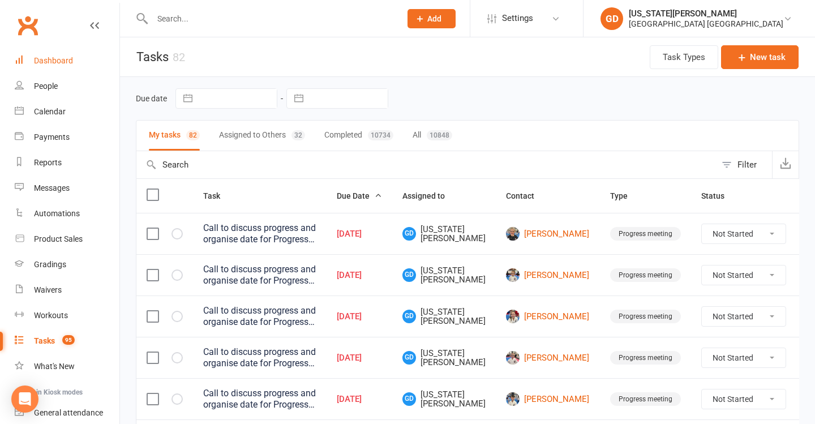
click at [51, 65] on div "Dashboard" at bounding box center [53, 60] width 39 height 9
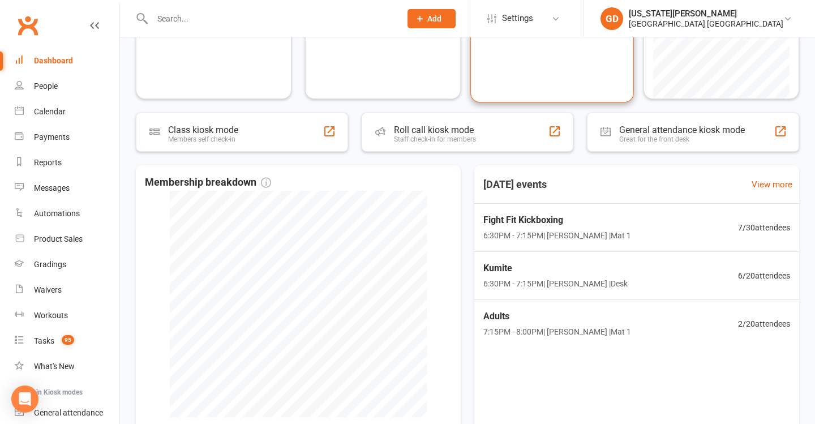
scroll to position [135, 0]
click at [485, 317] on span "Adults" at bounding box center [556, 316] width 151 height 15
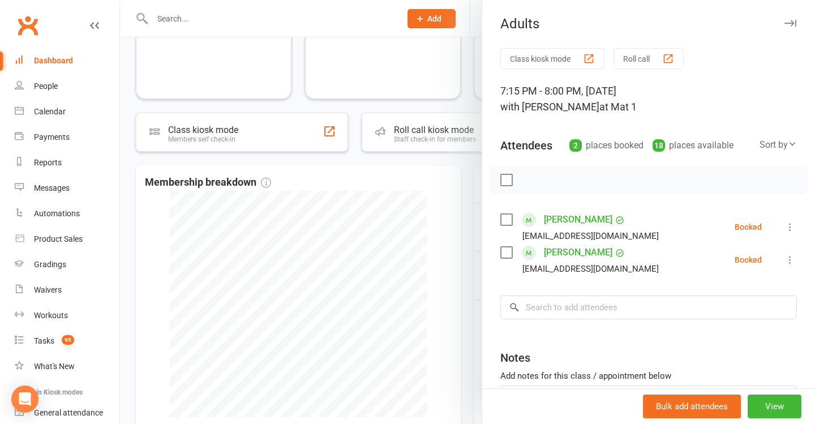
click at [395, 211] on div at bounding box center [467, 212] width 695 height 424
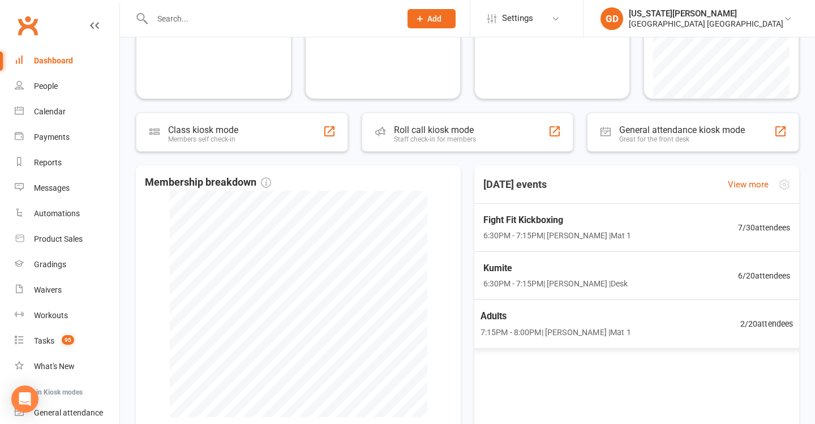
click at [649, 345] on div "Adults 7:15PM - 8:00PM | [PERSON_NAME] | Mat 1 2 / 20 attendees" at bounding box center [636, 323] width 341 height 49
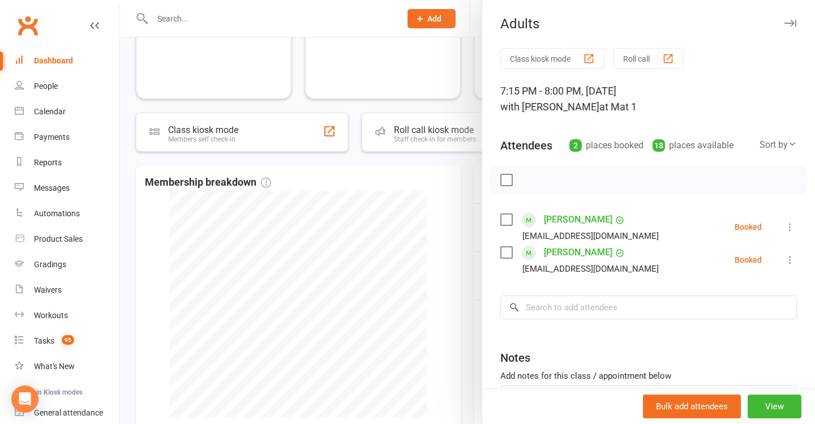
click at [448, 191] on div at bounding box center [467, 212] width 695 height 424
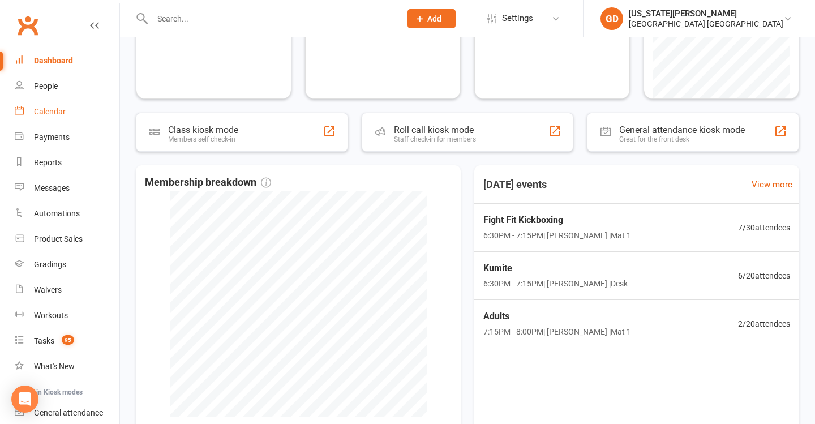
click at [64, 119] on link "Calendar" at bounding box center [67, 111] width 105 height 25
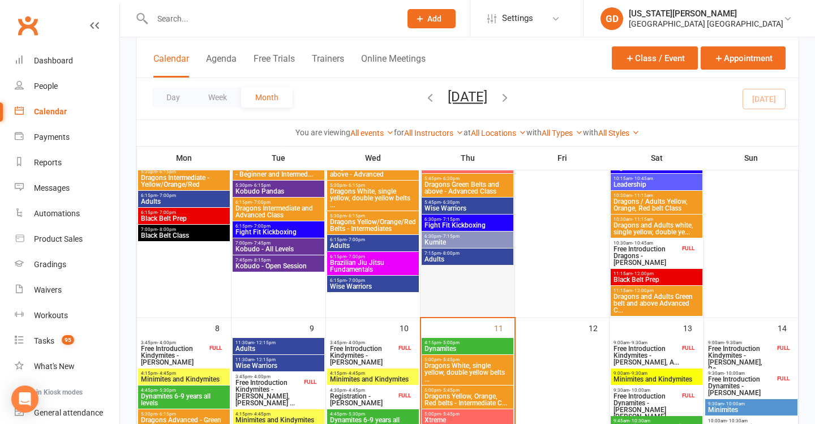
scroll to position [178, 0]
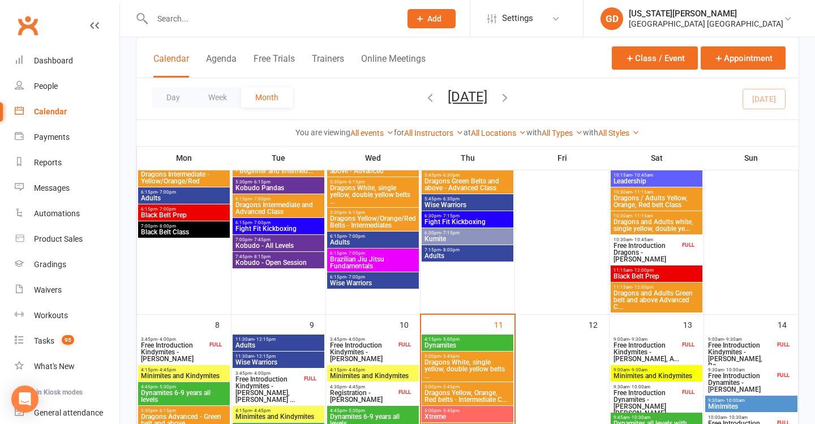
click at [479, 259] on span "Adults" at bounding box center [467, 255] width 87 height 7
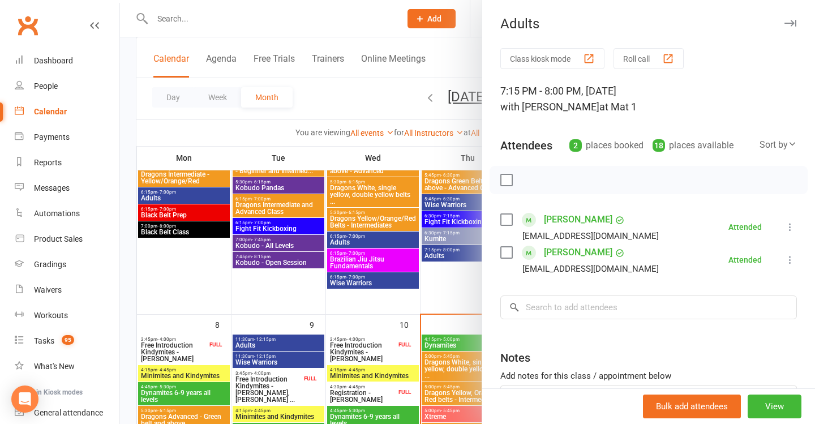
click at [435, 243] on div at bounding box center [467, 212] width 695 height 424
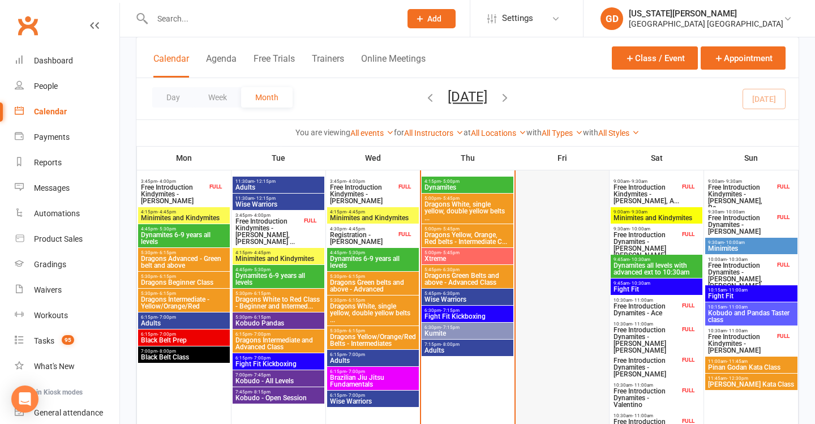
scroll to position [345, 0]
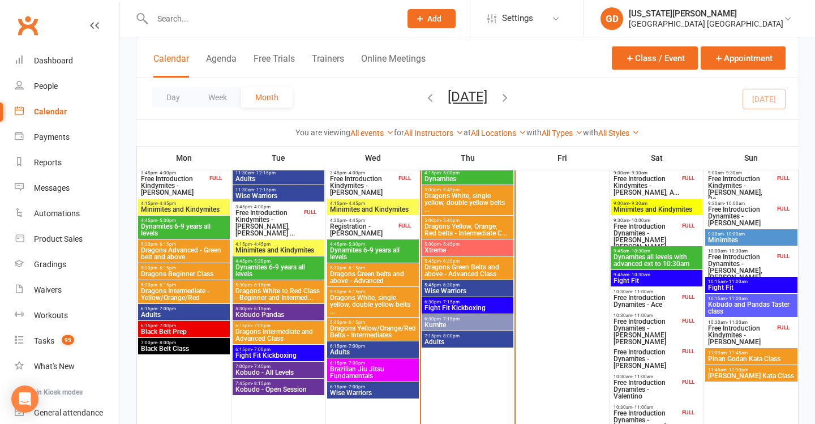
click at [739, 359] on span "Pinan Godan Kata Class" at bounding box center [752, 358] width 88 height 7
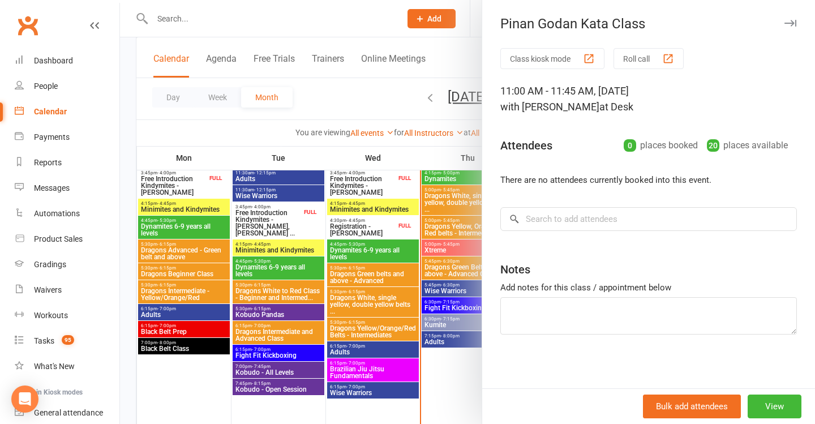
click at [360, 176] on div at bounding box center [467, 212] width 695 height 424
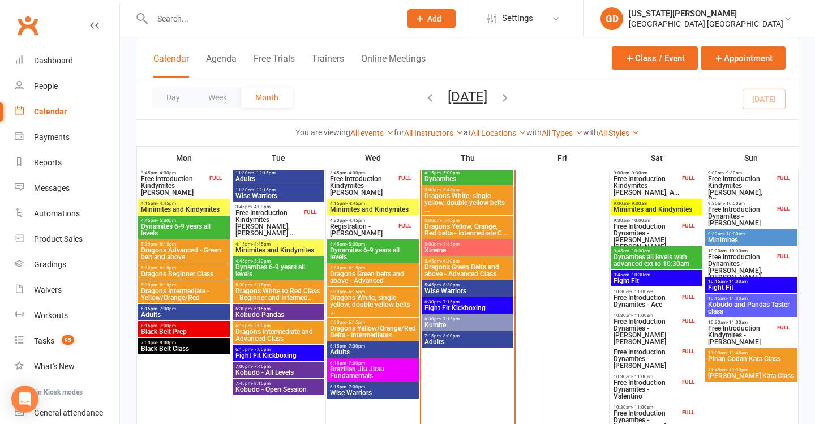
click at [748, 355] on span "Pinan Godan Kata Class" at bounding box center [752, 358] width 88 height 7
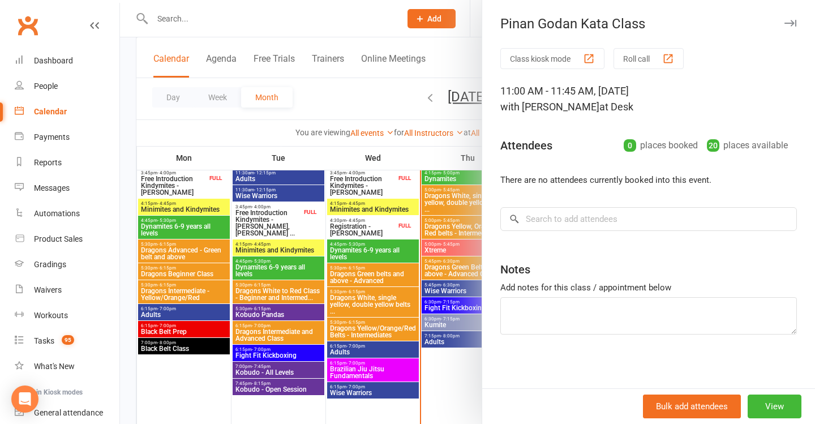
click at [435, 143] on div at bounding box center [467, 212] width 695 height 424
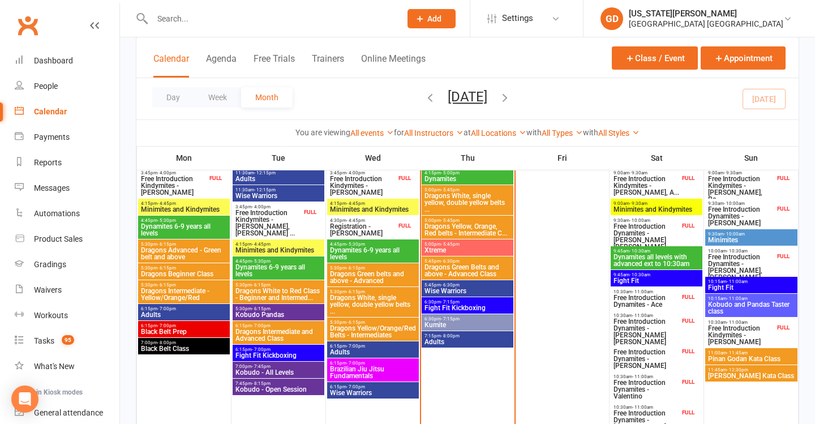
click at [746, 357] on span "Pinan Godan Kata Class" at bounding box center [752, 358] width 88 height 7
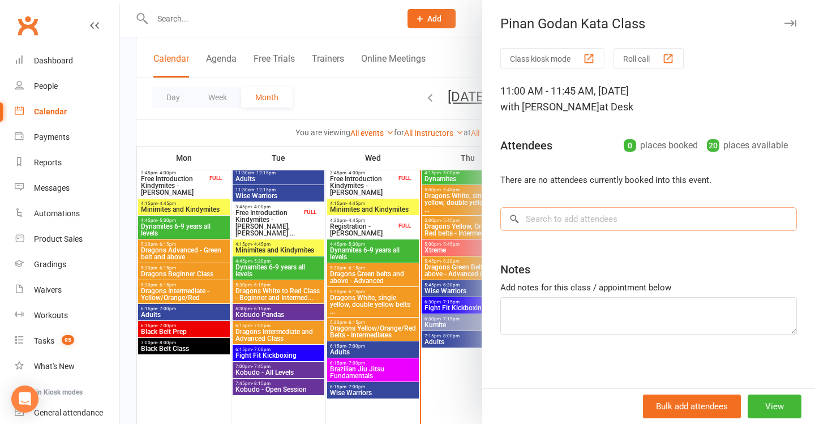
click at [563, 218] on input "search" at bounding box center [648, 219] width 297 height 24
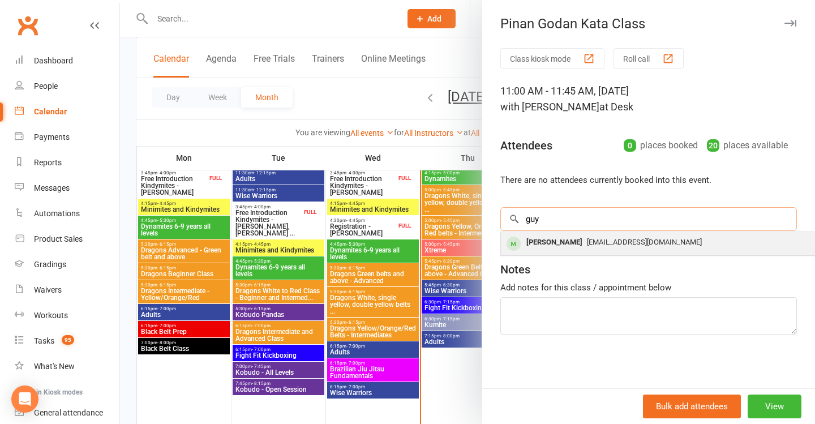
type input "guy"
click at [608, 246] on span "[EMAIL_ADDRESS][DOMAIN_NAME]" at bounding box center [644, 242] width 115 height 8
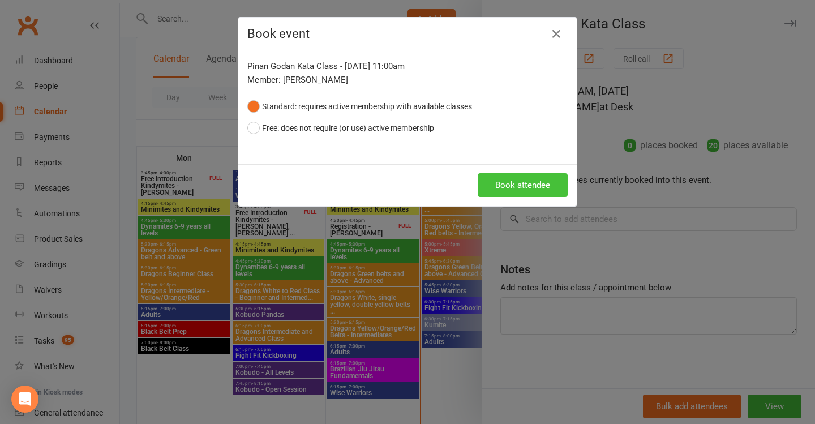
click at [541, 193] on button "Book attendee" at bounding box center [523, 185] width 90 height 24
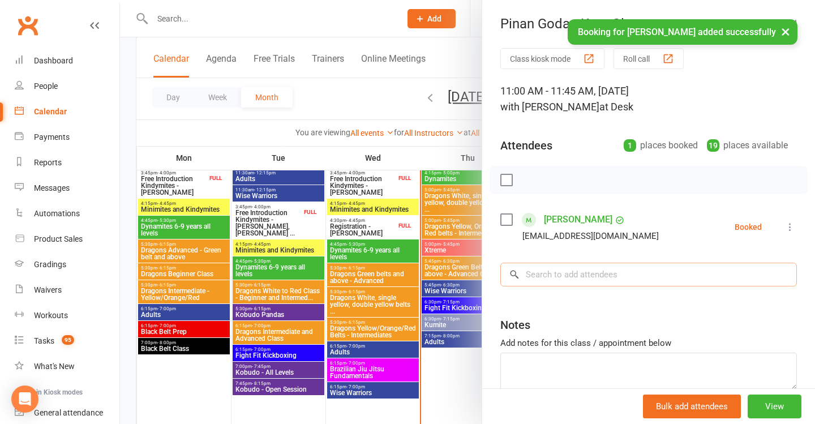
click at [601, 267] on input "search" at bounding box center [648, 275] width 297 height 24
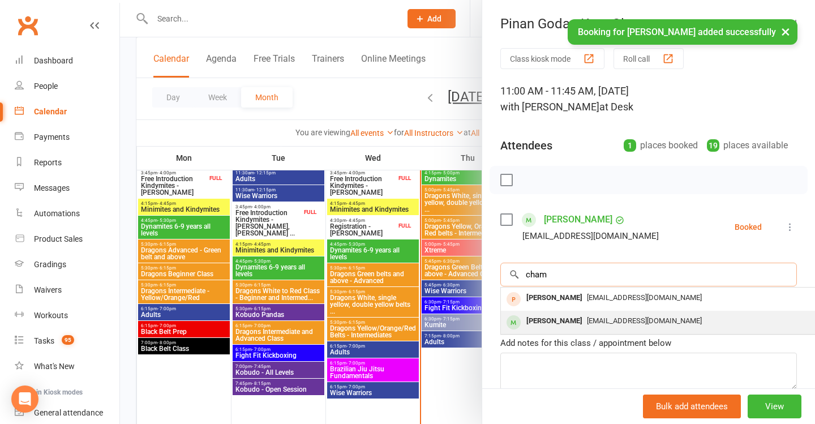
type input "cham"
click at [614, 320] on span "[EMAIL_ADDRESS][DOMAIN_NAME]" at bounding box center [644, 320] width 115 height 8
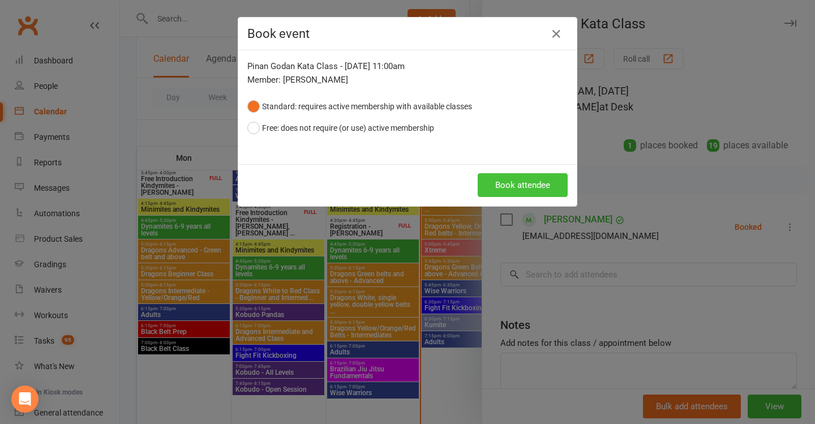
click at [535, 187] on button "Book attendee" at bounding box center [523, 185] width 90 height 24
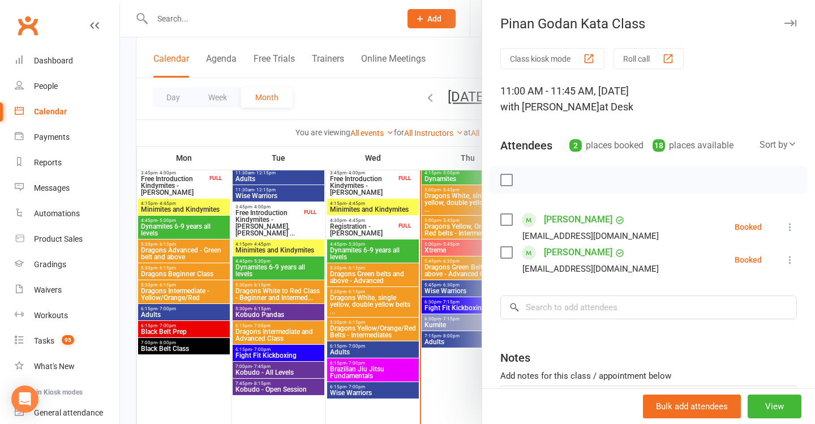
click at [376, 184] on div at bounding box center [467, 212] width 695 height 424
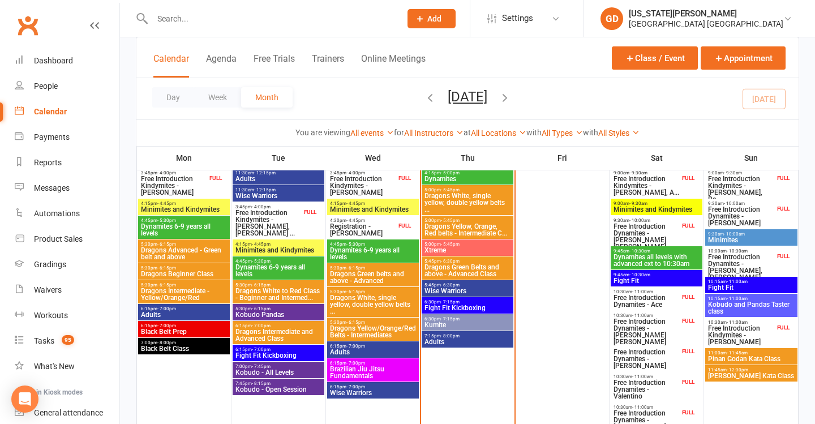
click at [758, 355] on span "Pinan Godan Kata Class" at bounding box center [752, 358] width 88 height 7
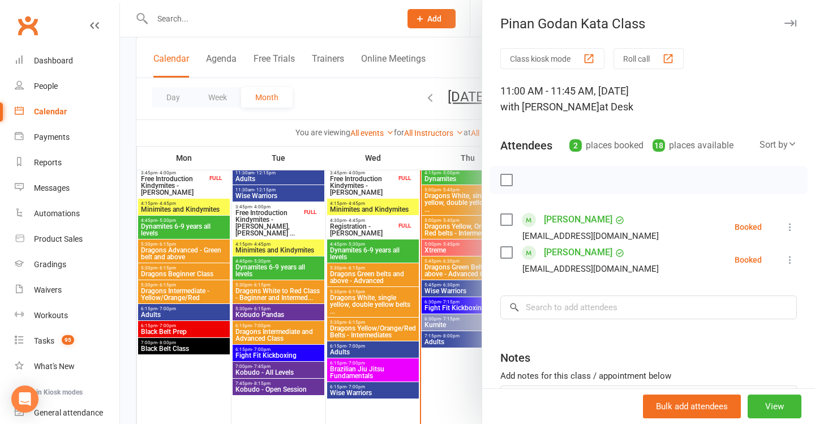
click at [584, 222] on link "[PERSON_NAME]" at bounding box center [578, 220] width 68 height 18
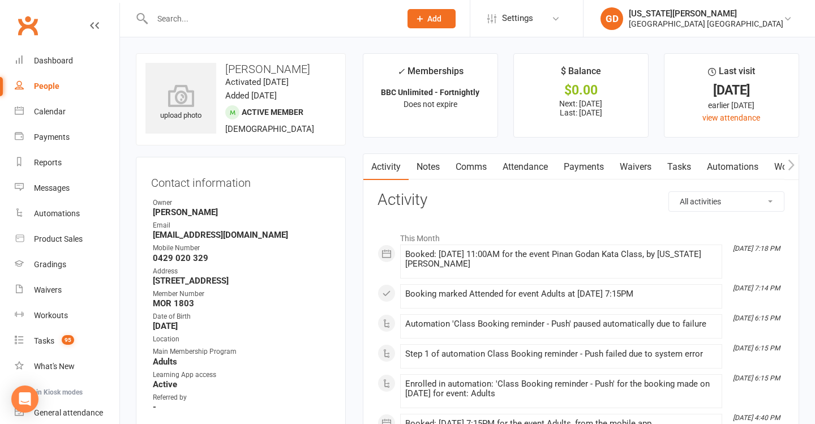
click at [248, 75] on h3 "[PERSON_NAME]" at bounding box center [240, 69] width 191 height 12
copy h3 "[PERSON_NAME]"
click at [63, 63] on div "Dashboard" at bounding box center [53, 60] width 39 height 9
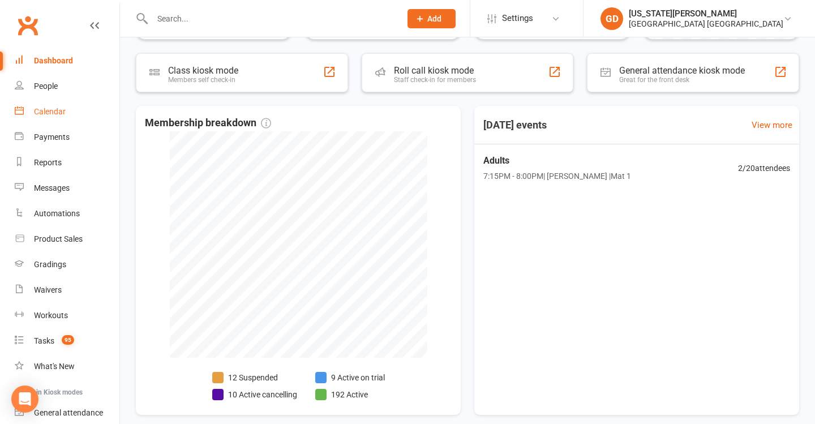
click at [56, 106] on link "Calendar" at bounding box center [67, 111] width 105 height 25
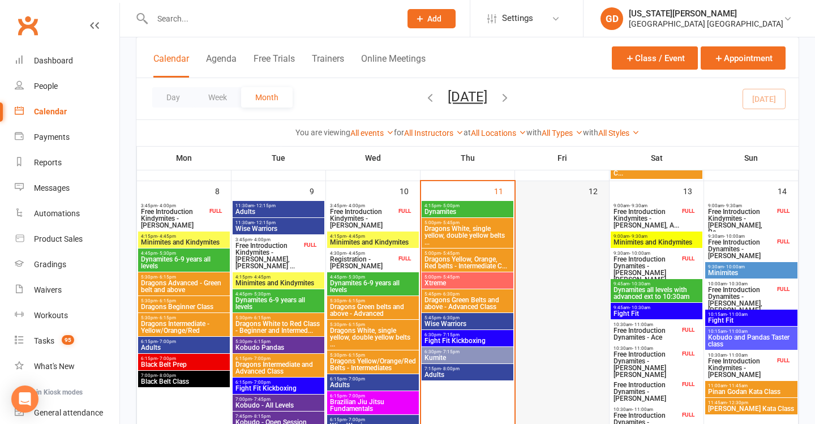
scroll to position [319, 0]
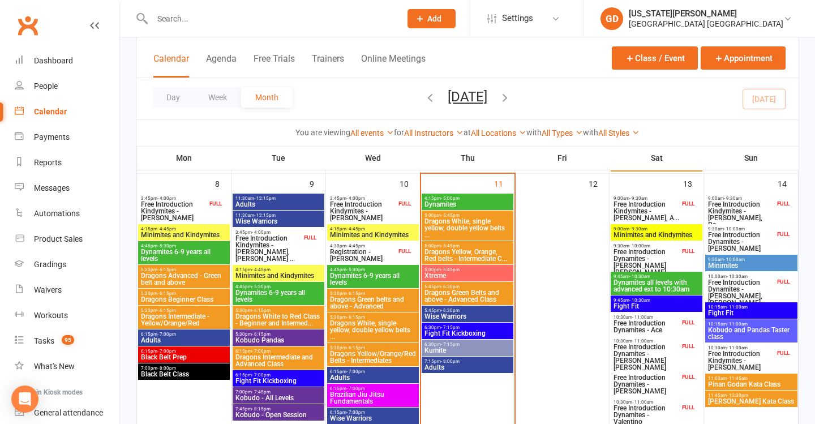
click at [649, 306] on span "Fight Fit" at bounding box center [656, 306] width 87 height 7
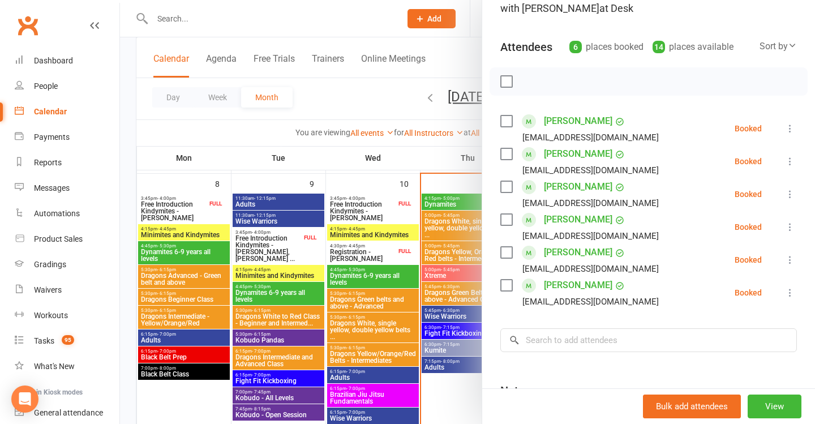
scroll to position [100, 0]
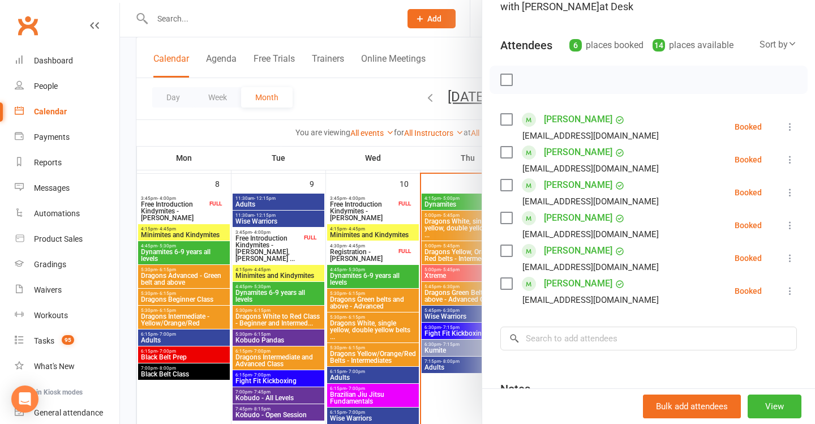
click at [396, 268] on div at bounding box center [467, 212] width 695 height 424
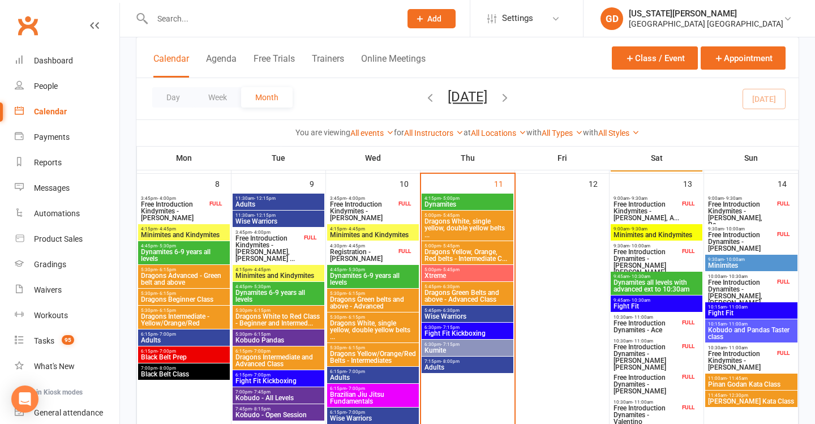
click at [466, 325] on span "6:30pm - 7:15pm" at bounding box center [467, 327] width 87 height 5
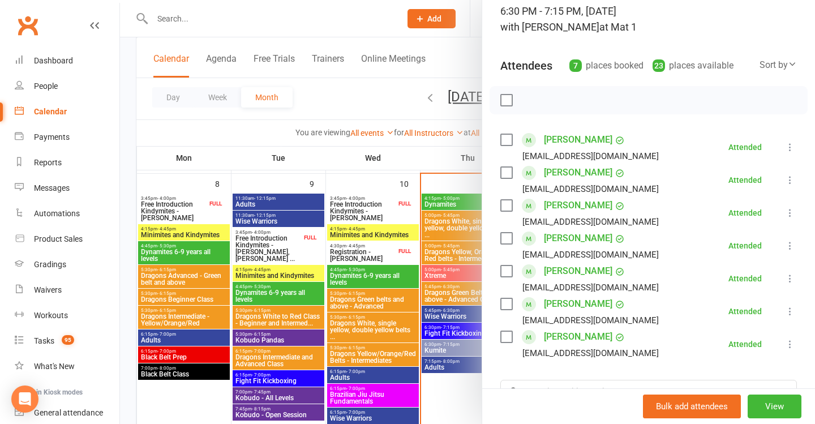
scroll to position [81, 0]
click at [376, 297] on div at bounding box center [467, 212] width 695 height 424
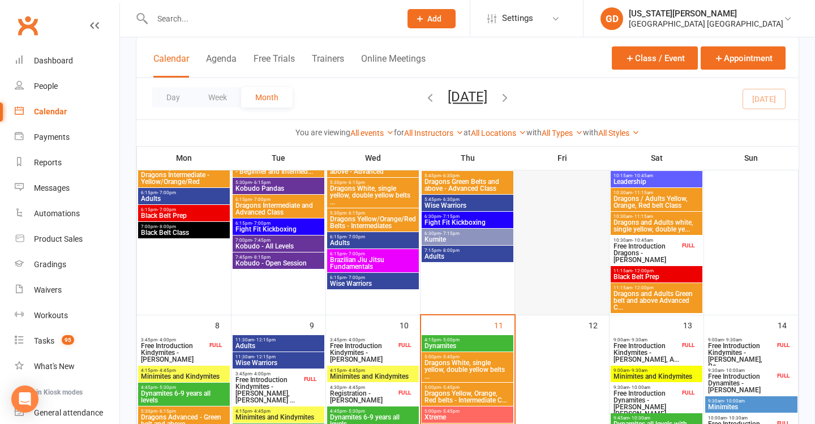
scroll to position [177, 0]
